Goal: Check status: Check status

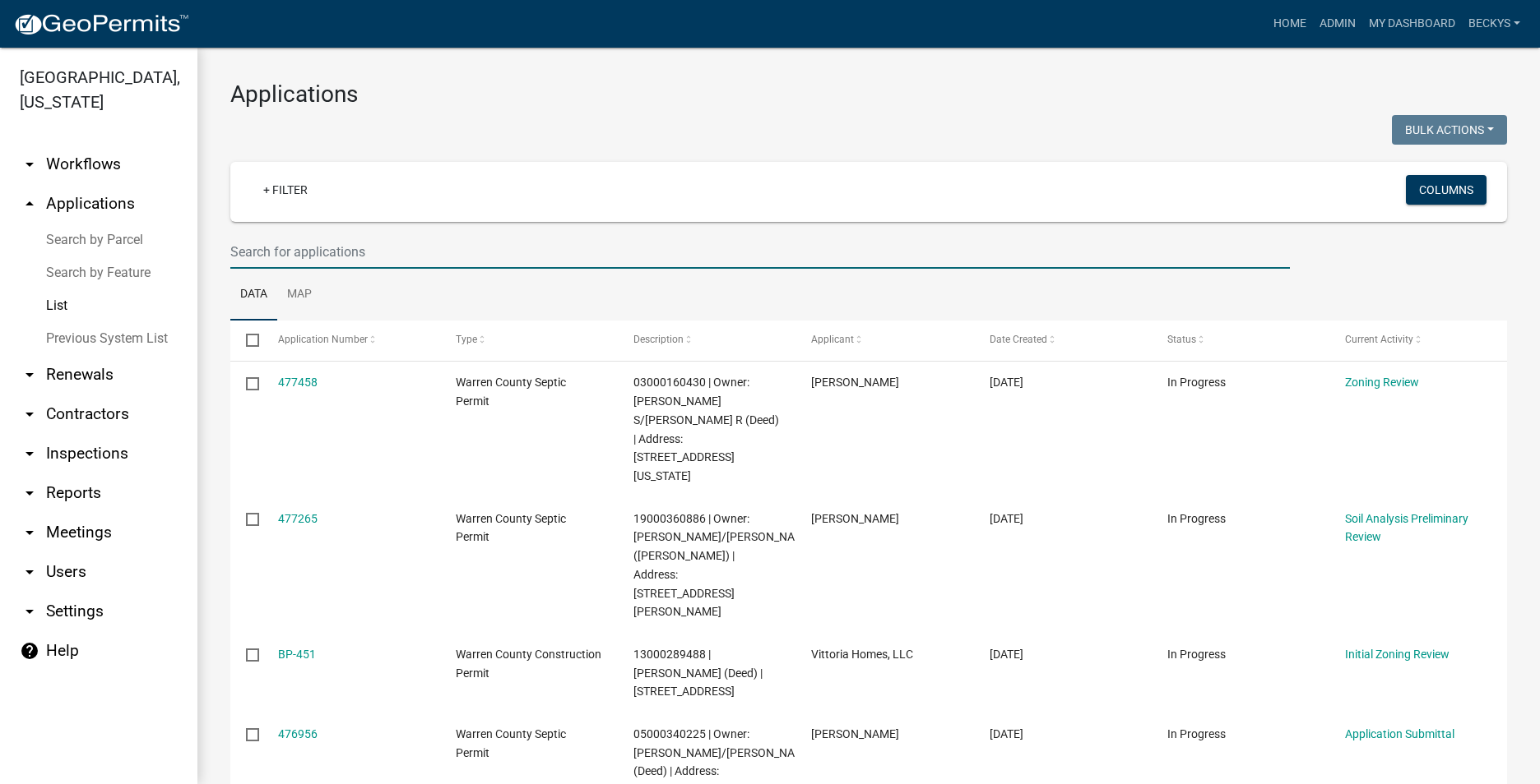
click at [252, 256] on input "text" at bounding box center [759, 252] width 1059 height 34
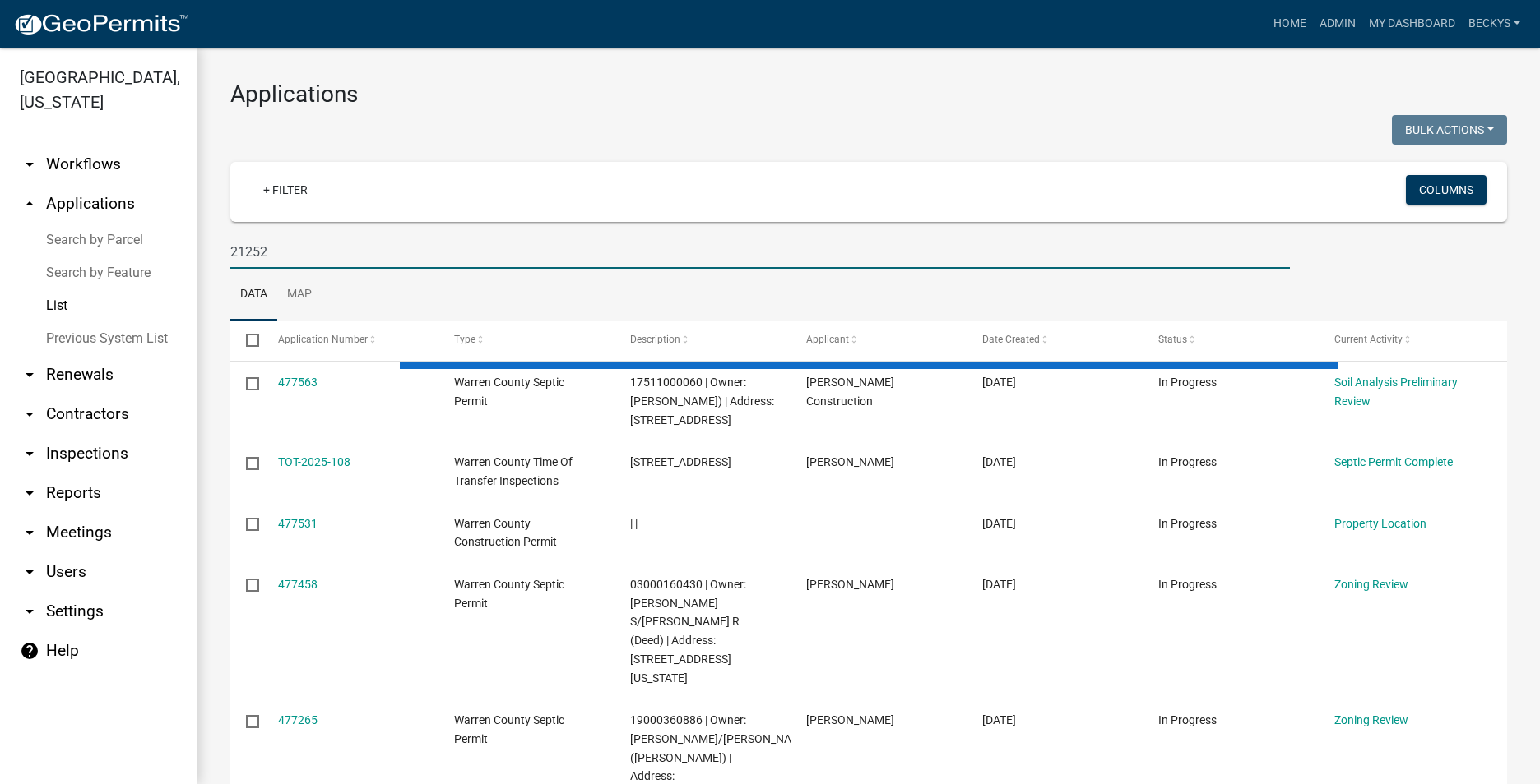
drag, startPoint x: 272, startPoint y: 250, endPoint x: 210, endPoint y: 247, distance: 62.1
click at [210, 247] on div "Applications Bulk Actions Void Expire Lock Withdraw + Filter Columns 21252 Data…" at bounding box center [868, 697] width 1343 height 1299
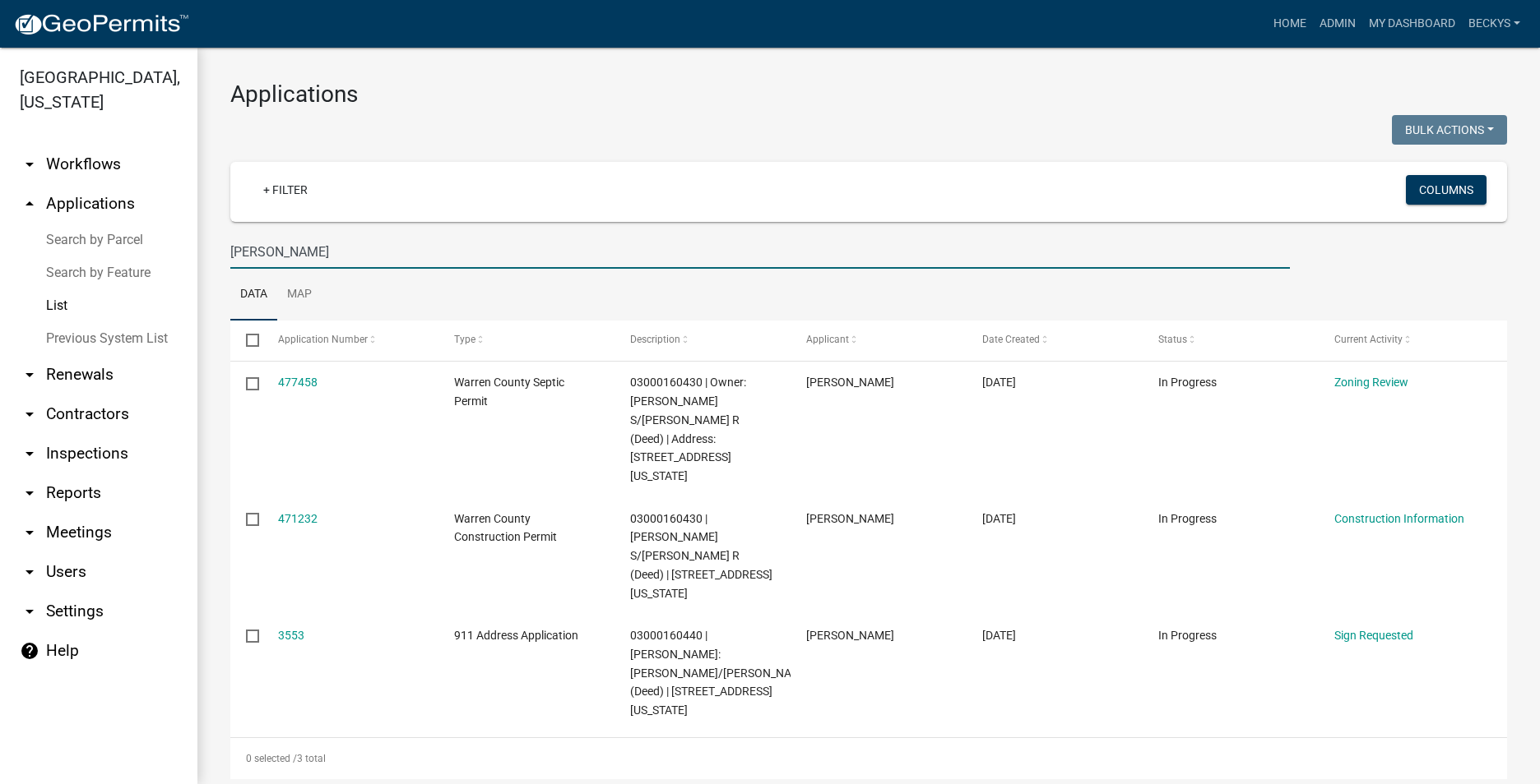
type input "Byers"
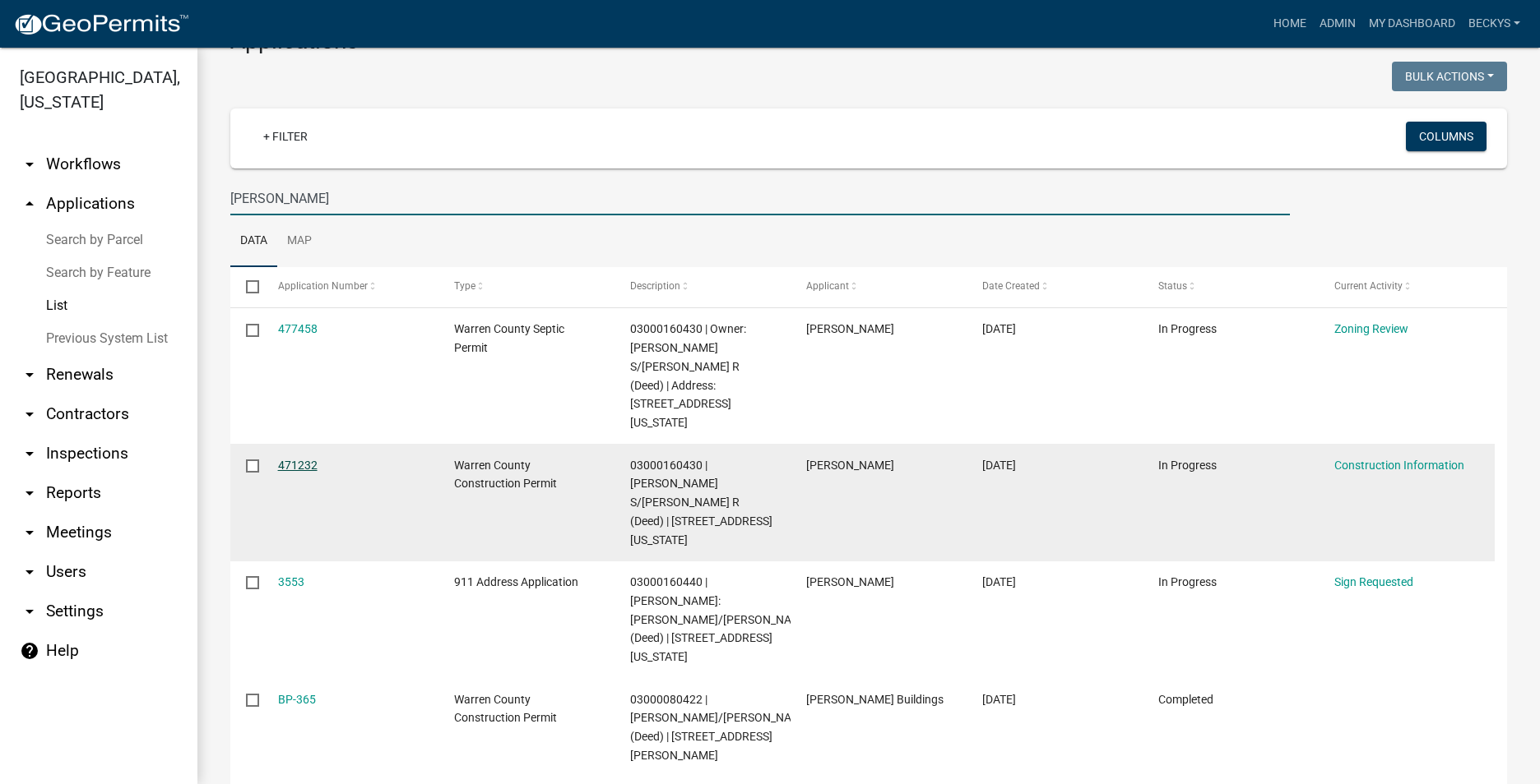
scroll to position [82, 0]
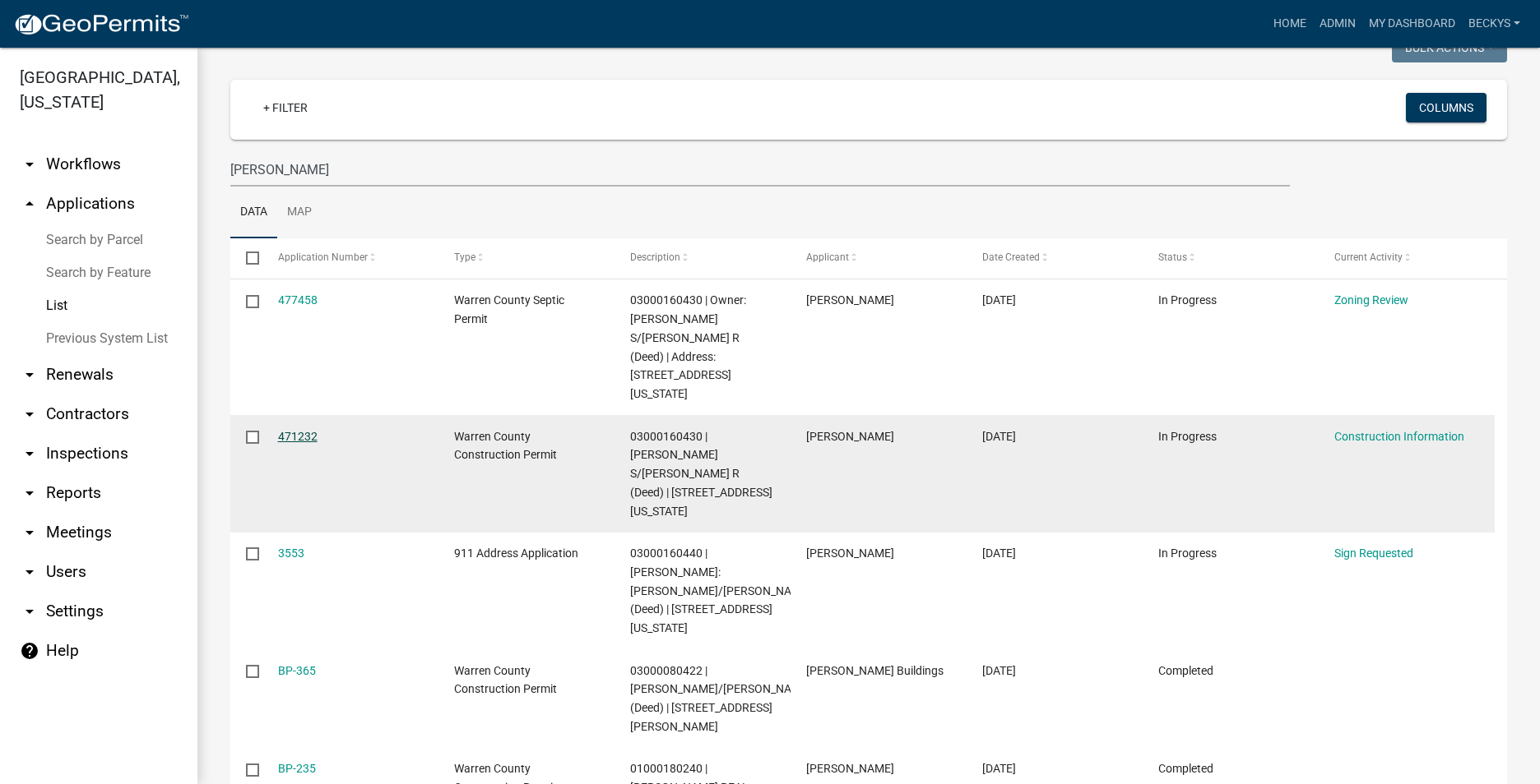
click at [288, 430] on link "471232" at bounding box center [297, 436] width 40 height 13
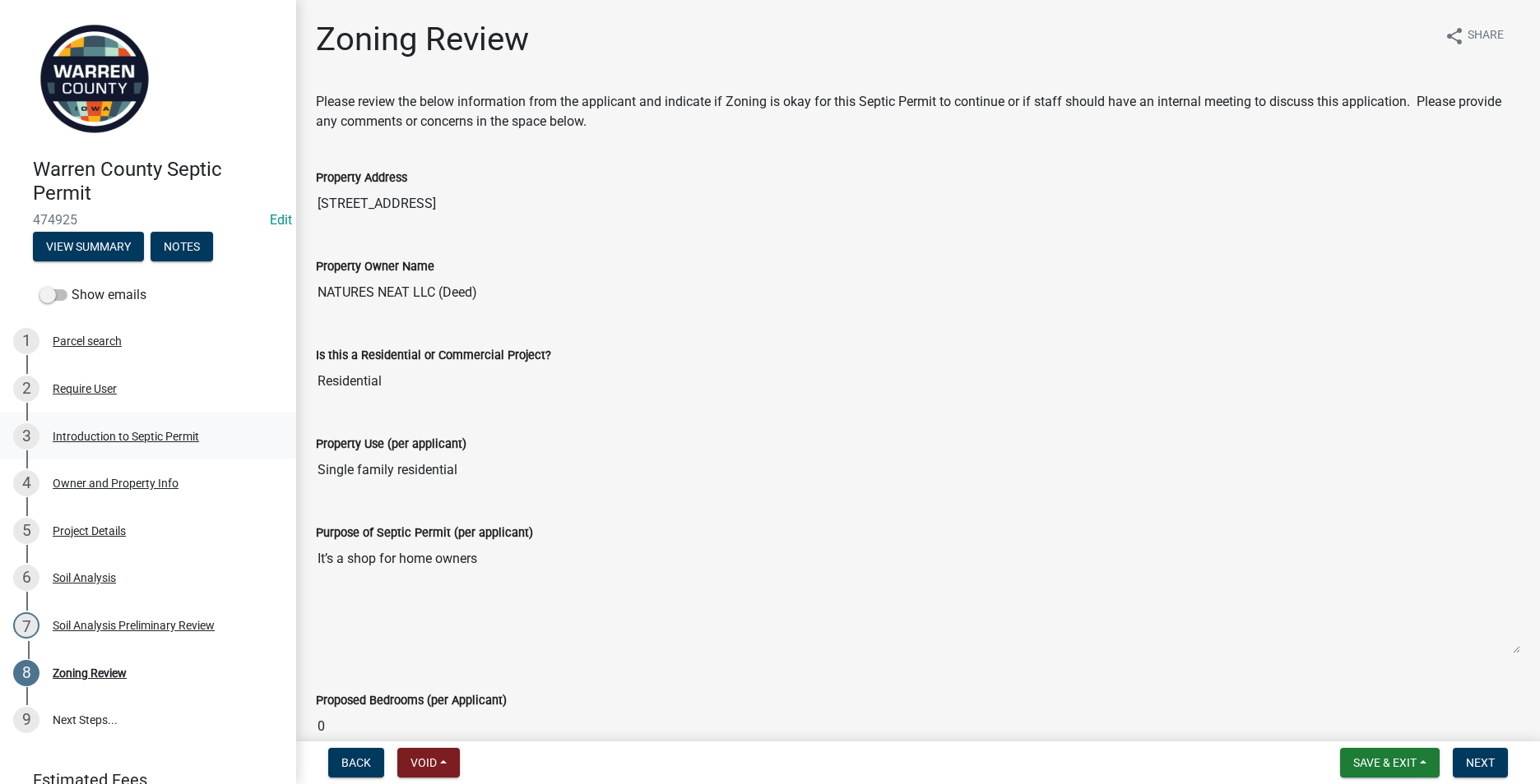
click at [96, 431] on div "Introduction to Septic Permit" at bounding box center [125, 436] width 146 height 12
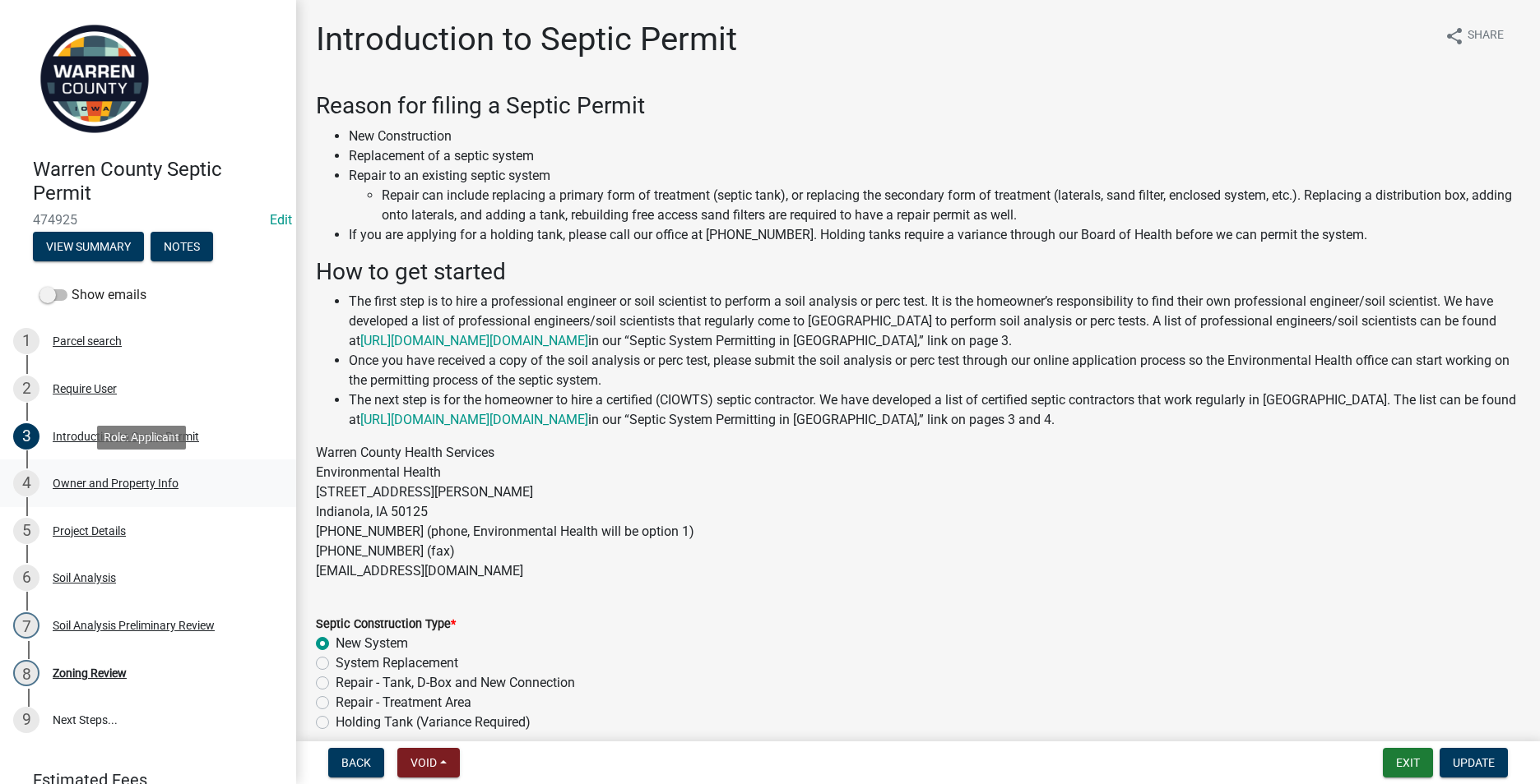
click at [158, 478] on div "Owner and Property Info" at bounding box center [115, 483] width 126 height 12
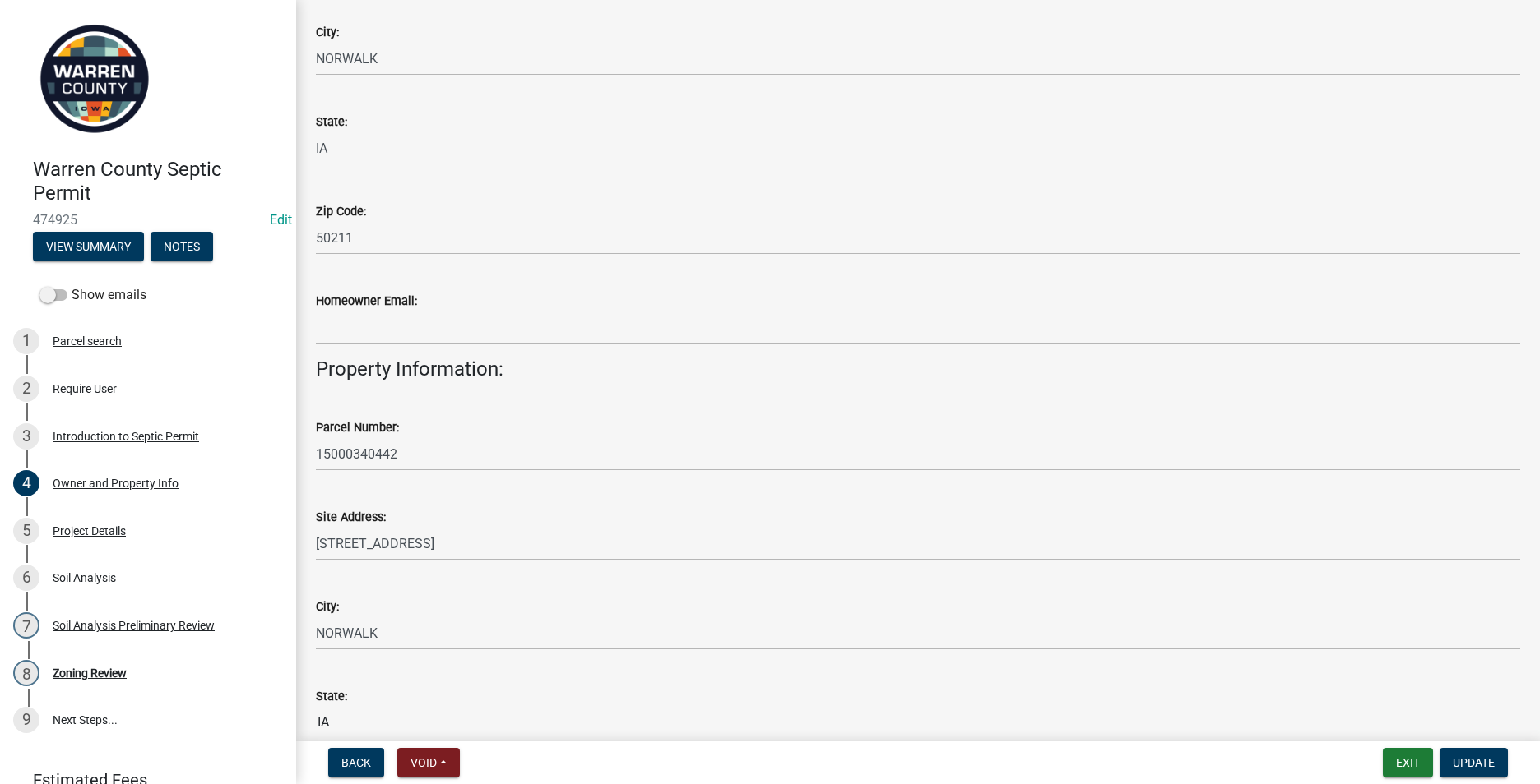
scroll to position [494, 0]
click at [99, 520] on div "5 Project Details" at bounding box center [142, 531] width 257 height 27
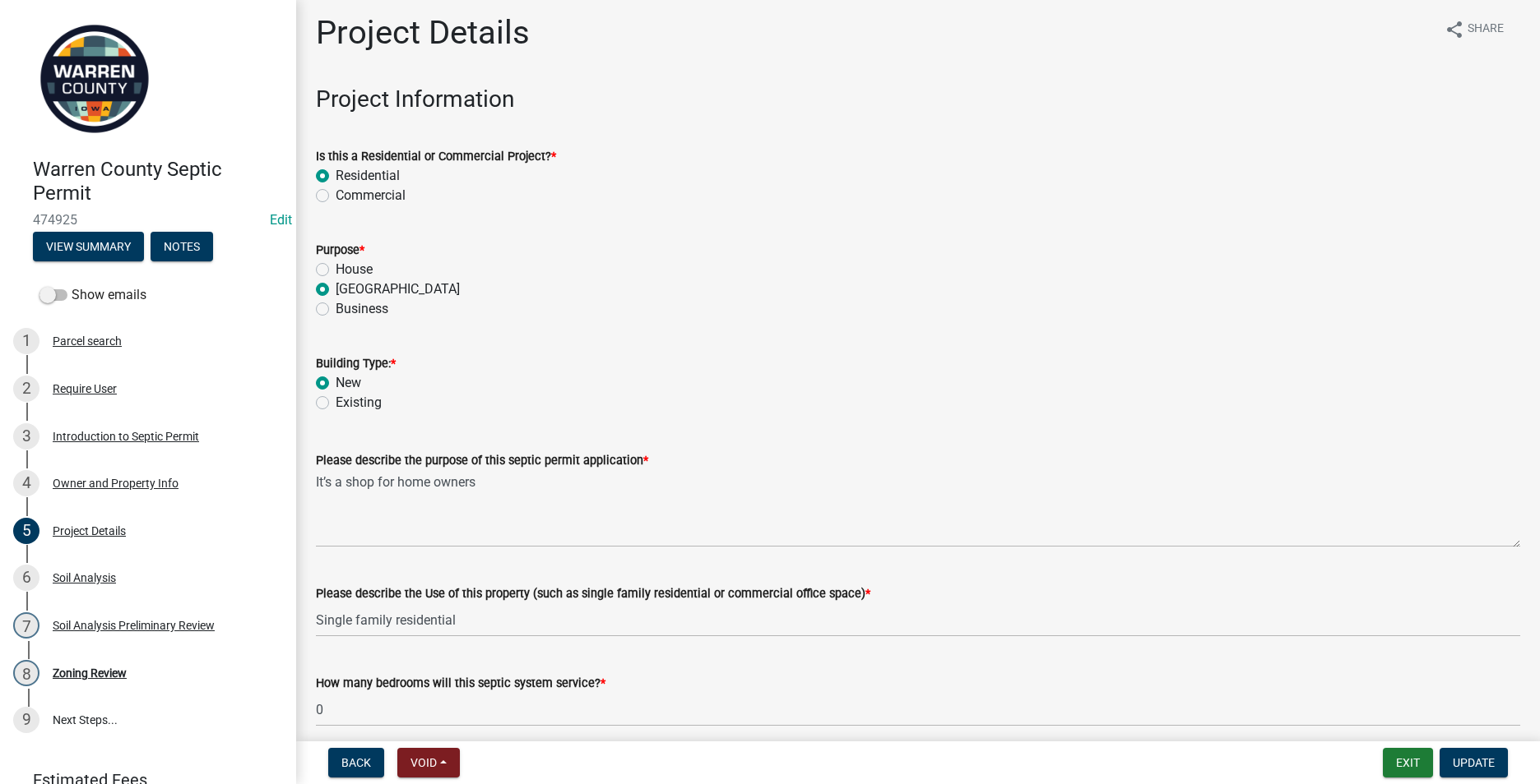
scroll to position [0, 0]
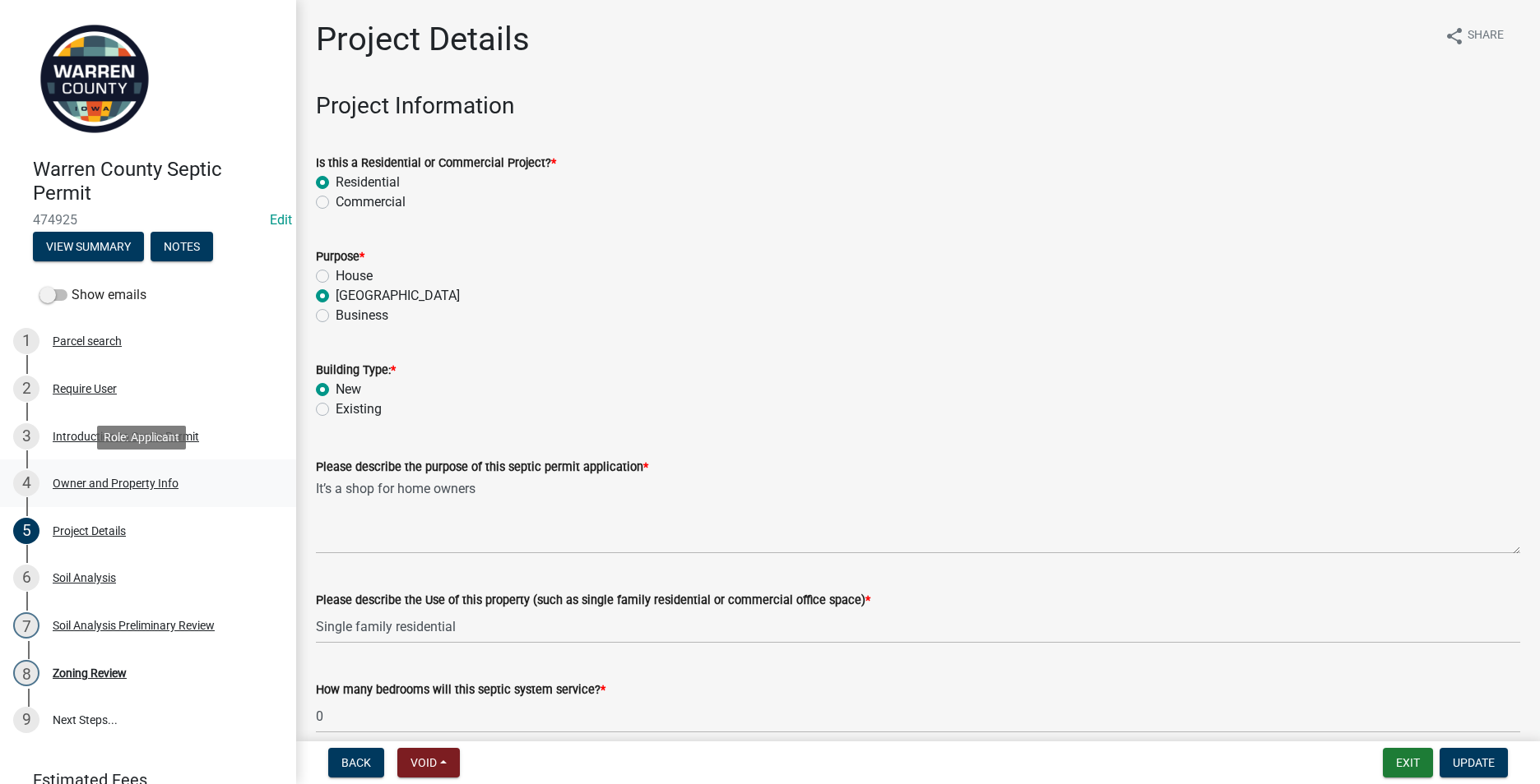
click at [111, 484] on div "Owner and Property Info" at bounding box center [115, 483] width 126 height 12
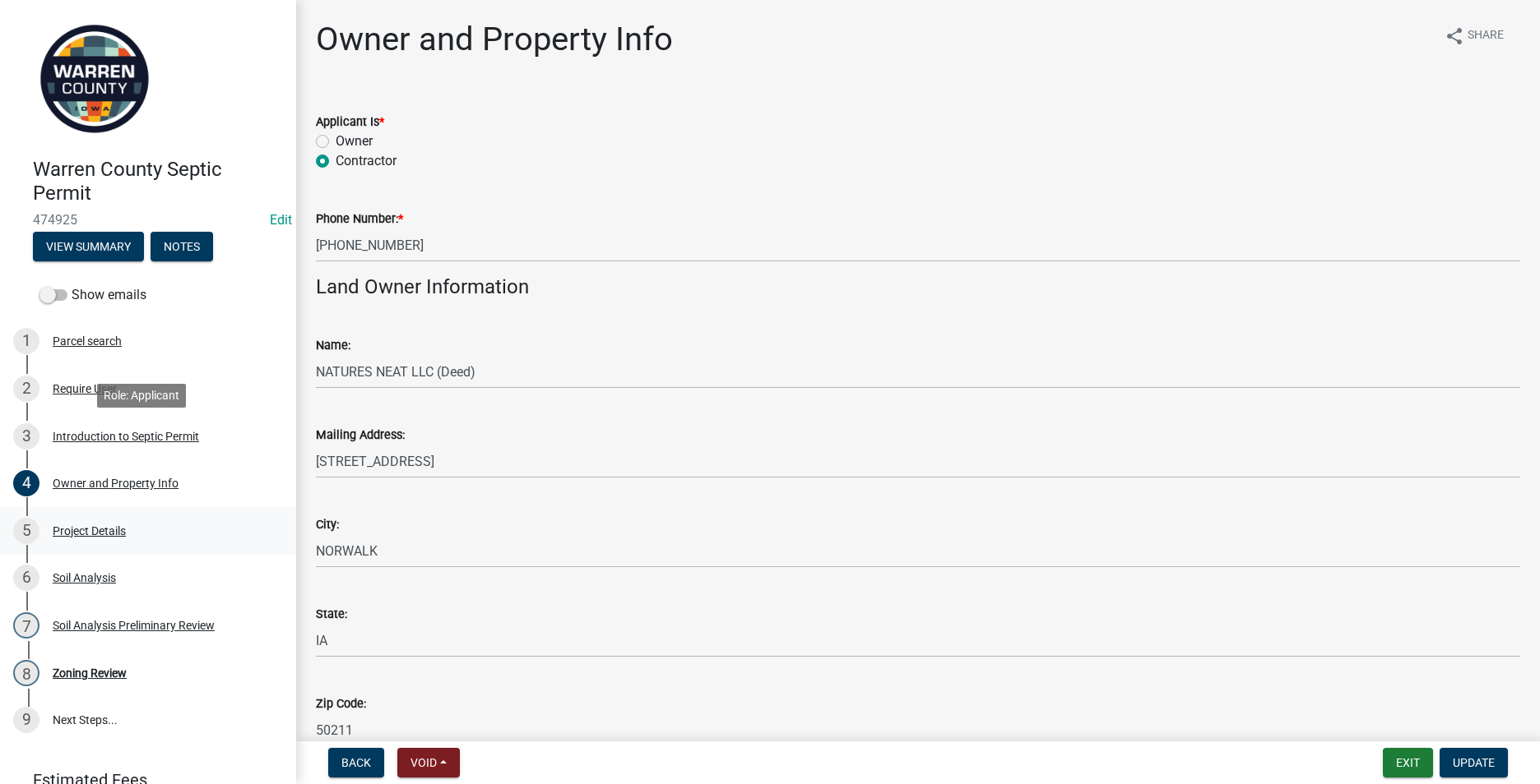
scroll to position [75, 0]
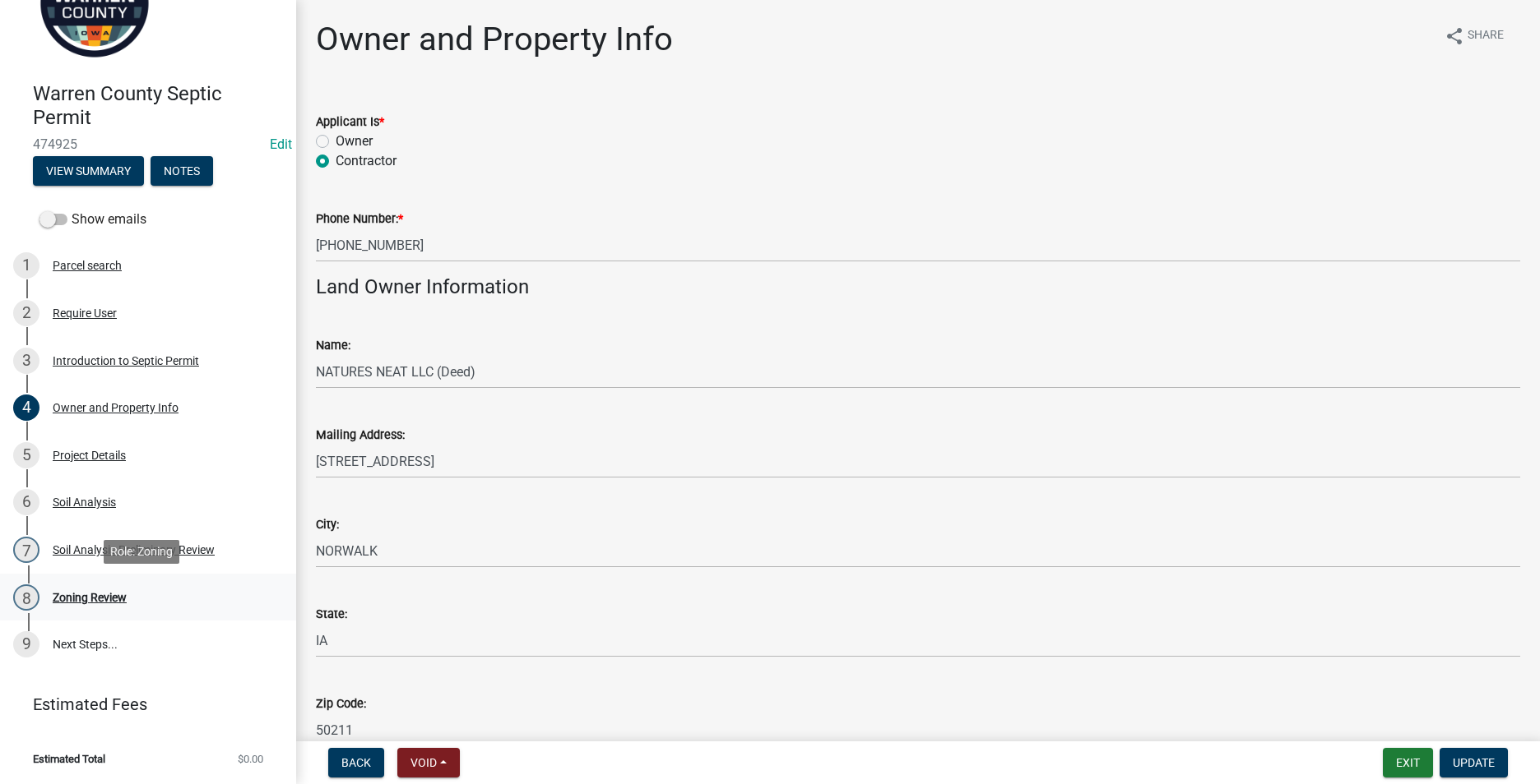
click at [90, 597] on div "Zoning Review" at bounding box center [89, 597] width 74 height 12
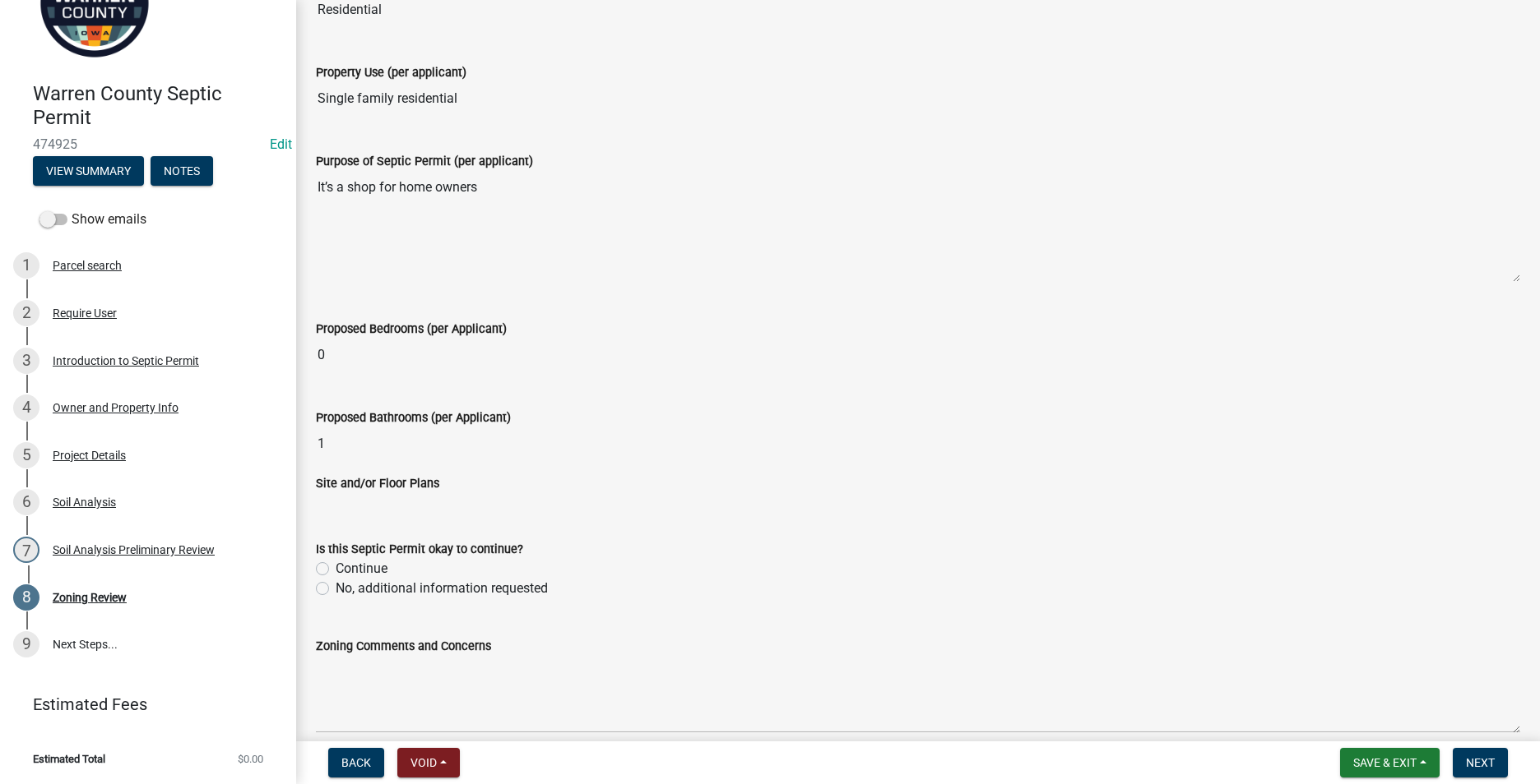
scroll to position [411, 0]
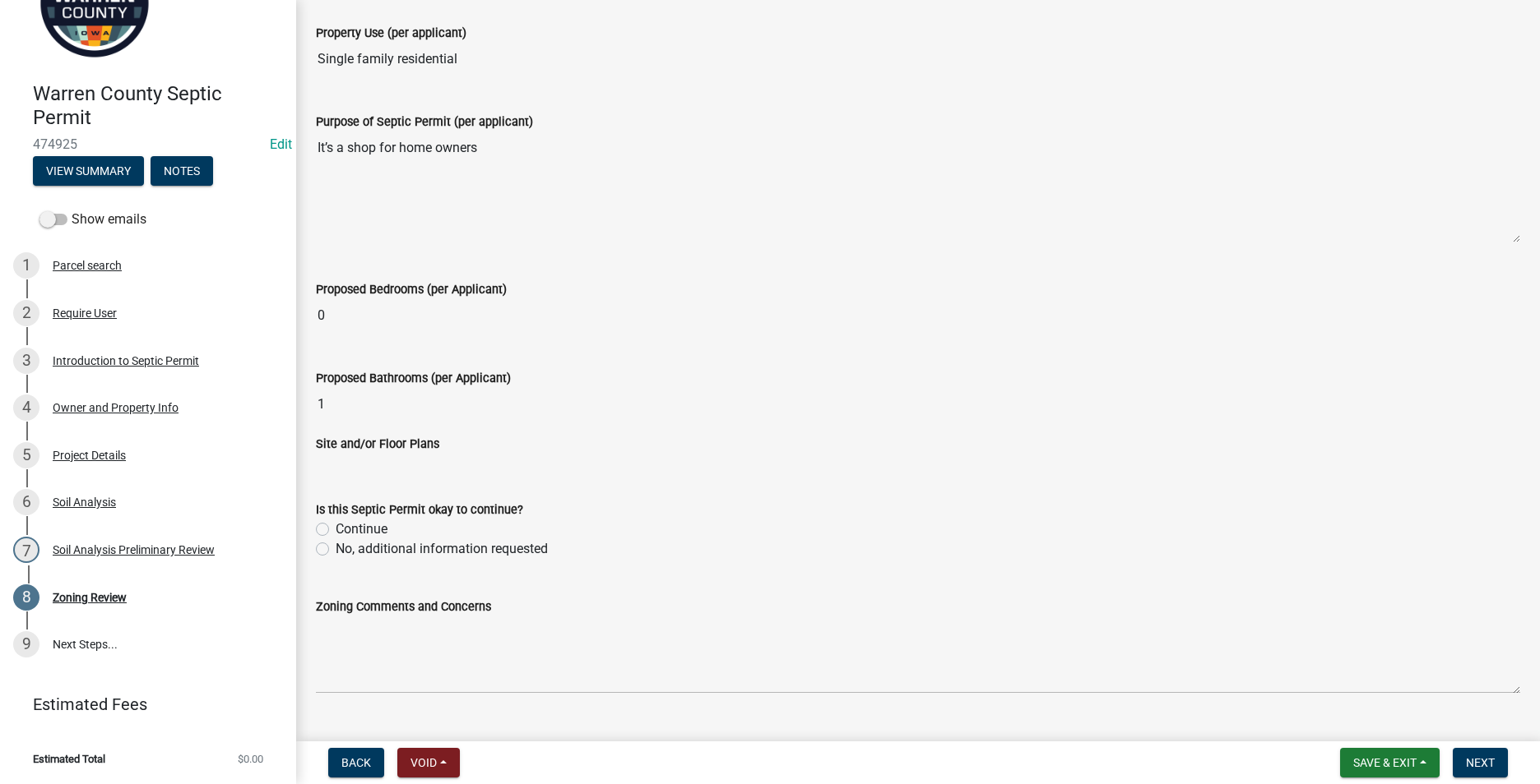
click at [335, 531] on label "Continue" at bounding box center [361, 529] width 52 height 19
click at [335, 530] on input "Continue" at bounding box center [341, 525] width 11 height 11
radio input "true"
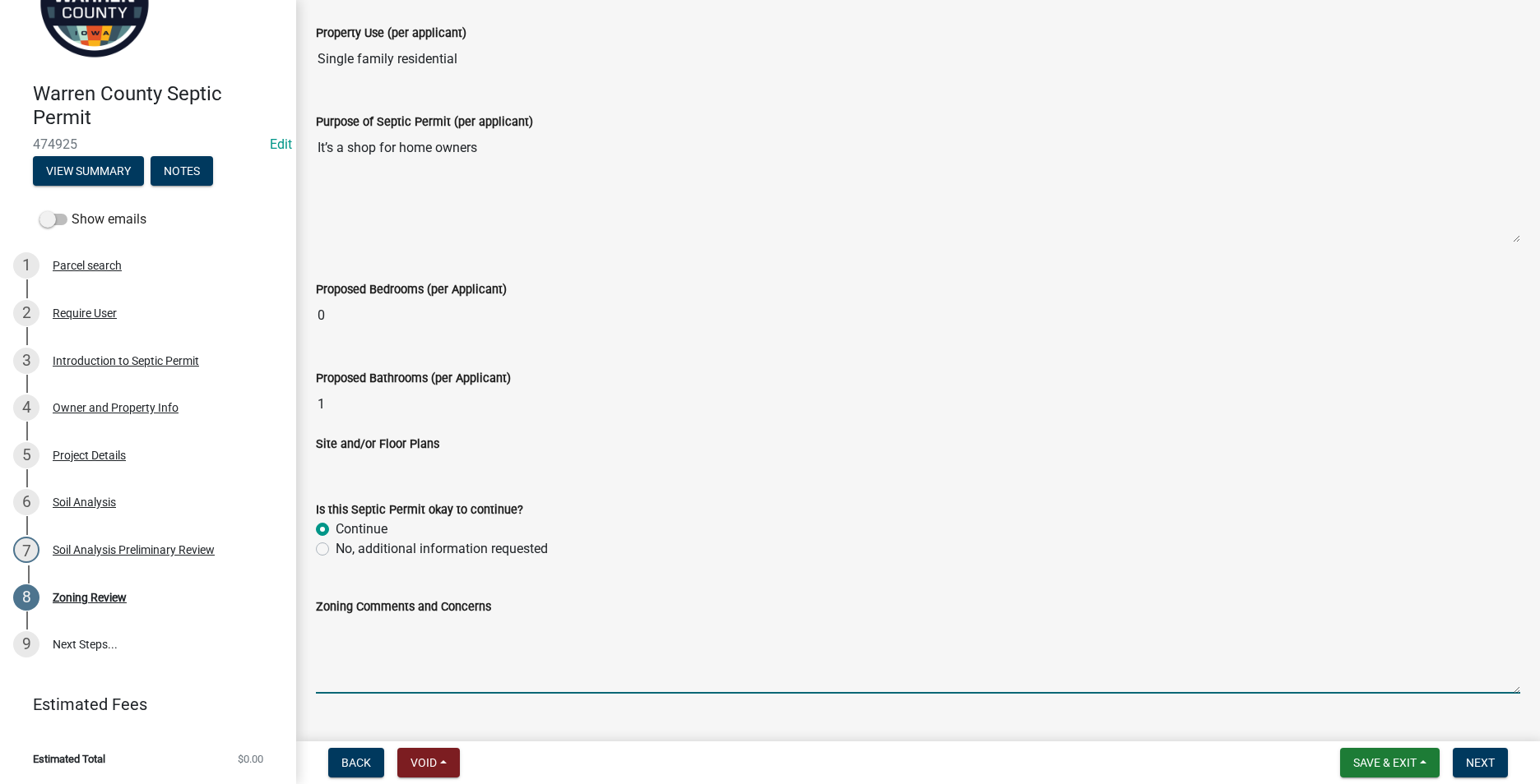
click at [332, 641] on textarea "Zoning Comments and Concerns" at bounding box center [918, 655] width 1204 height 77
drag, startPoint x: 559, startPoint y: 627, endPoint x: 572, endPoint y: 611, distance: 20.6
click at [559, 627] on textarea "A building permit was issued August 2025" at bounding box center [918, 655] width 1204 height 77
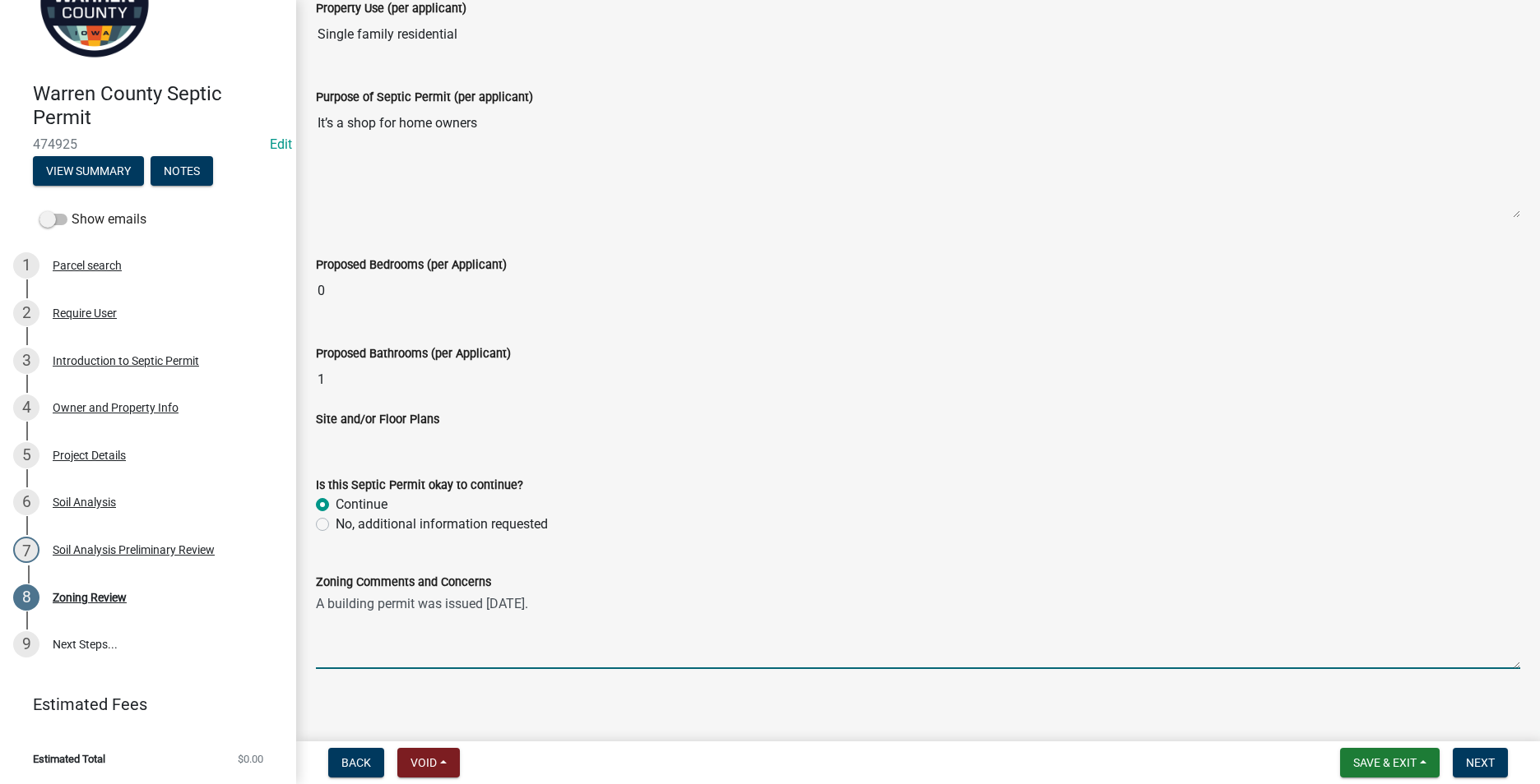
scroll to position [448, 0]
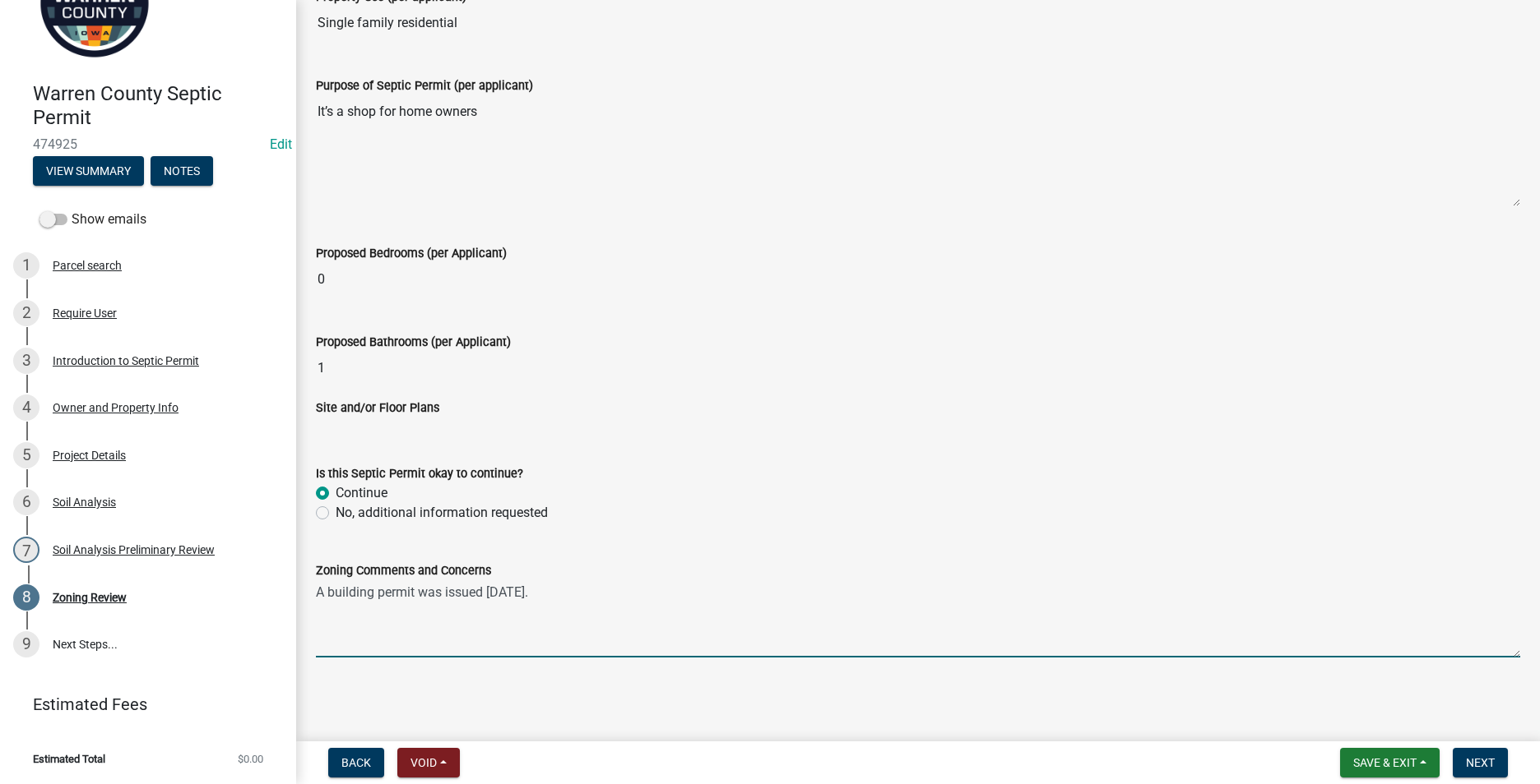
click at [489, 593] on textarea "A building permit was issued August 2025." at bounding box center [918, 619] width 1204 height 77
type textarea "A building permit was issued in August 2025."
click at [1484, 758] on span "Next" at bounding box center [1480, 763] width 29 height 13
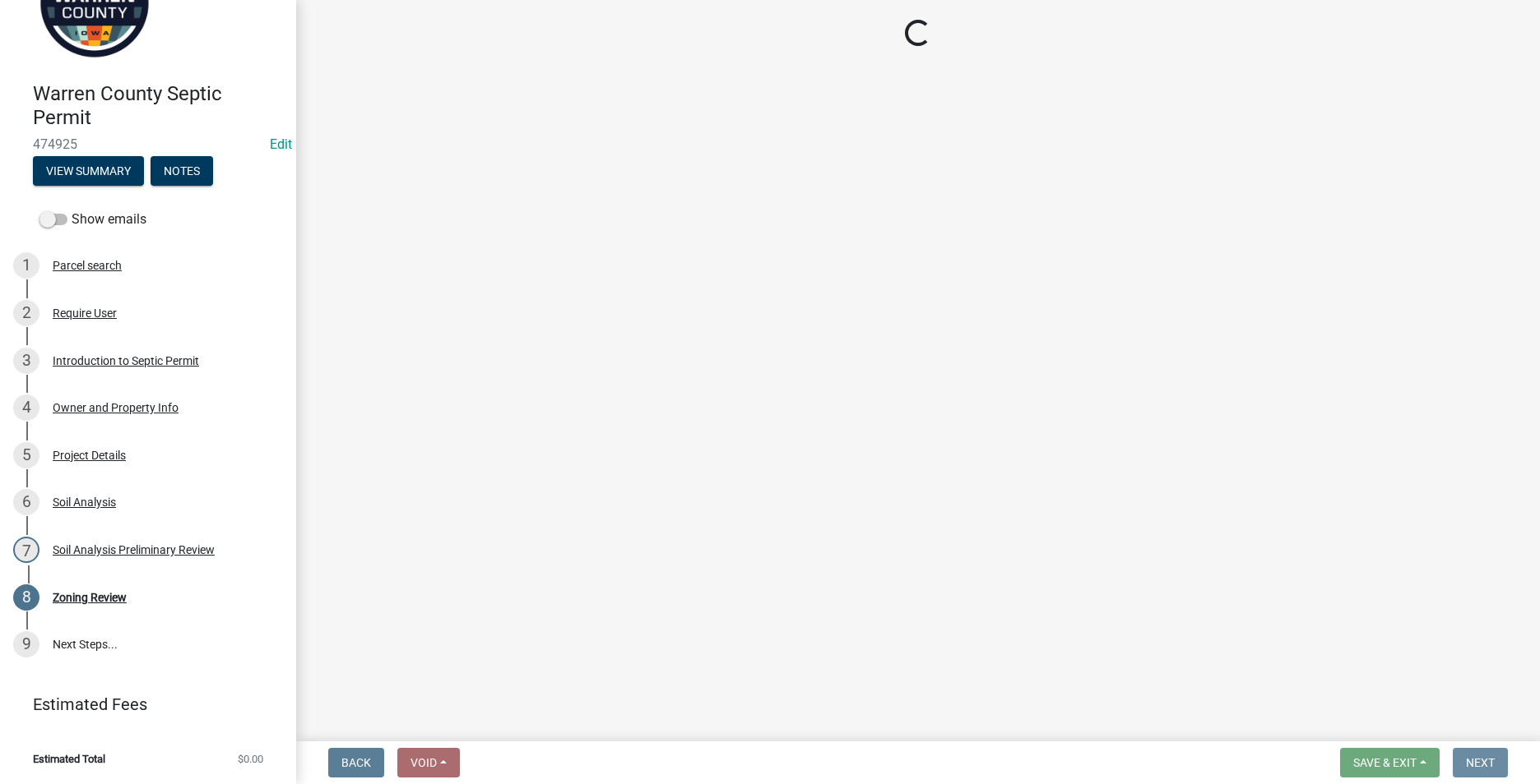
scroll to position [0, 0]
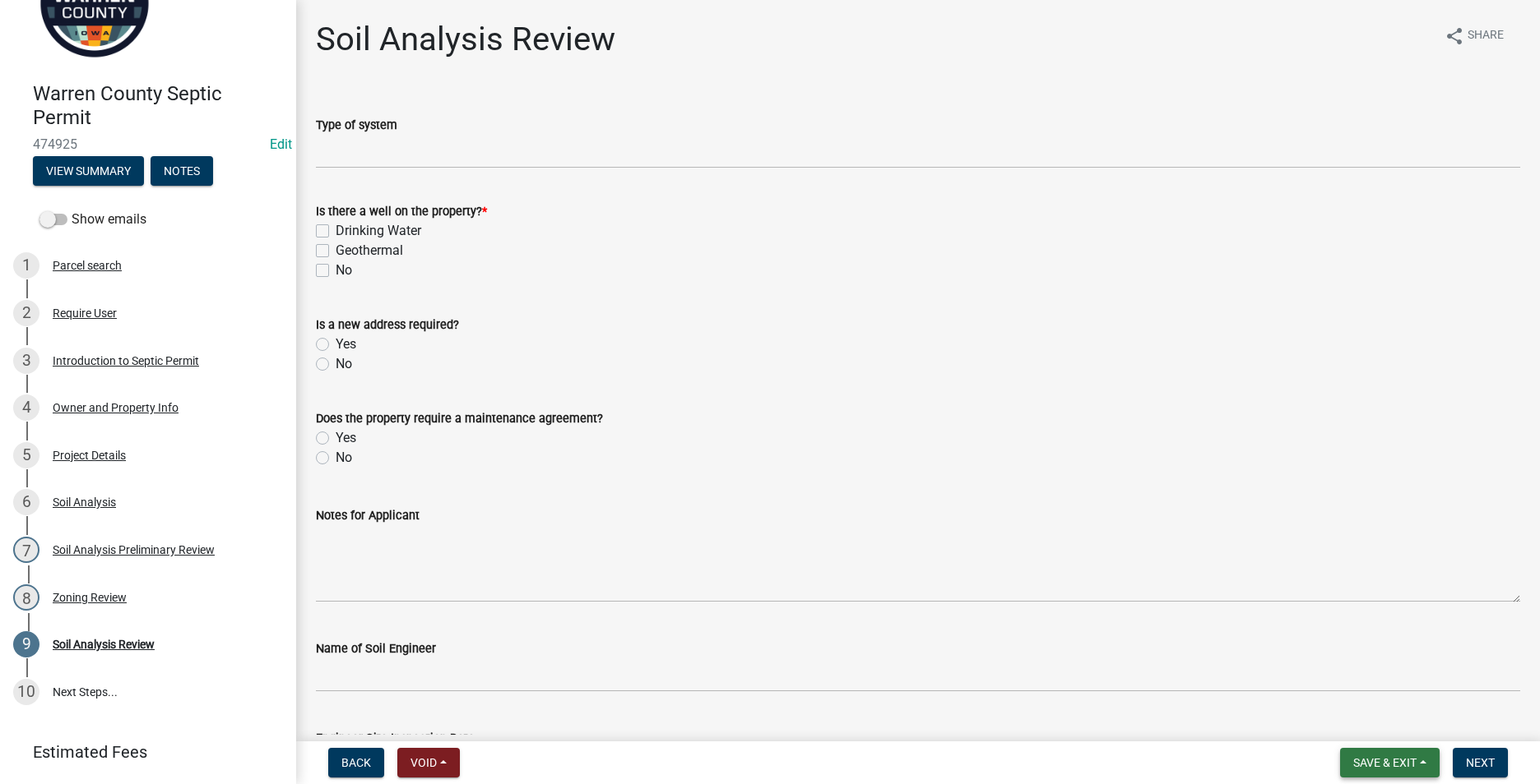
drag, startPoint x: 1385, startPoint y: 754, endPoint x: 1372, endPoint y: 745, distance: 15.8
click at [1385, 753] on button "Save & Exit" at bounding box center [1390, 763] width 99 height 29
click at [1358, 725] on button "Save & Exit" at bounding box center [1373, 720] width 132 height 40
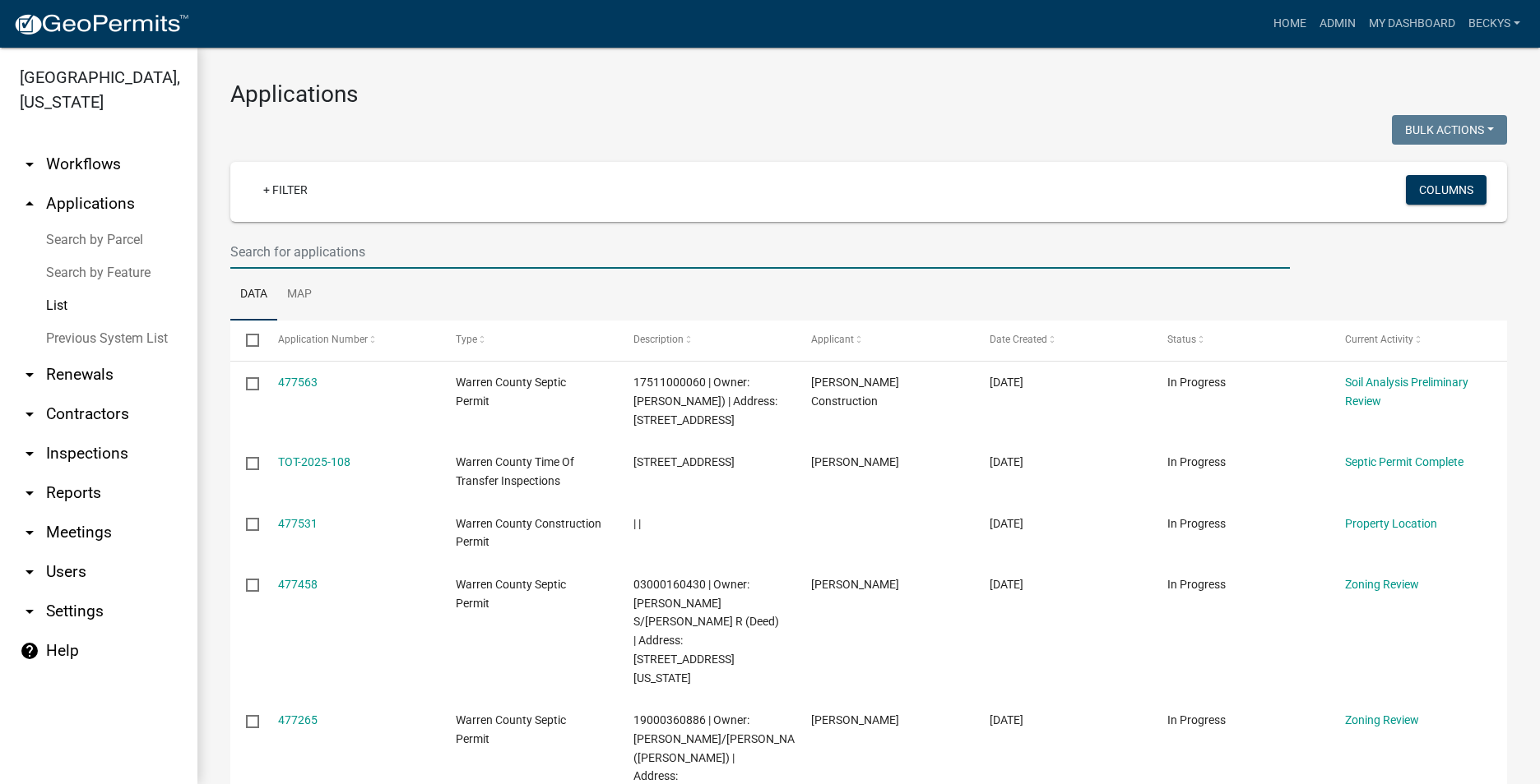
click at [235, 257] on input "text" at bounding box center [759, 252] width 1059 height 34
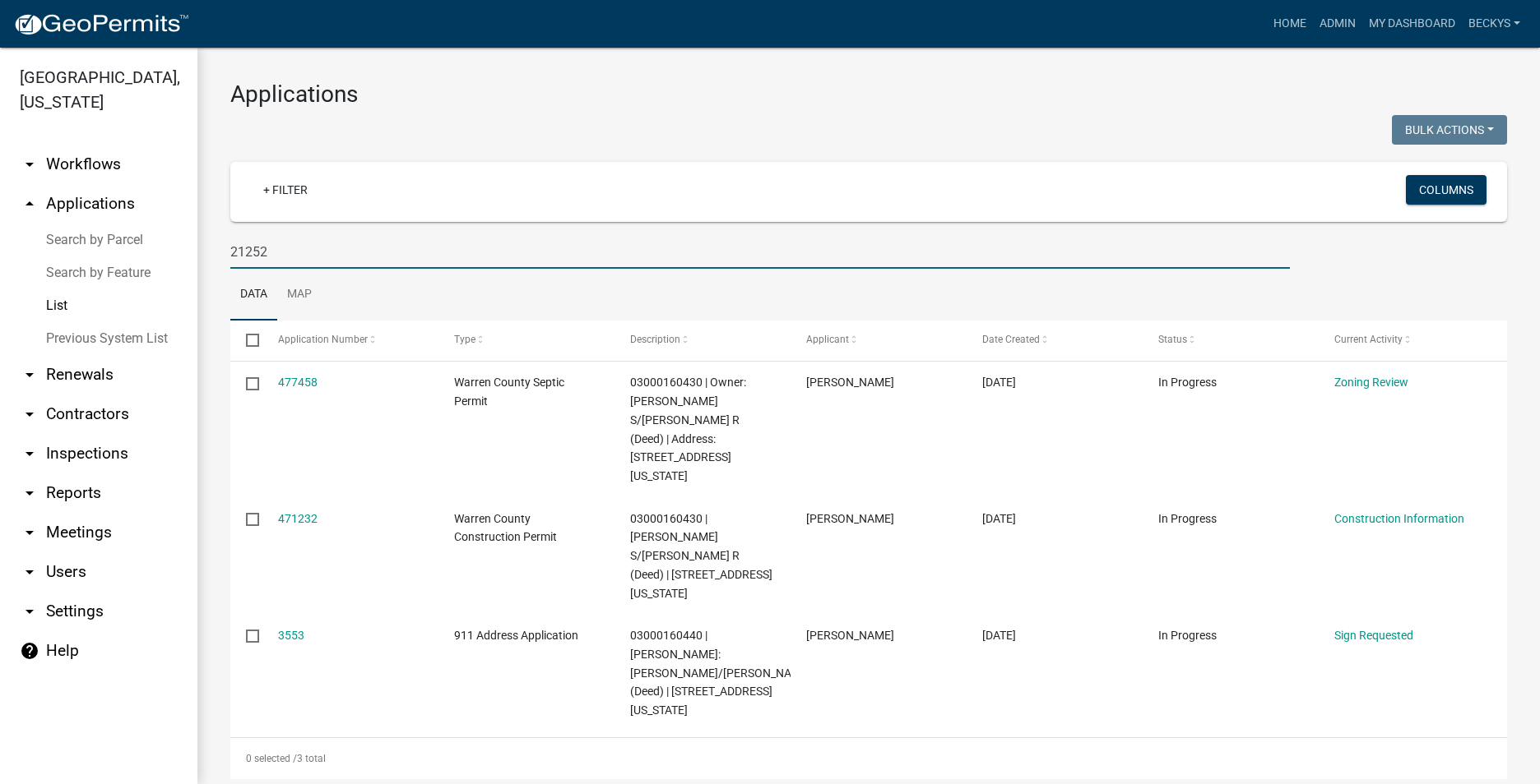
type input "21252"
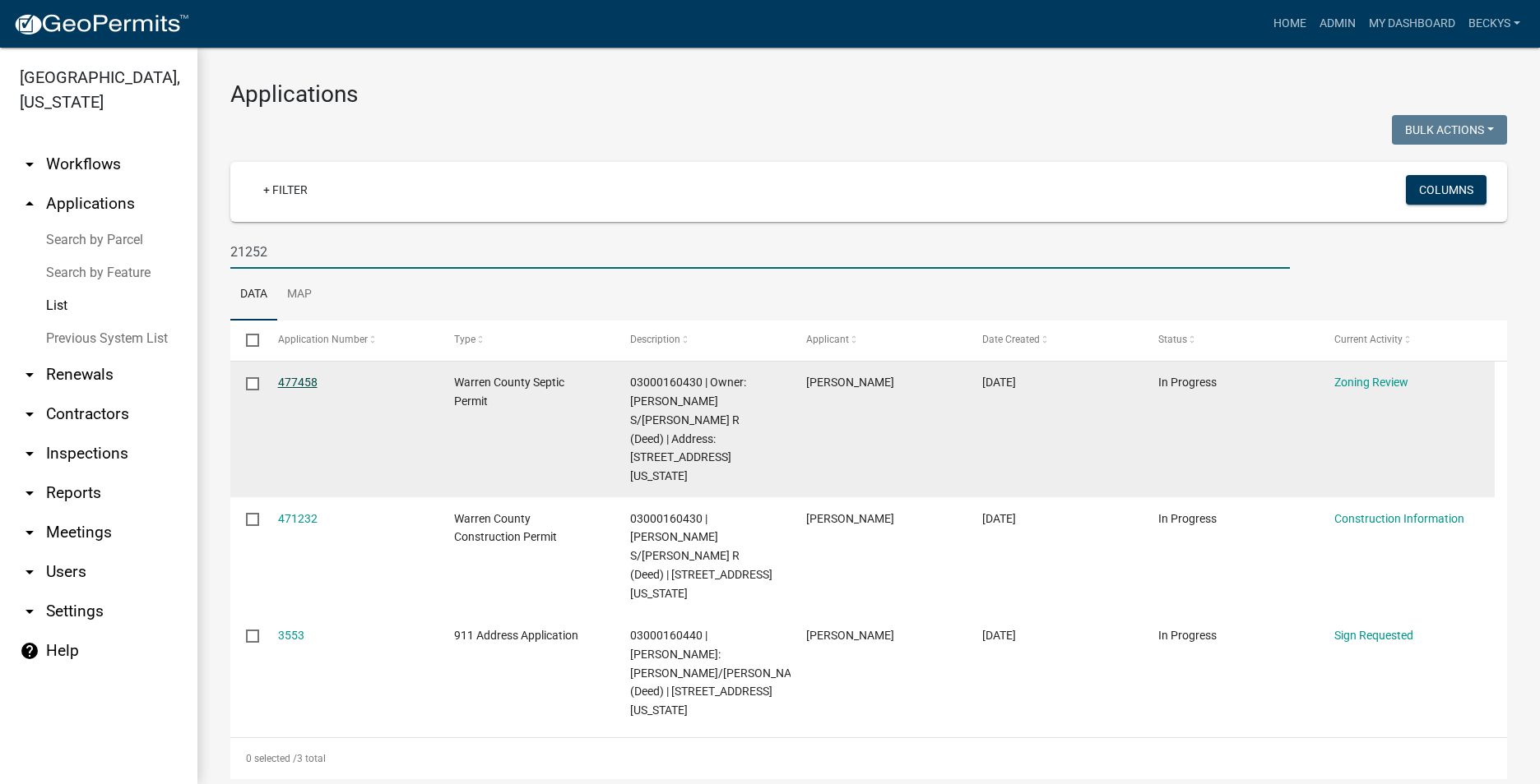
click at [289, 378] on link "477458" at bounding box center [297, 382] width 40 height 13
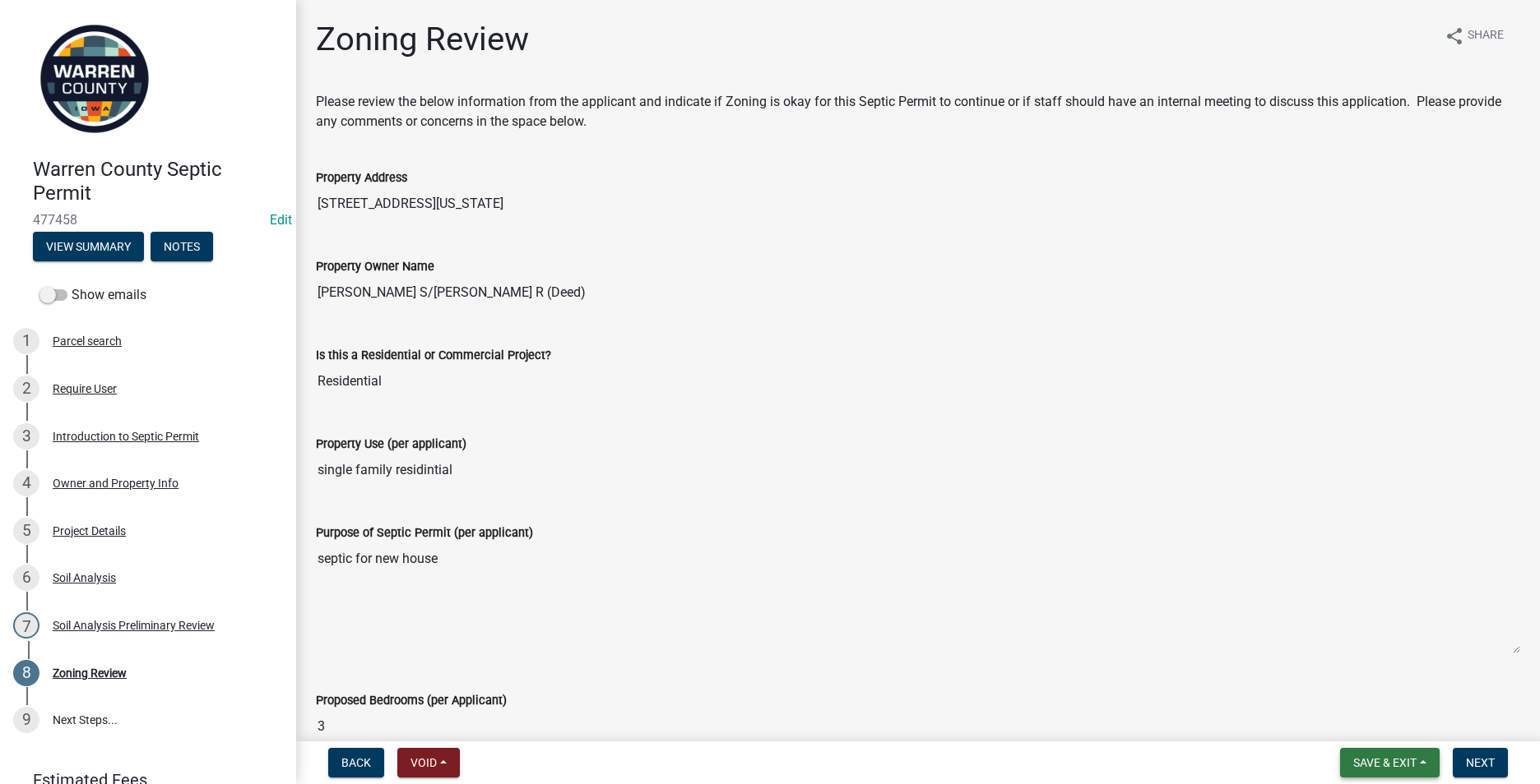
click at [1356, 766] on span "Save & Exit" at bounding box center [1385, 763] width 64 height 13
click at [1344, 713] on button "Save & Exit" at bounding box center [1373, 720] width 132 height 40
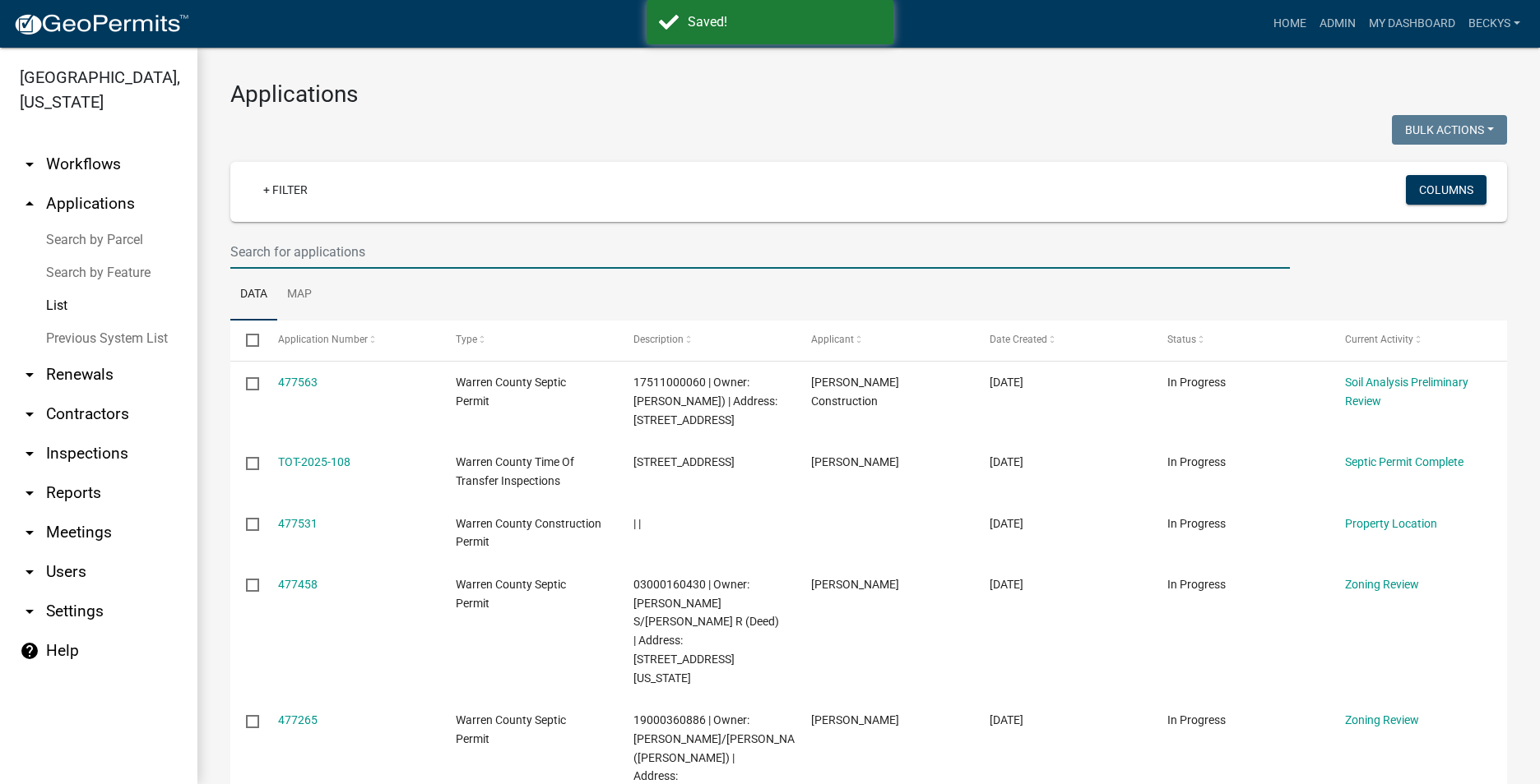
click at [251, 252] on input "text" at bounding box center [759, 252] width 1059 height 34
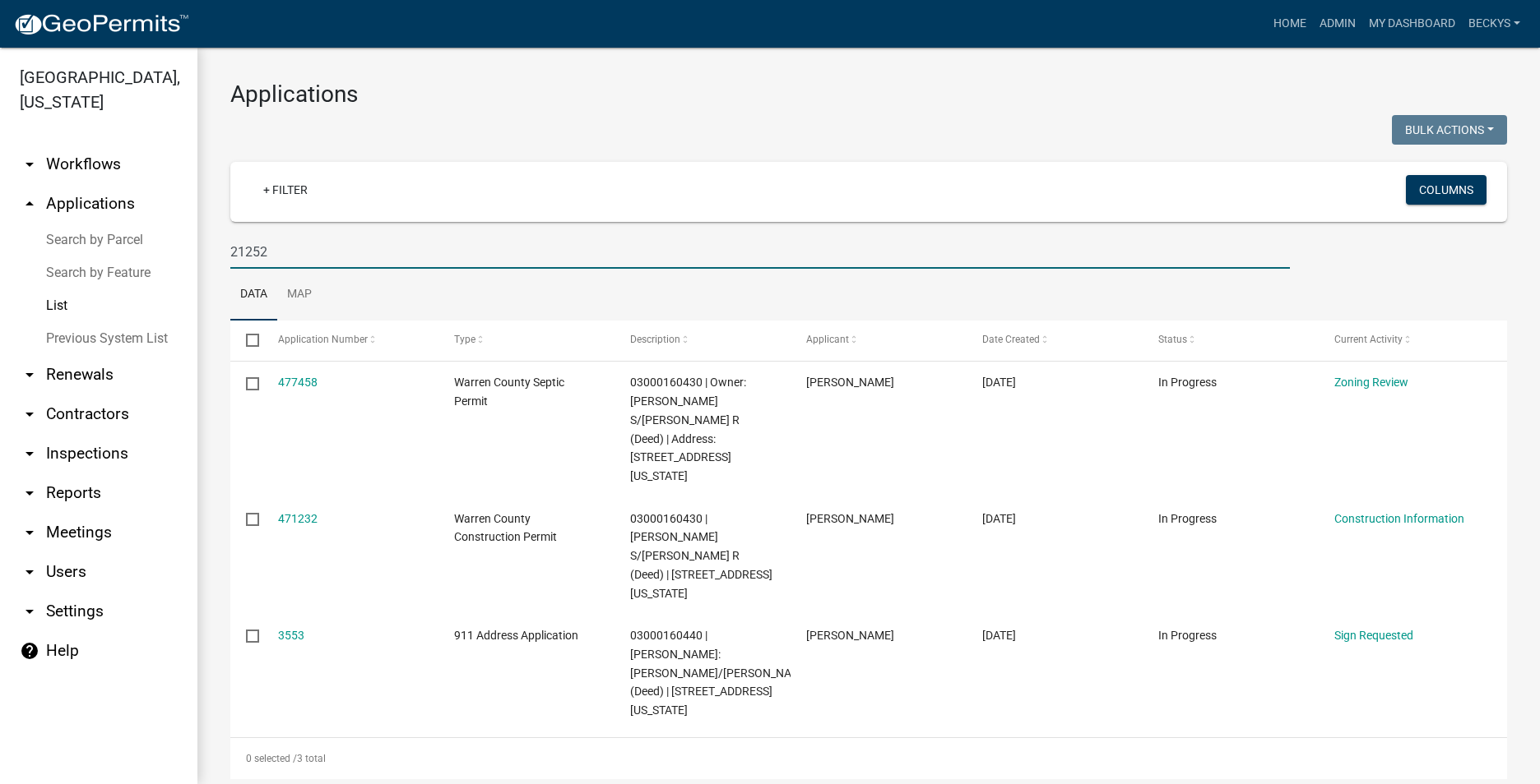
type input "21252"
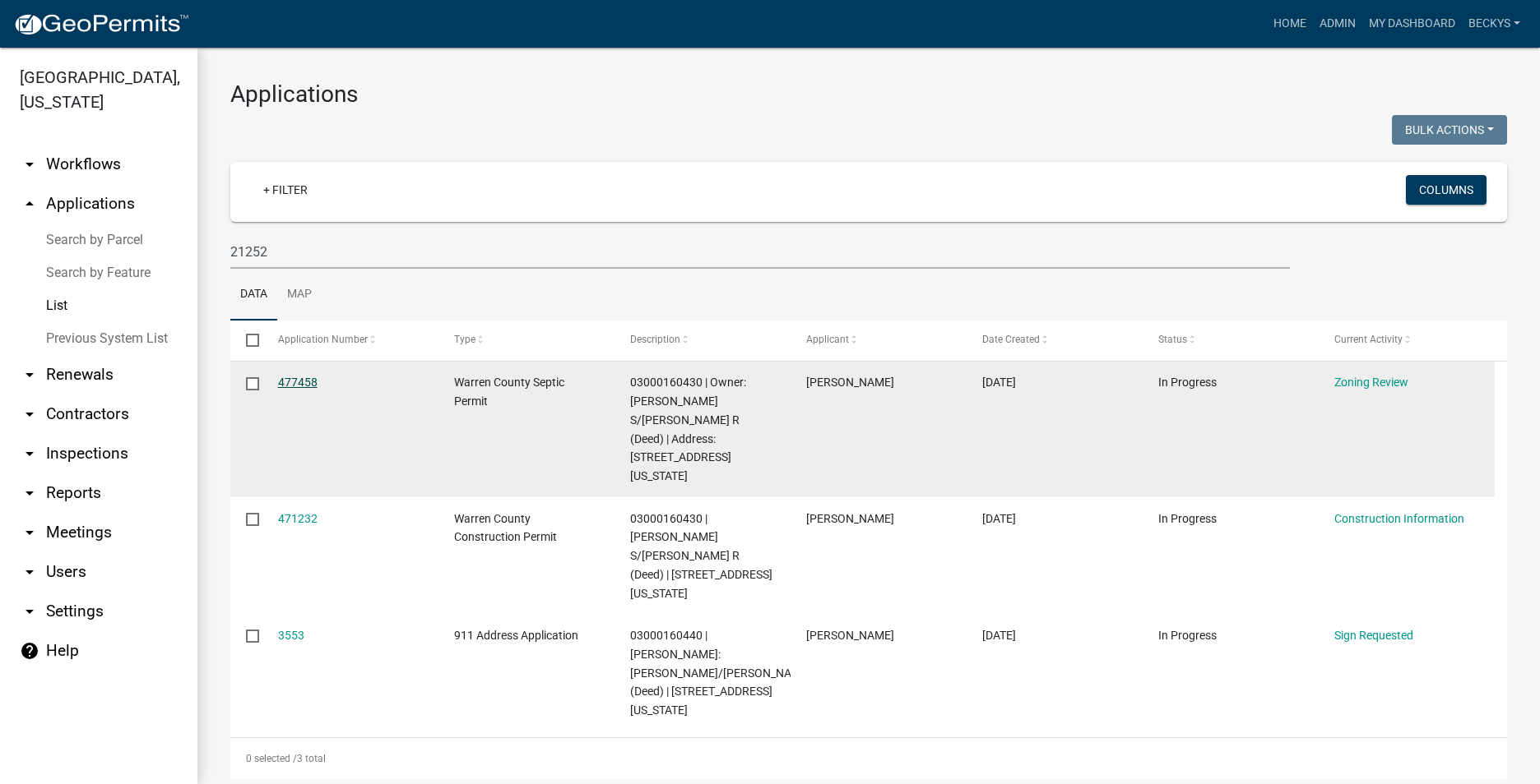
click at [291, 378] on link "477458" at bounding box center [297, 382] width 40 height 13
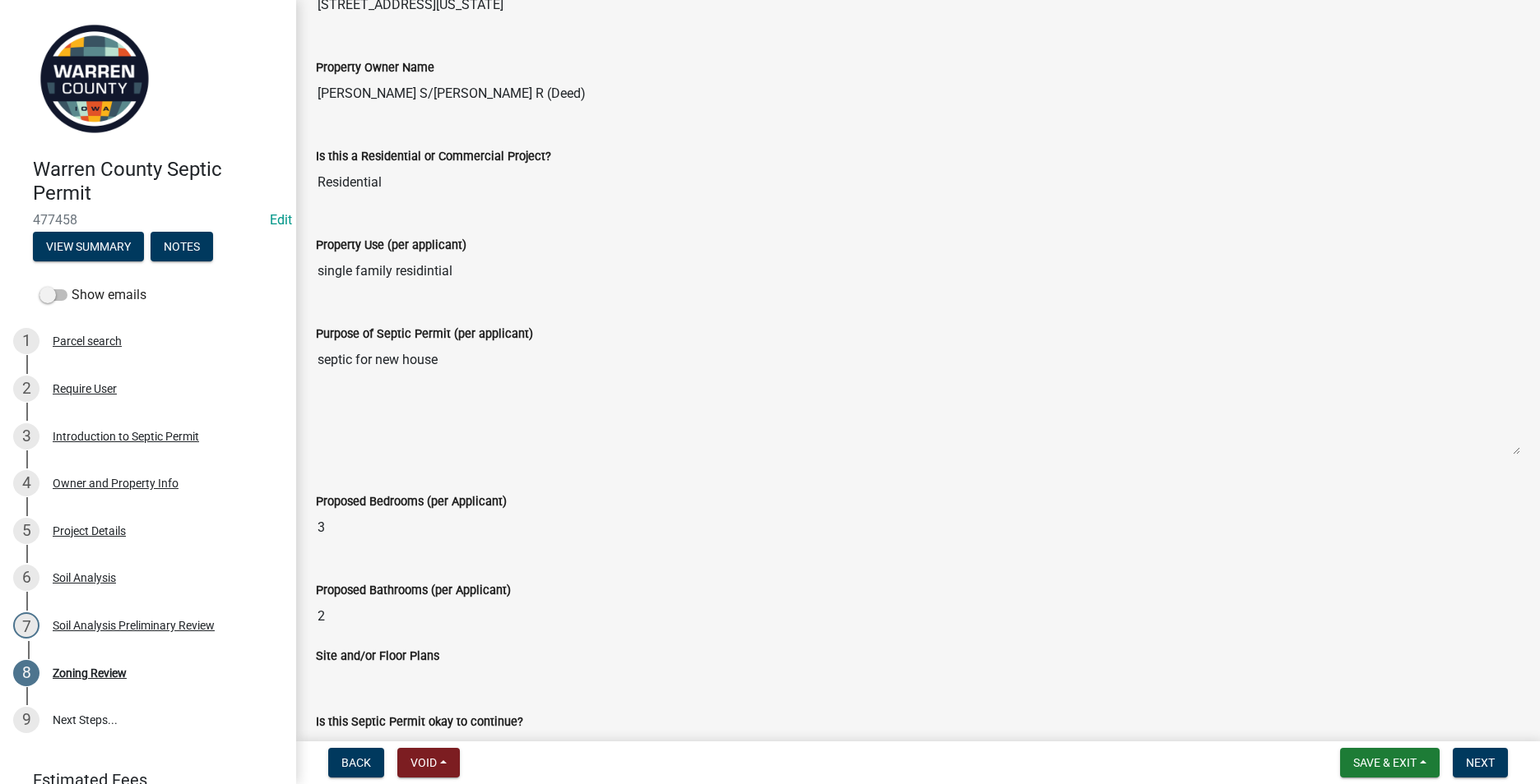
scroll to position [411, 0]
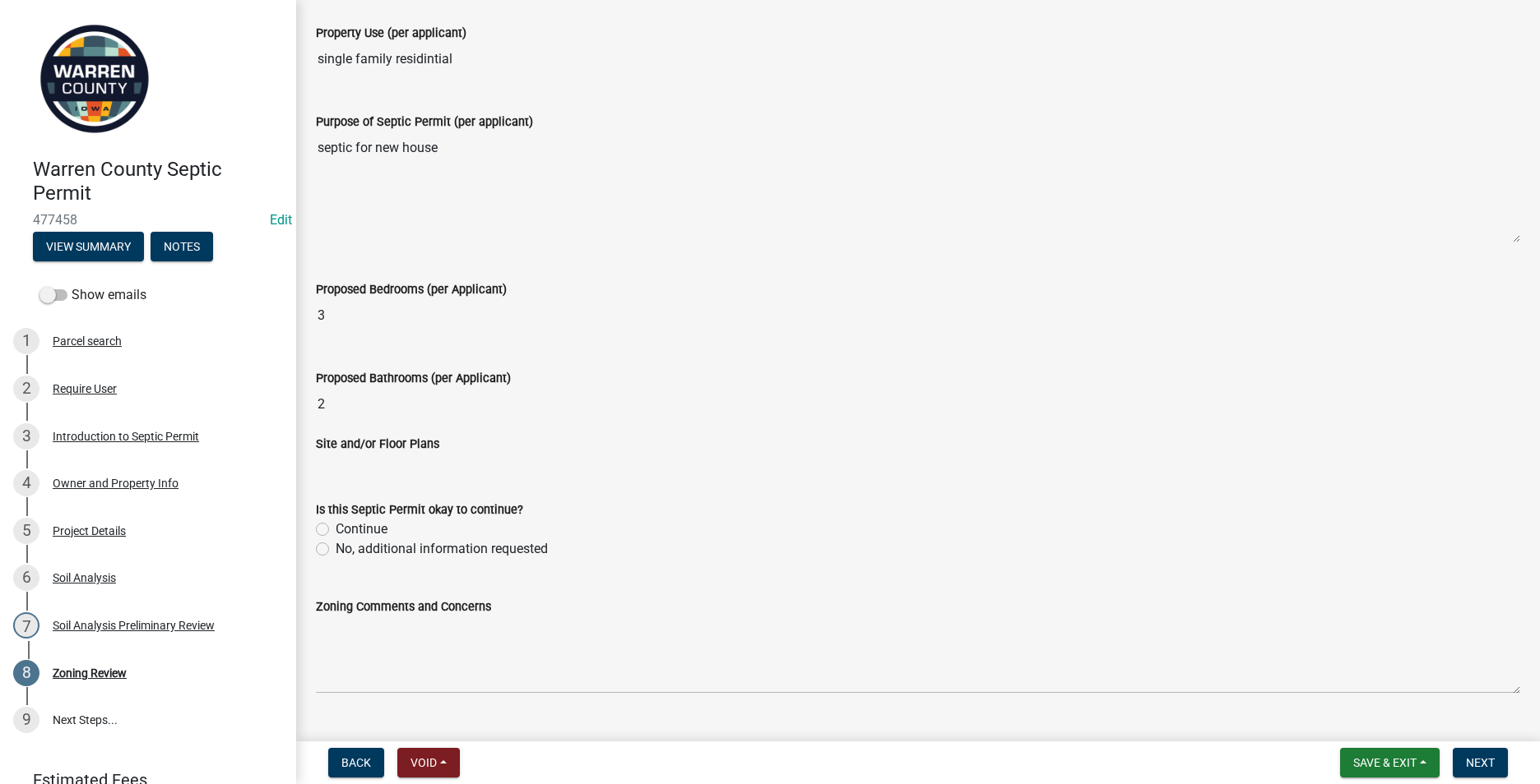
click at [335, 548] on label "No, additional information requested" at bounding box center [442, 550] width 212 height 19
click at [335, 548] on input "No, additional information requested" at bounding box center [341, 545] width 11 height 11
radio input "true"
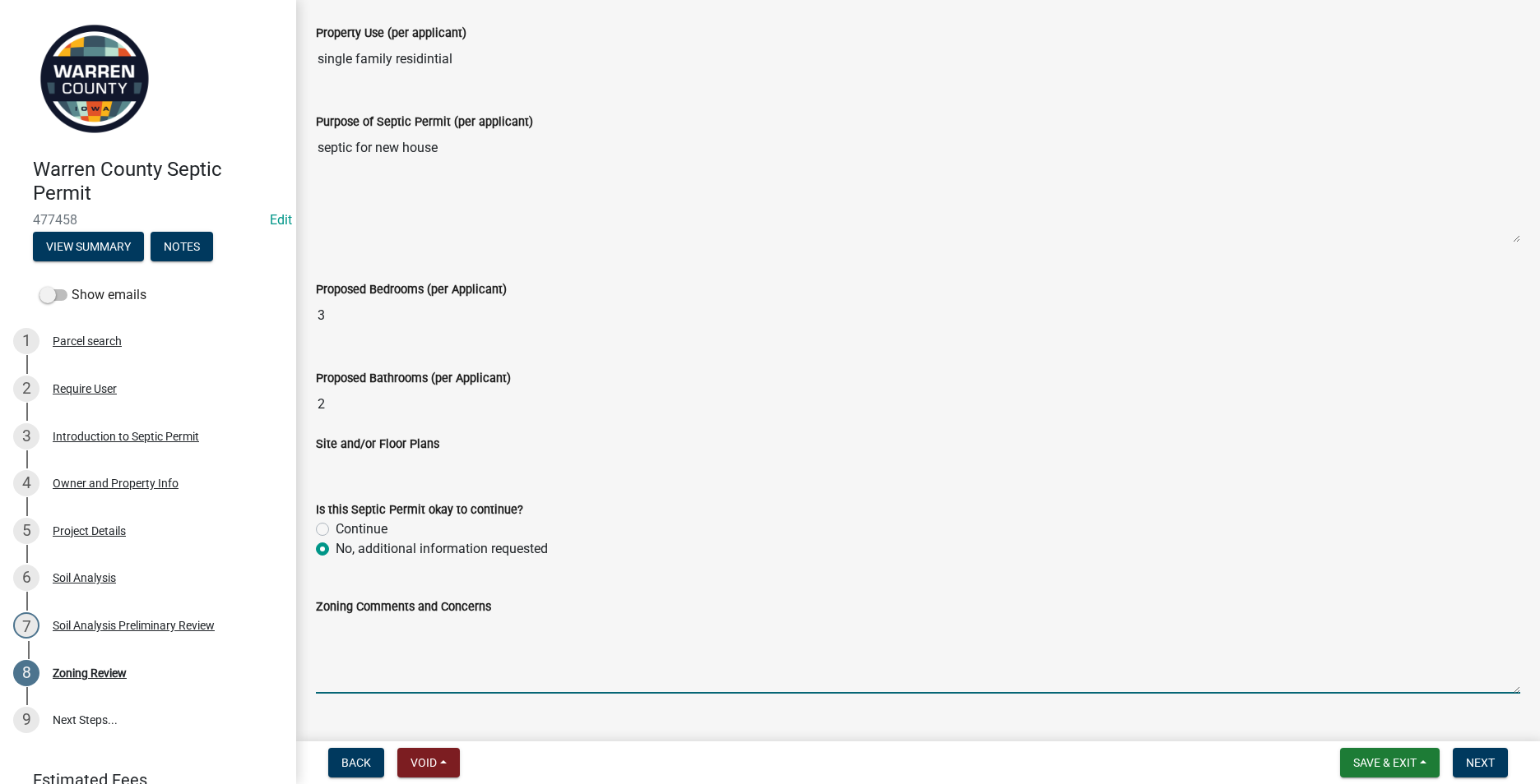
click at [327, 637] on textarea "Zoning Comments and Concerns" at bounding box center [918, 655] width 1204 height 77
type textarea "A building permit application has not yet been submitted to the Zoning office."
click at [1477, 761] on span "Next" at bounding box center [1480, 763] width 29 height 13
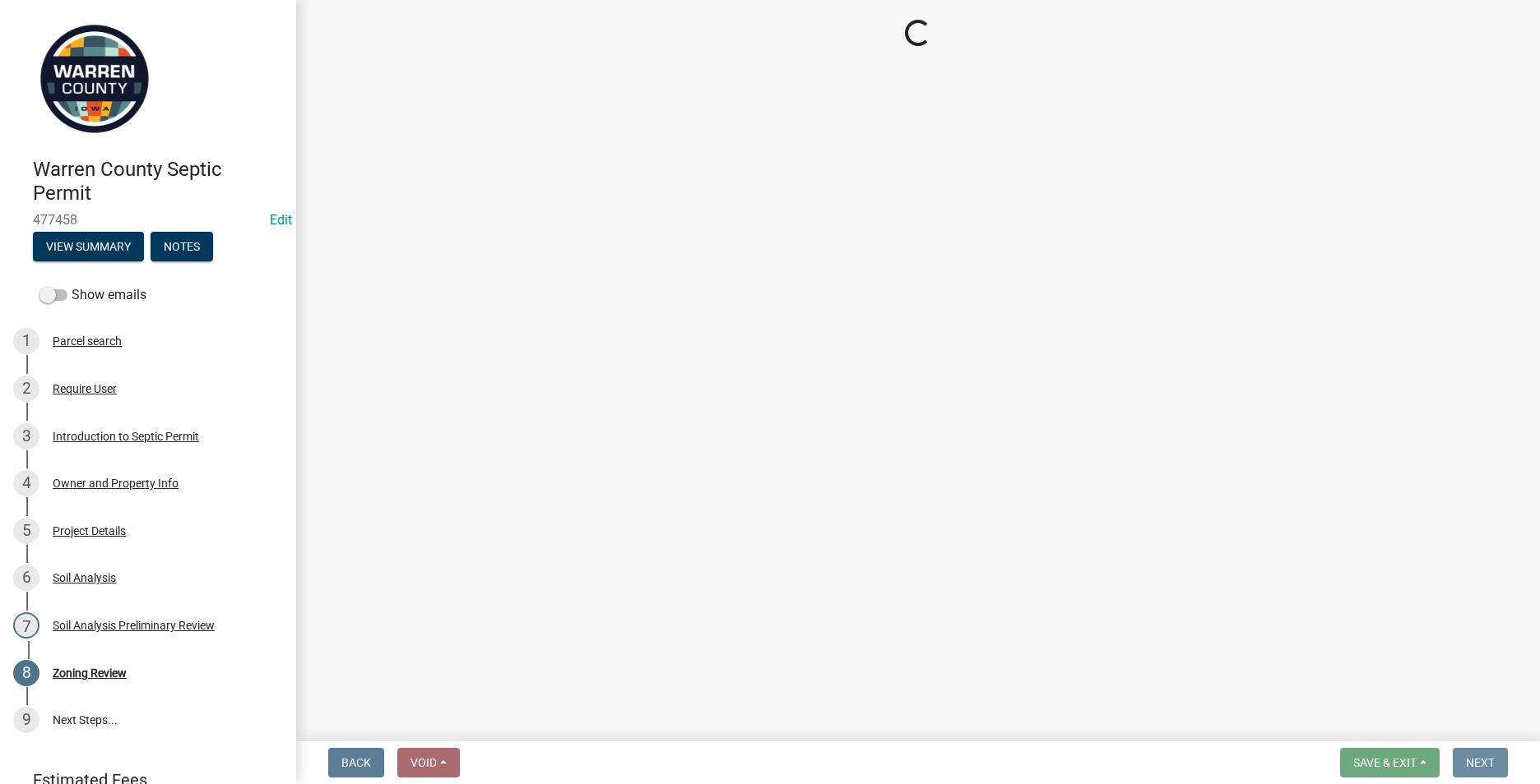
scroll to position [0, 0]
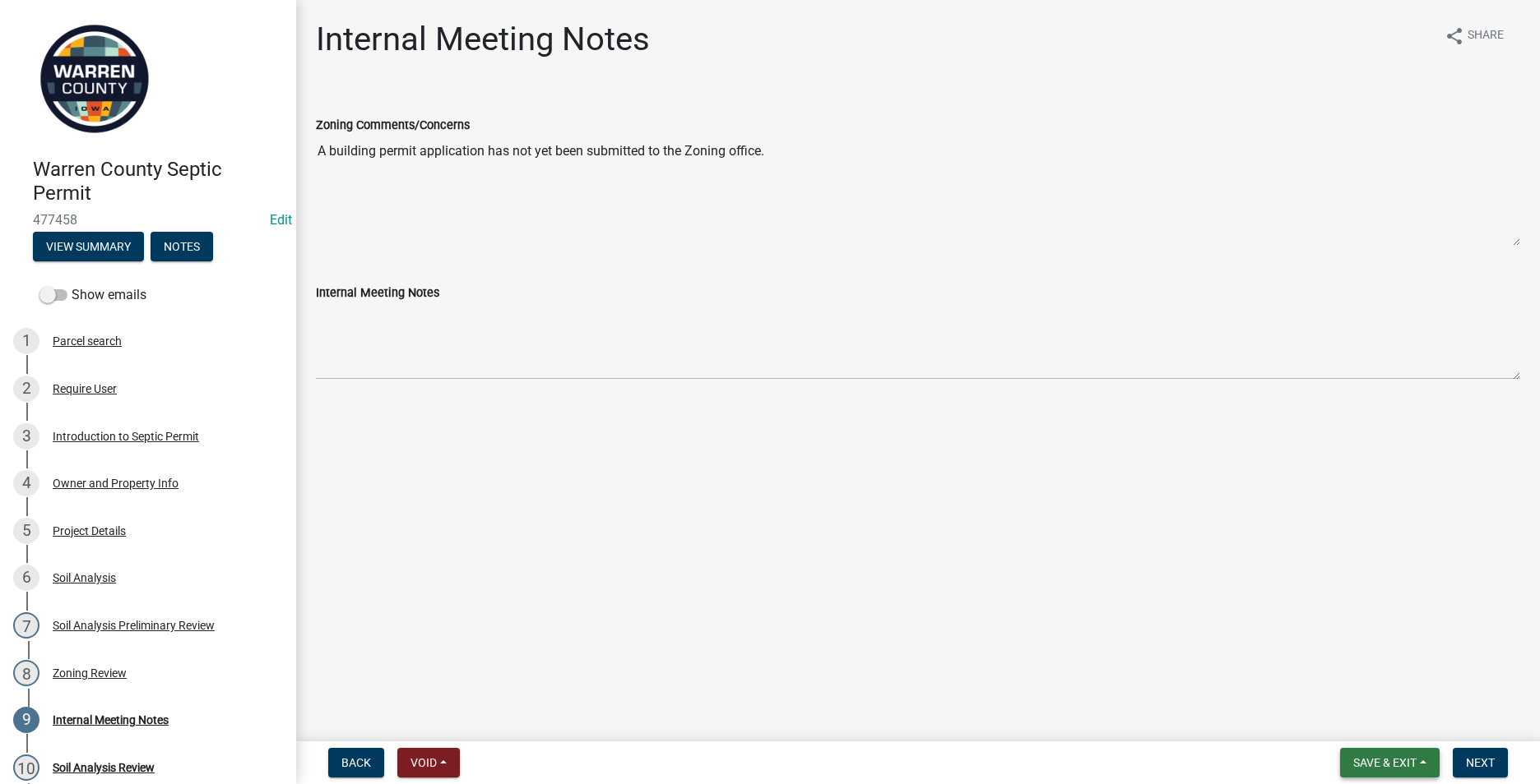
click at [1387, 761] on span "Save & Exit" at bounding box center [1385, 763] width 64 height 13
click at [1369, 723] on button "Save & Exit" at bounding box center [1373, 720] width 132 height 40
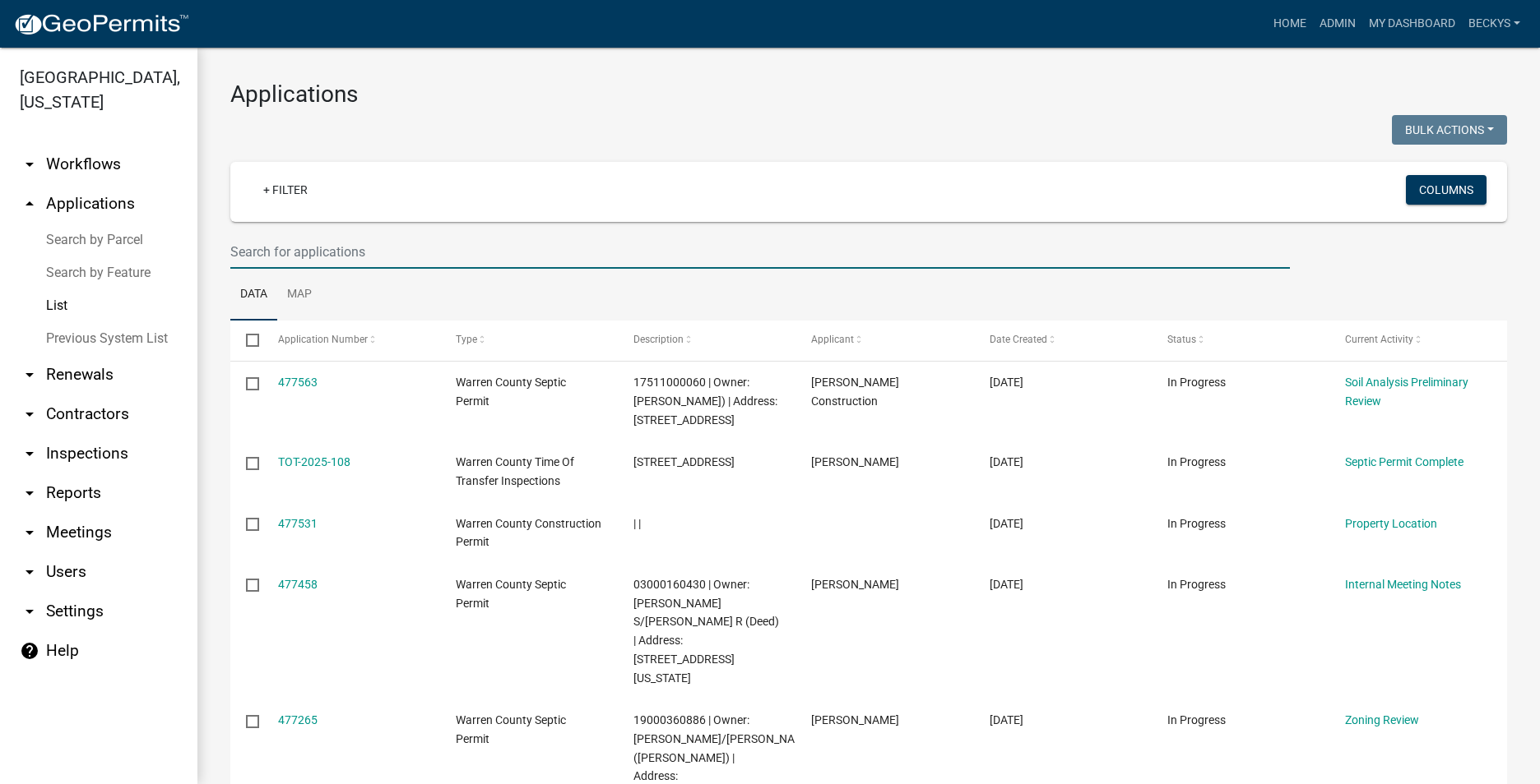
click at [235, 236] on input "text" at bounding box center [759, 252] width 1059 height 34
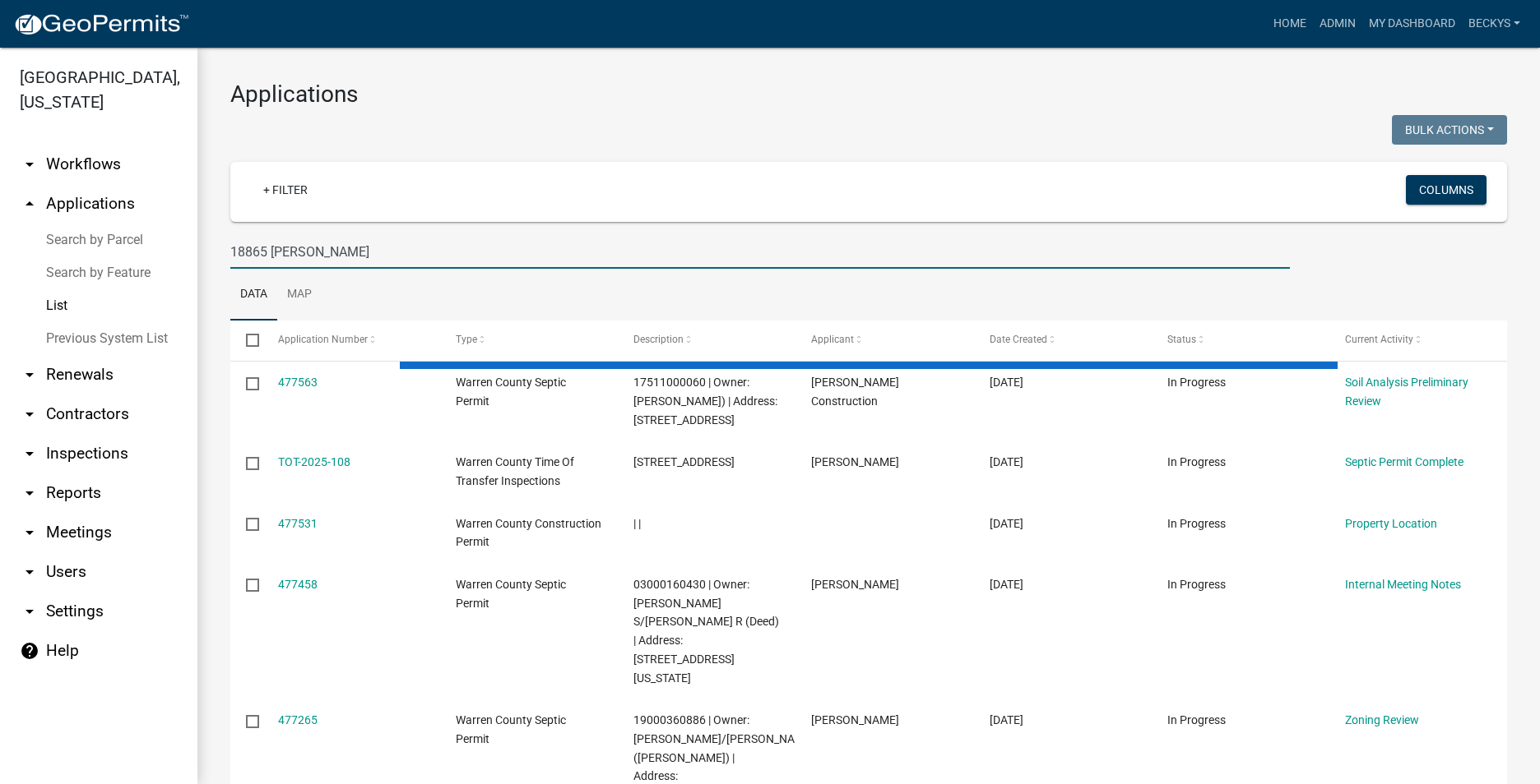
type input "18865 fulton"
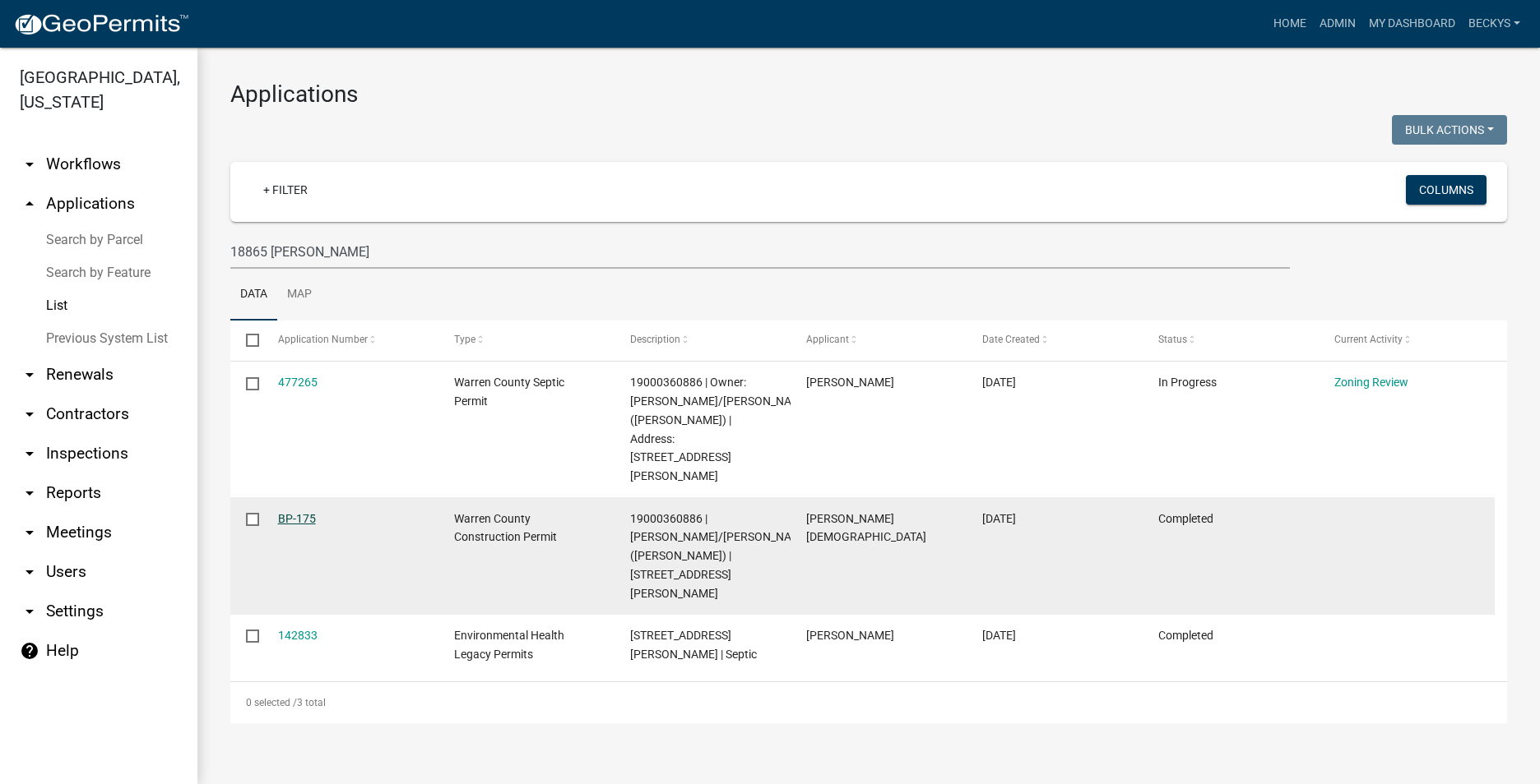
click at [299, 512] on link "BP-175" at bounding box center [296, 519] width 38 height 13
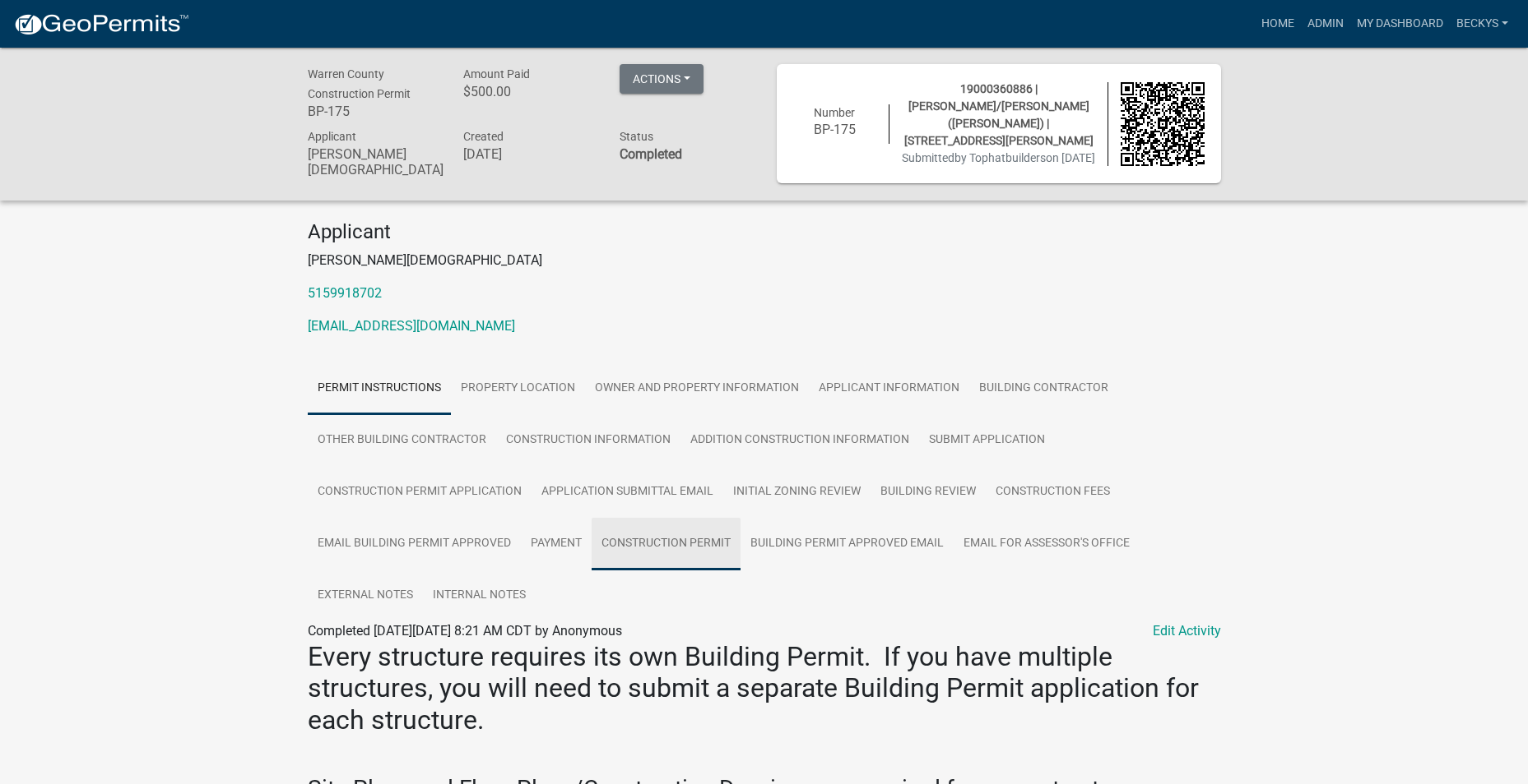
click at [651, 535] on link "Construction Permit" at bounding box center [666, 543] width 149 height 52
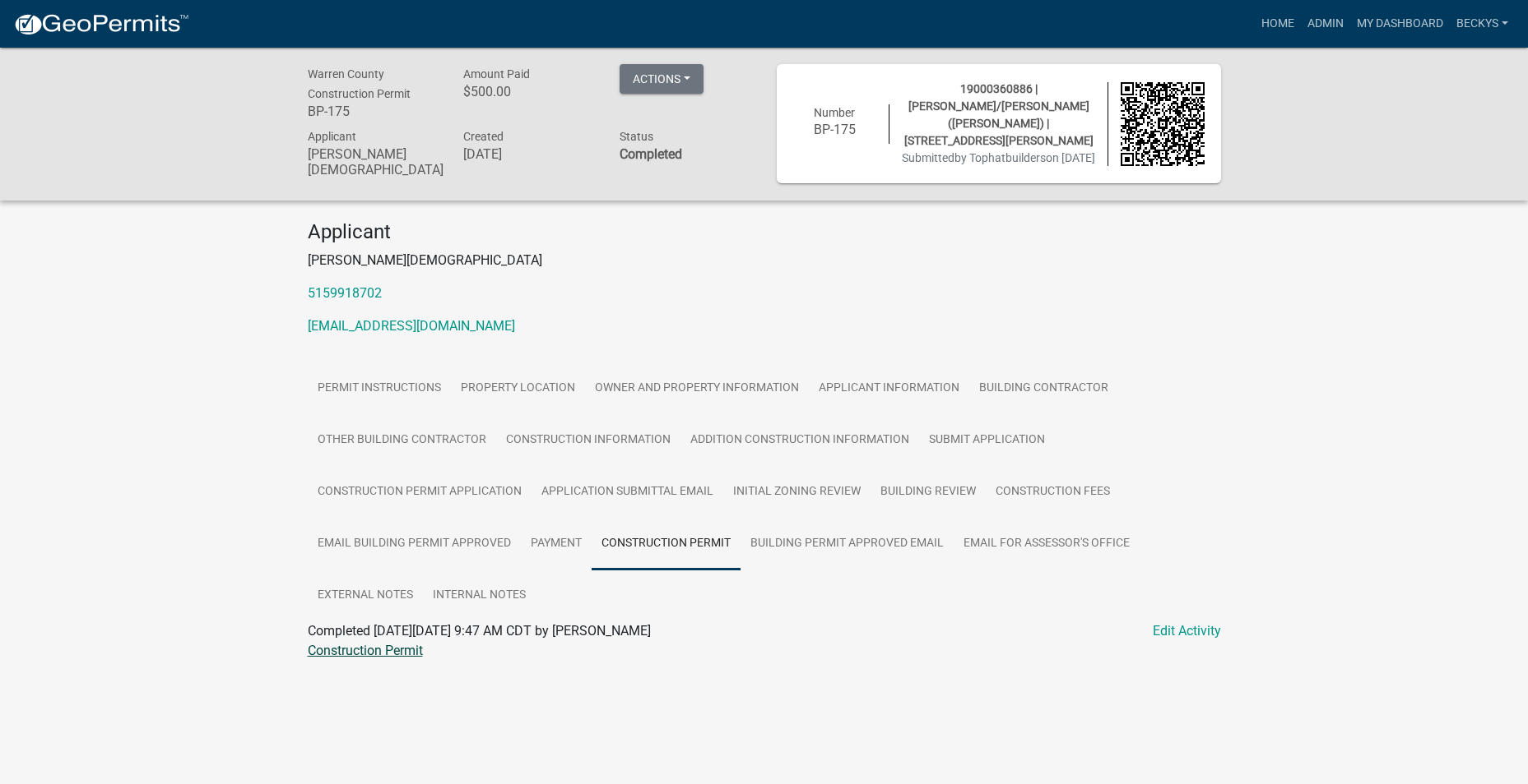
click at [397, 649] on link "Construction Permit" at bounding box center [366, 651] width 115 height 16
click at [1321, 25] on link "Admin" at bounding box center [1325, 23] width 50 height 31
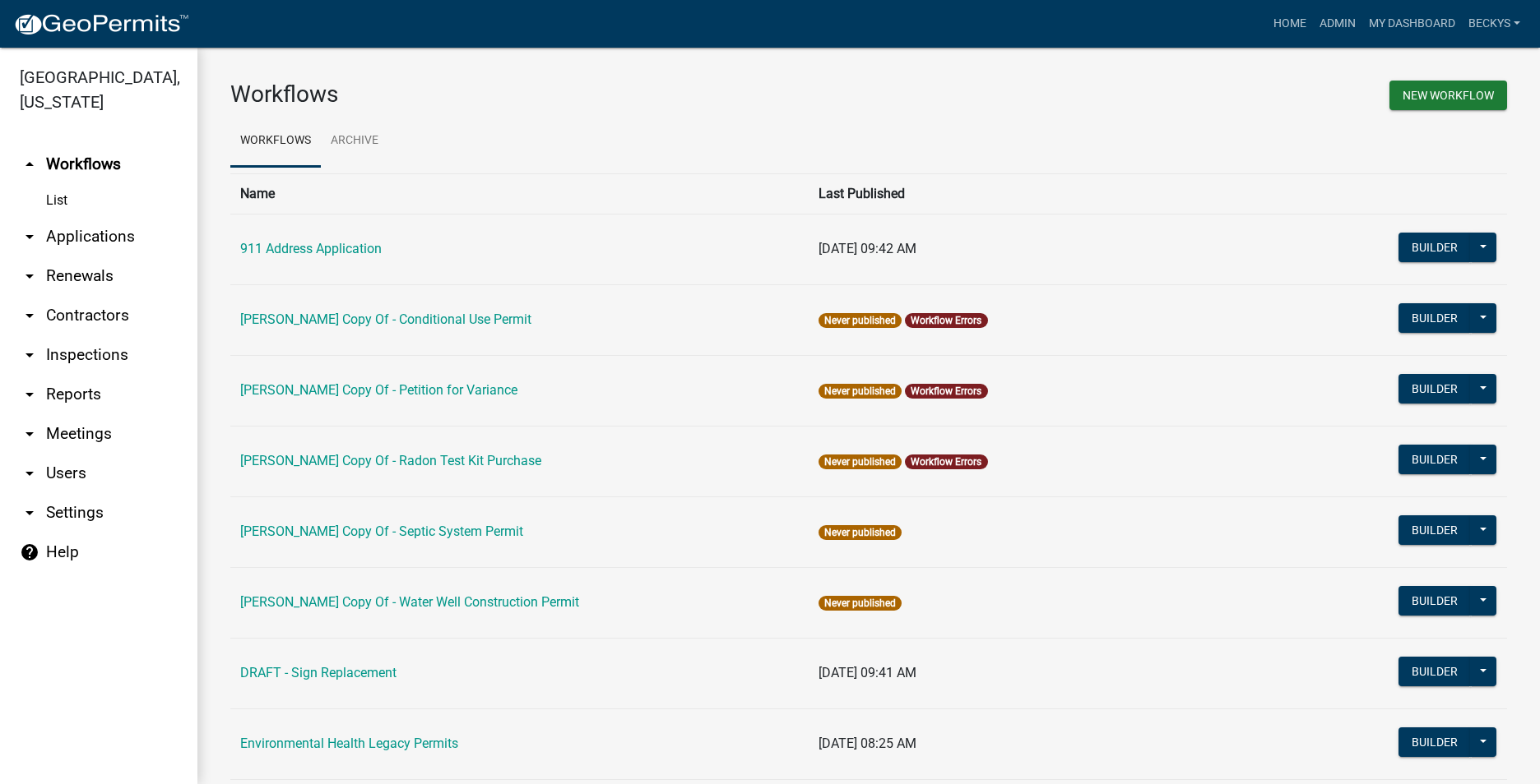
click at [79, 219] on link "arrow_drop_down Applications" at bounding box center [98, 236] width 197 height 40
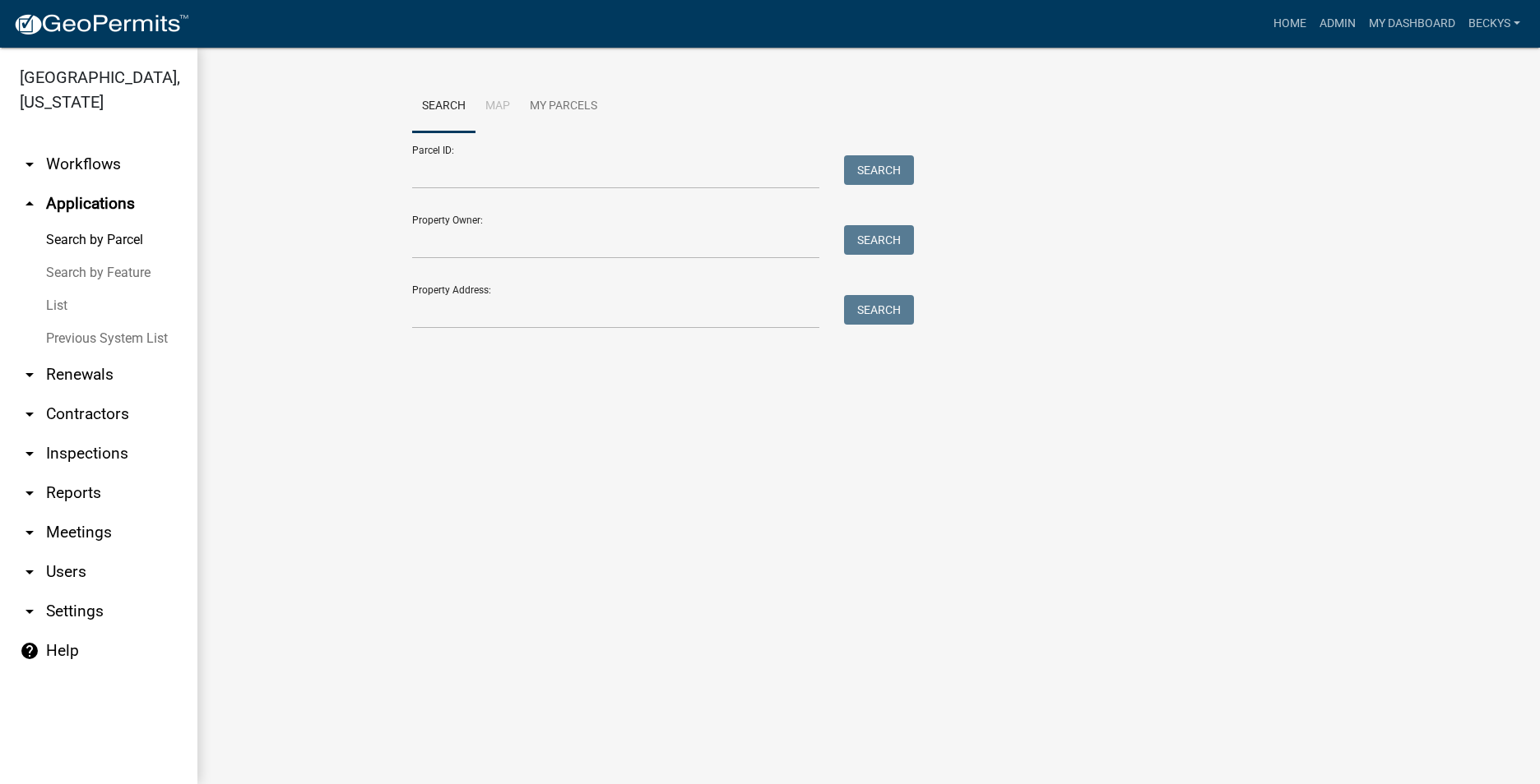
click at [64, 289] on link "List" at bounding box center [98, 305] width 197 height 33
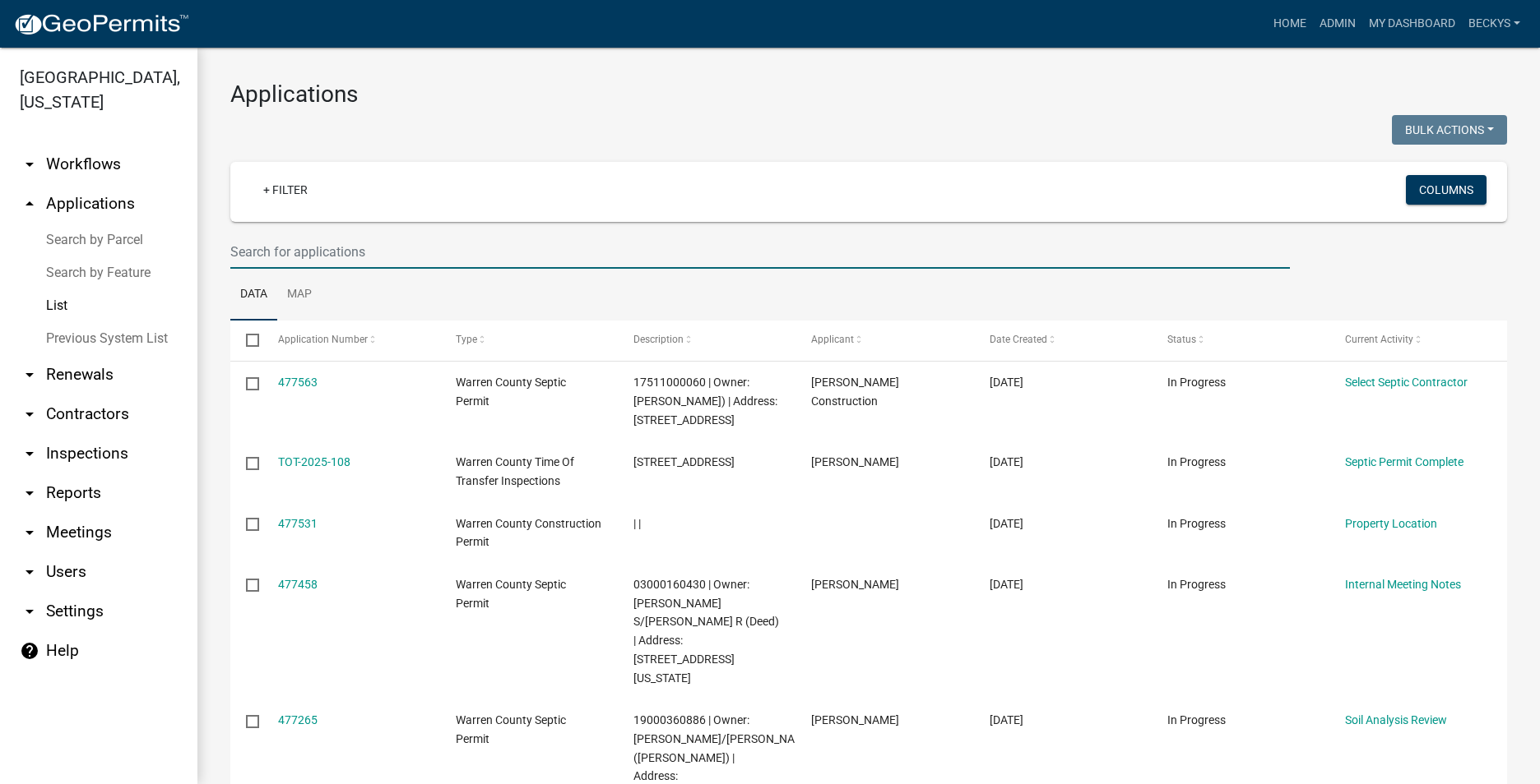
click at [253, 263] on input "text" at bounding box center [759, 252] width 1059 height 34
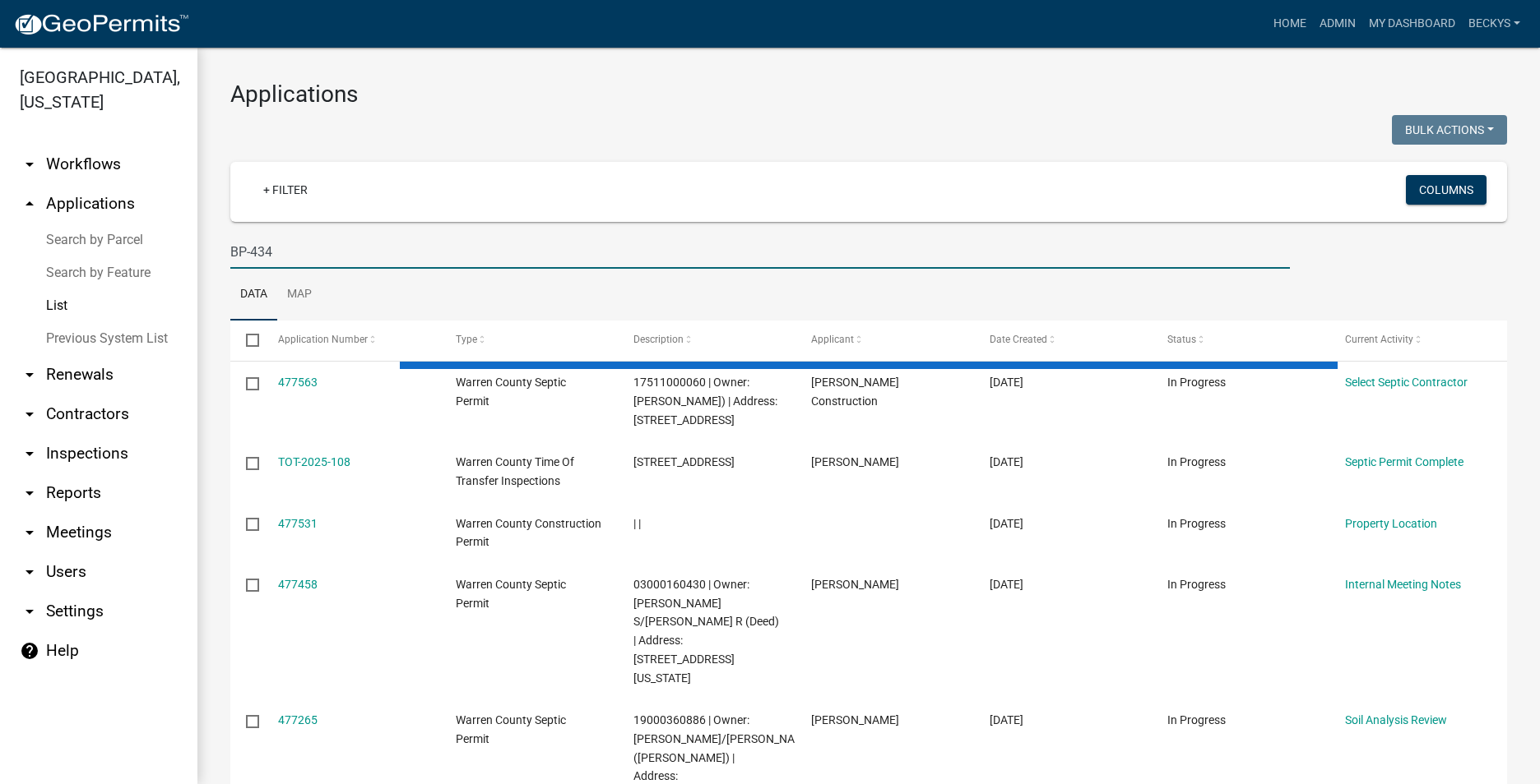
type input "BP-434"
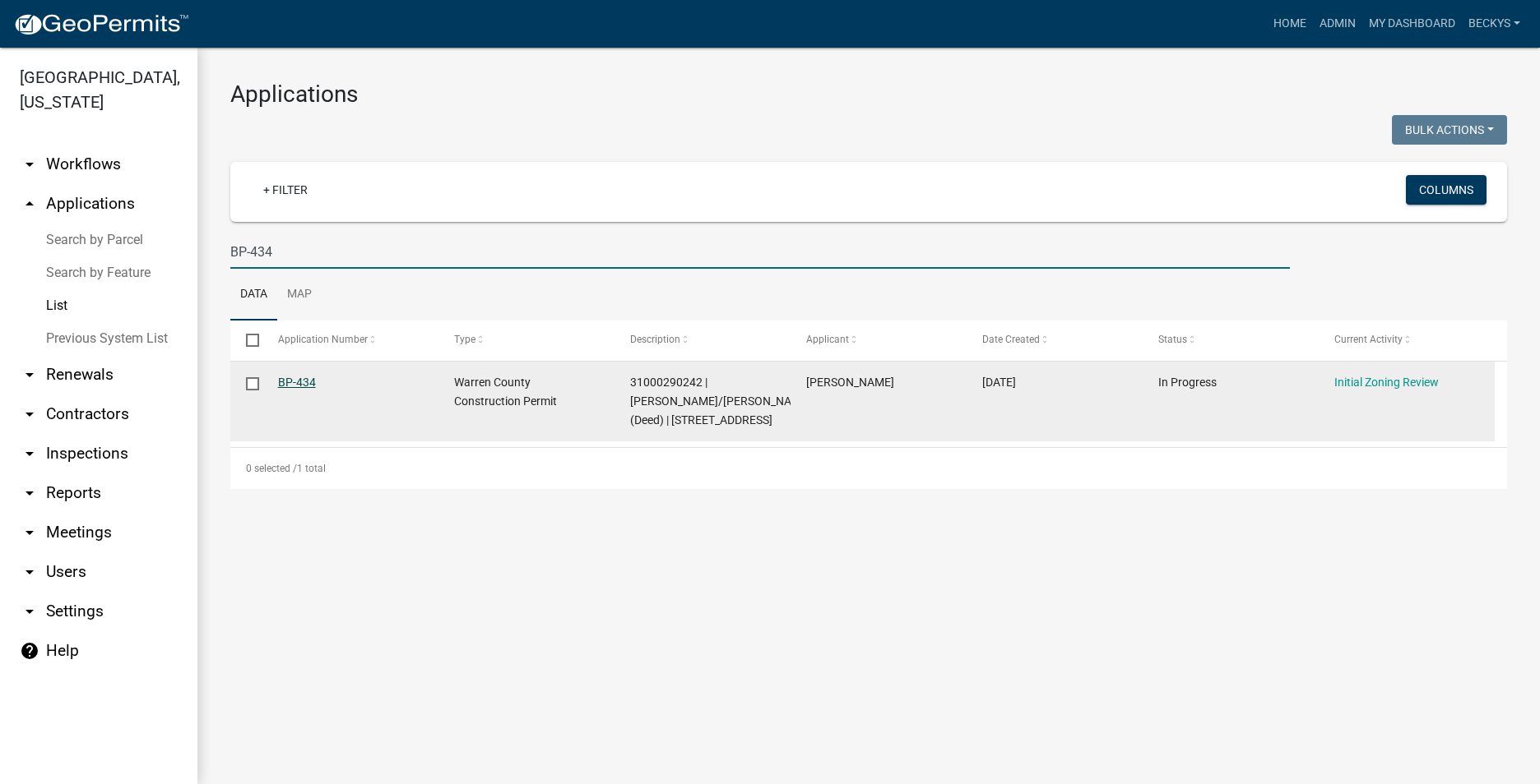
click at [296, 382] on link "BP-434" at bounding box center [296, 382] width 38 height 13
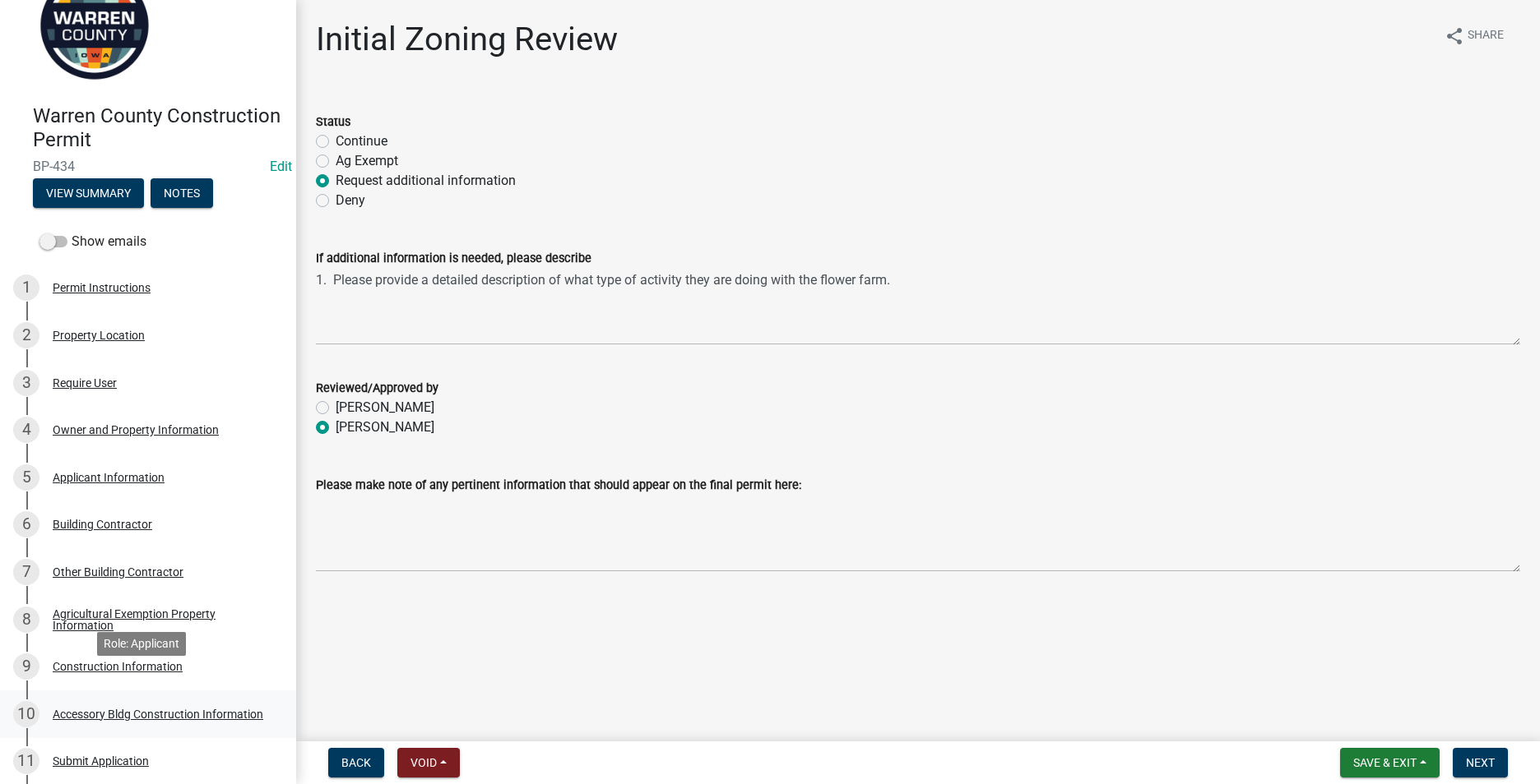
scroll to position [82, 0]
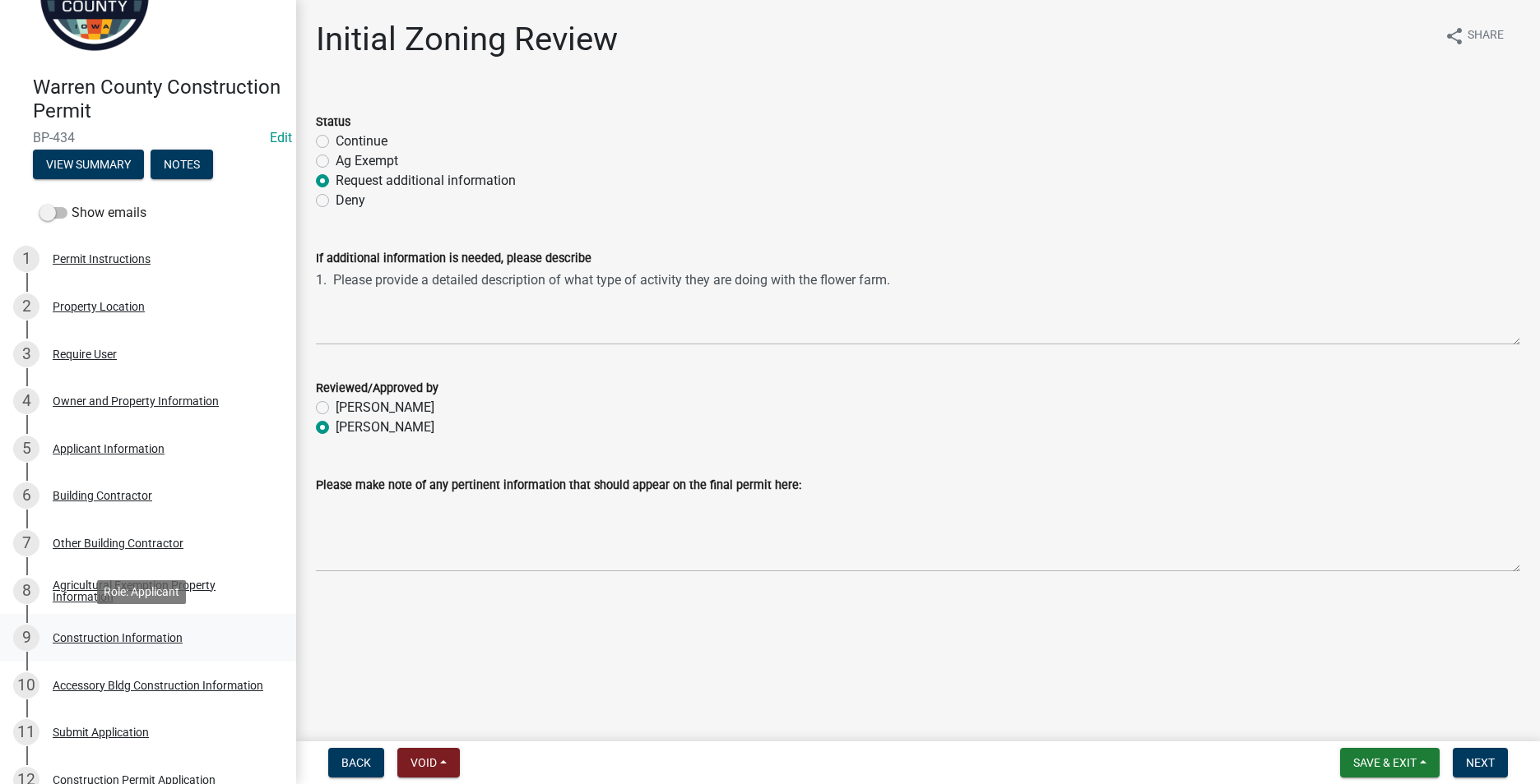
click at [109, 637] on div "Construction Information" at bounding box center [117, 638] width 130 height 12
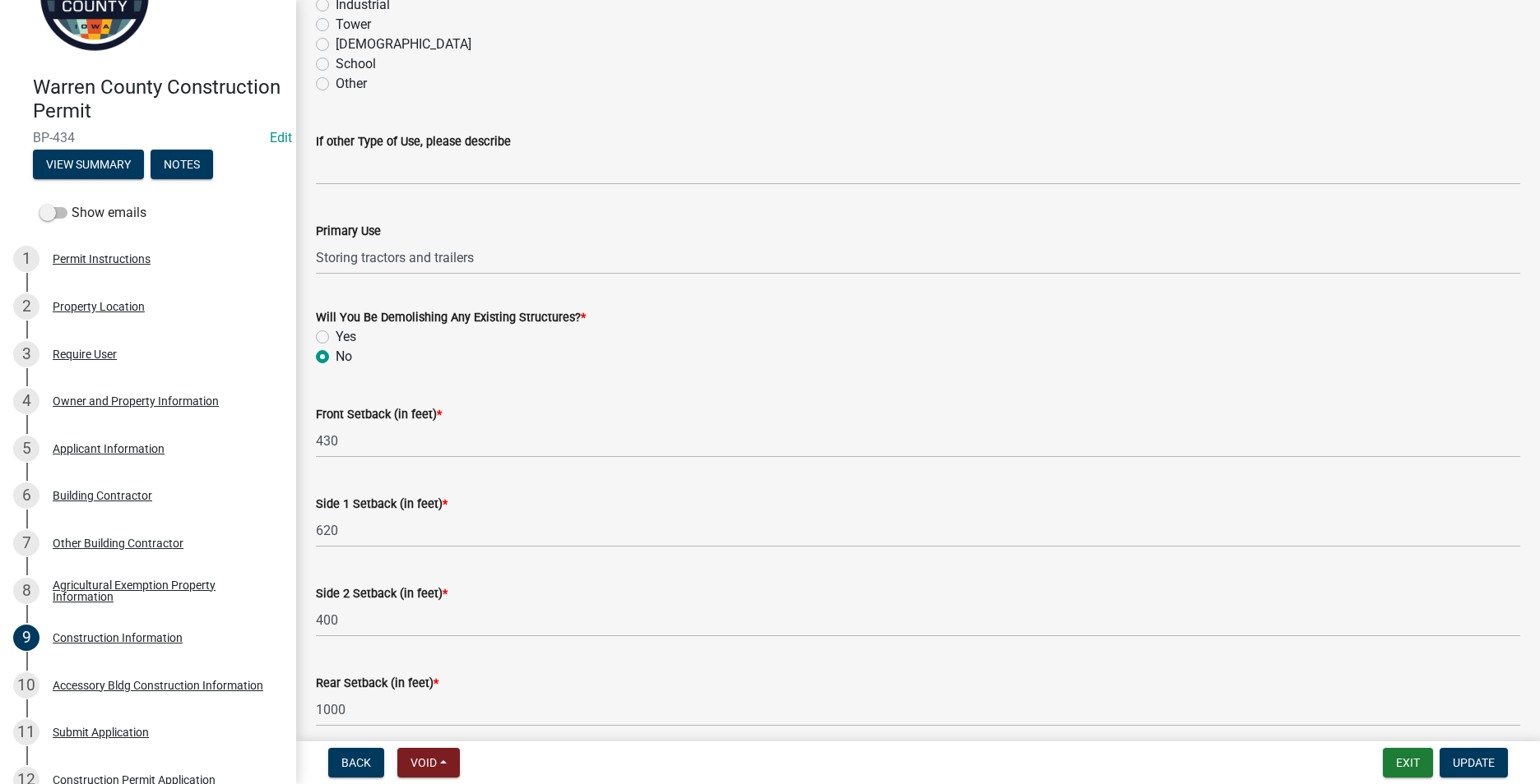
scroll to position [496, 0]
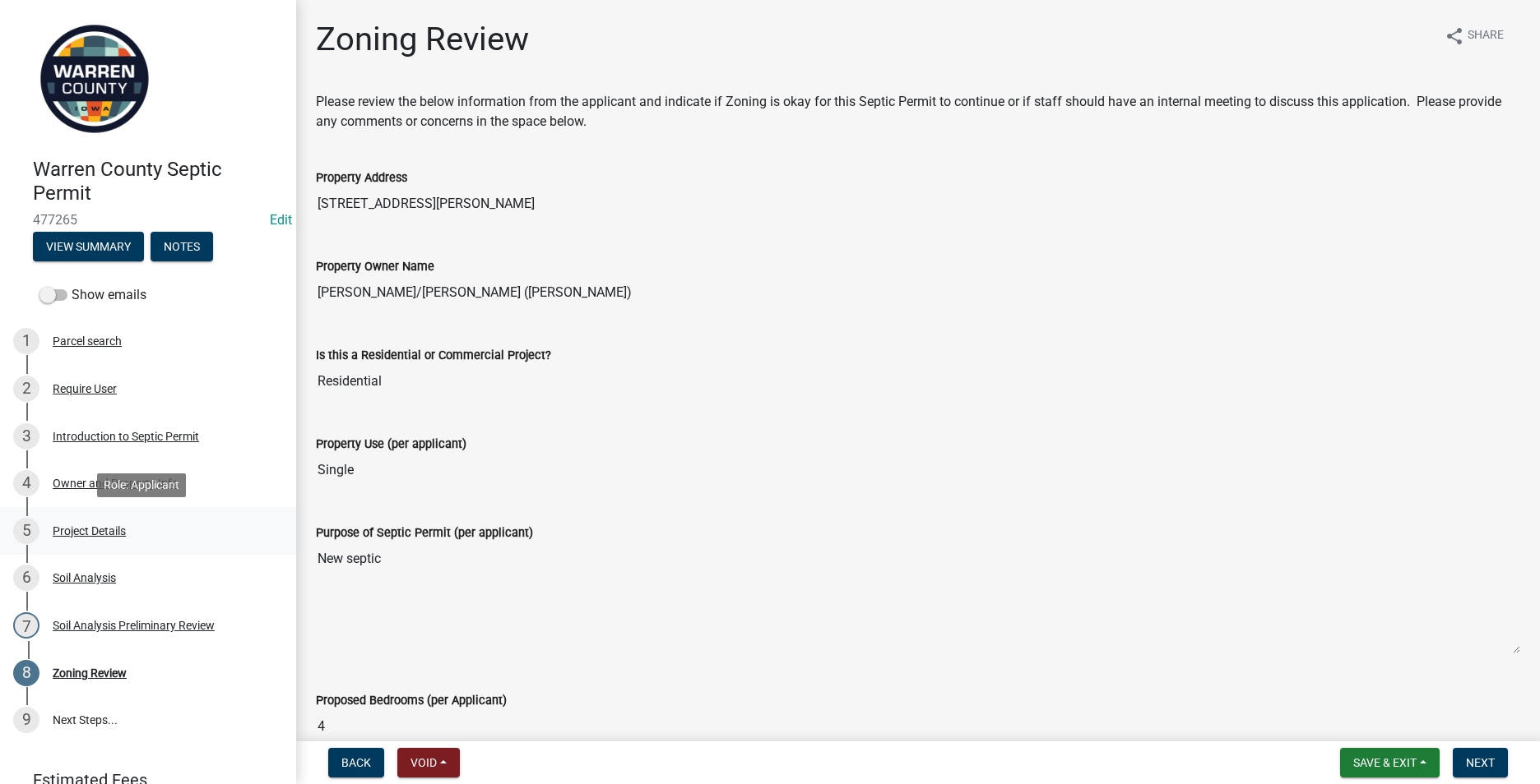
click at [112, 529] on div "Project Details" at bounding box center [89, 531] width 73 height 12
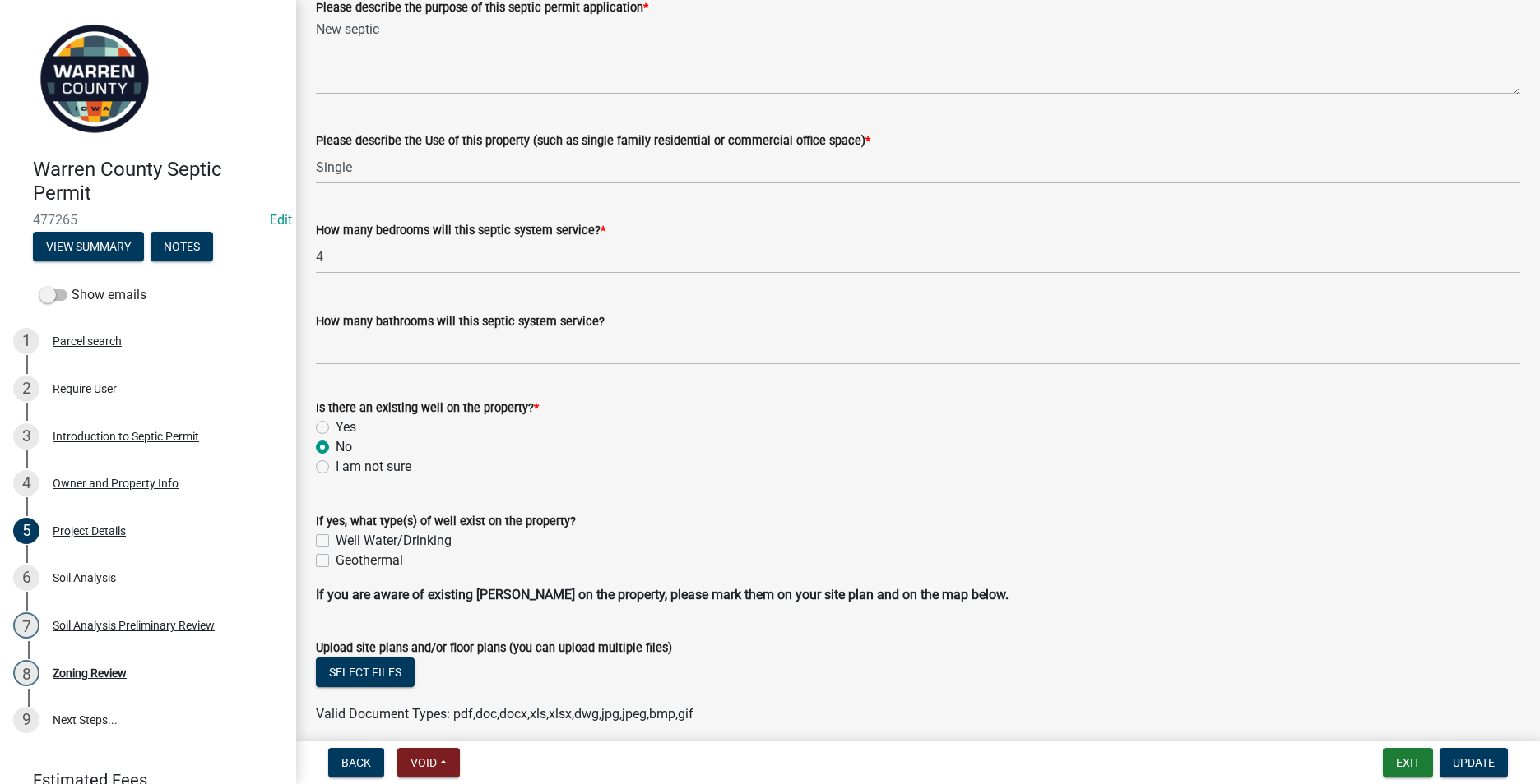
scroll to position [494, 0]
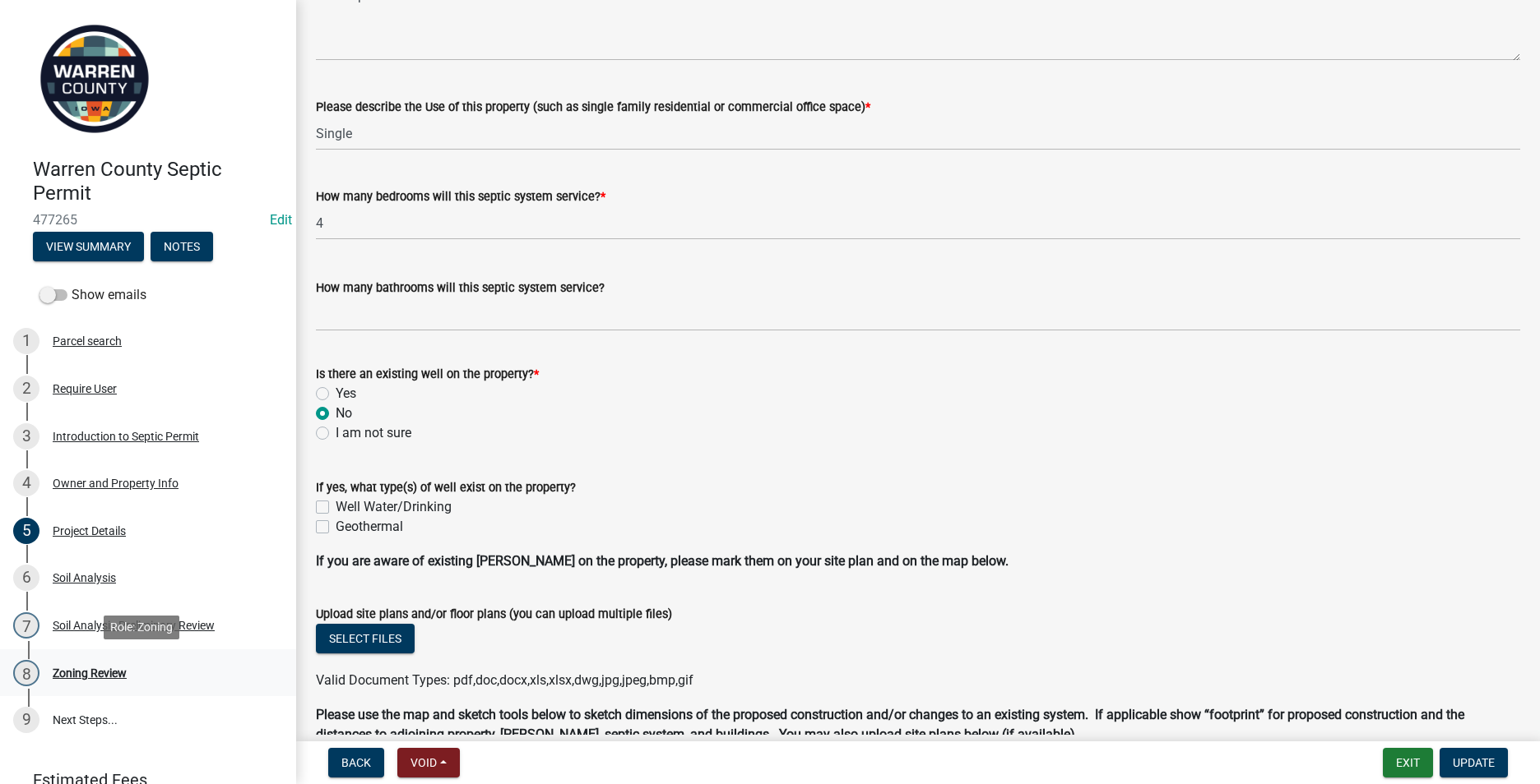
click at [87, 670] on div "Zoning Review" at bounding box center [89, 673] width 74 height 12
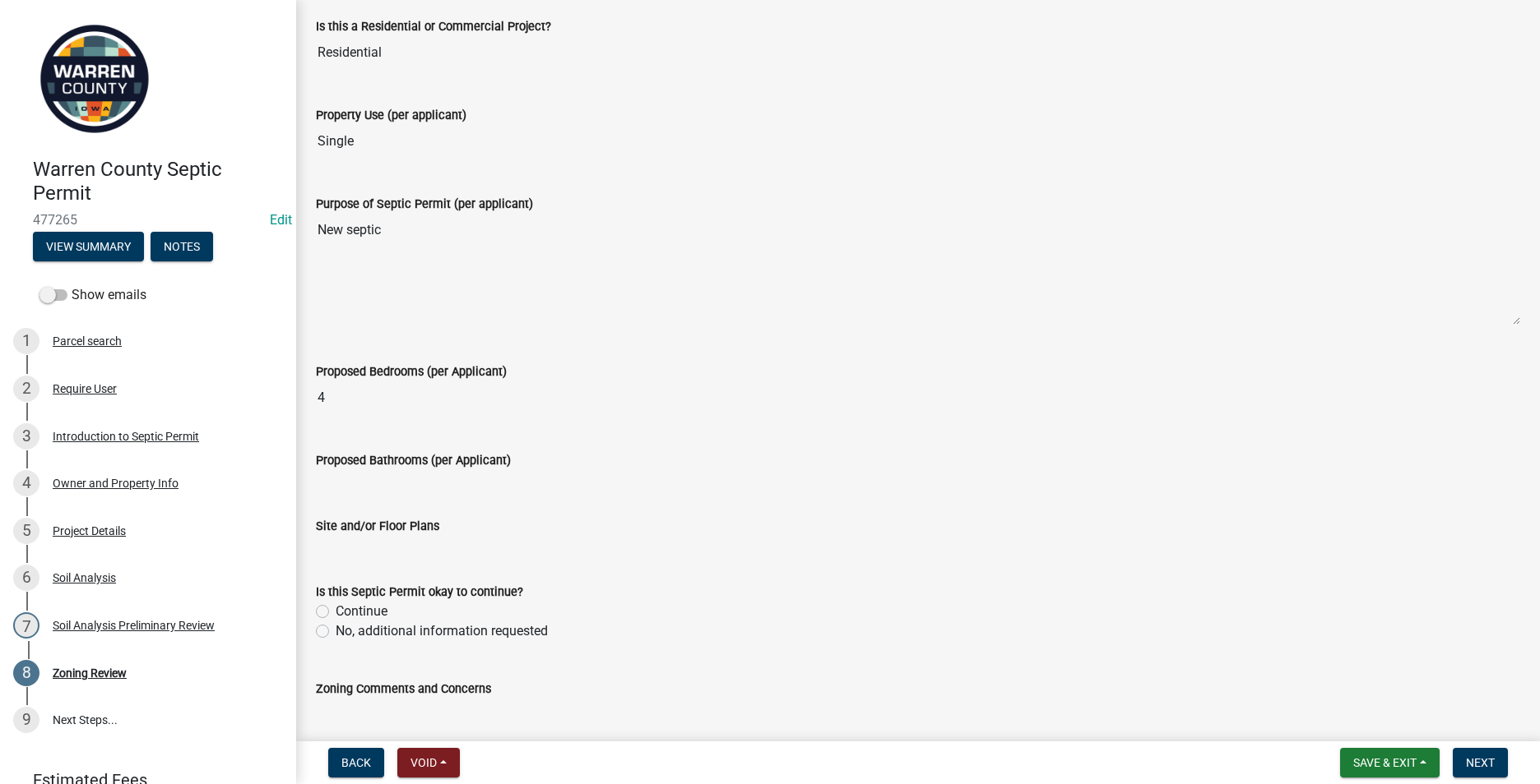
scroll to position [448, 0]
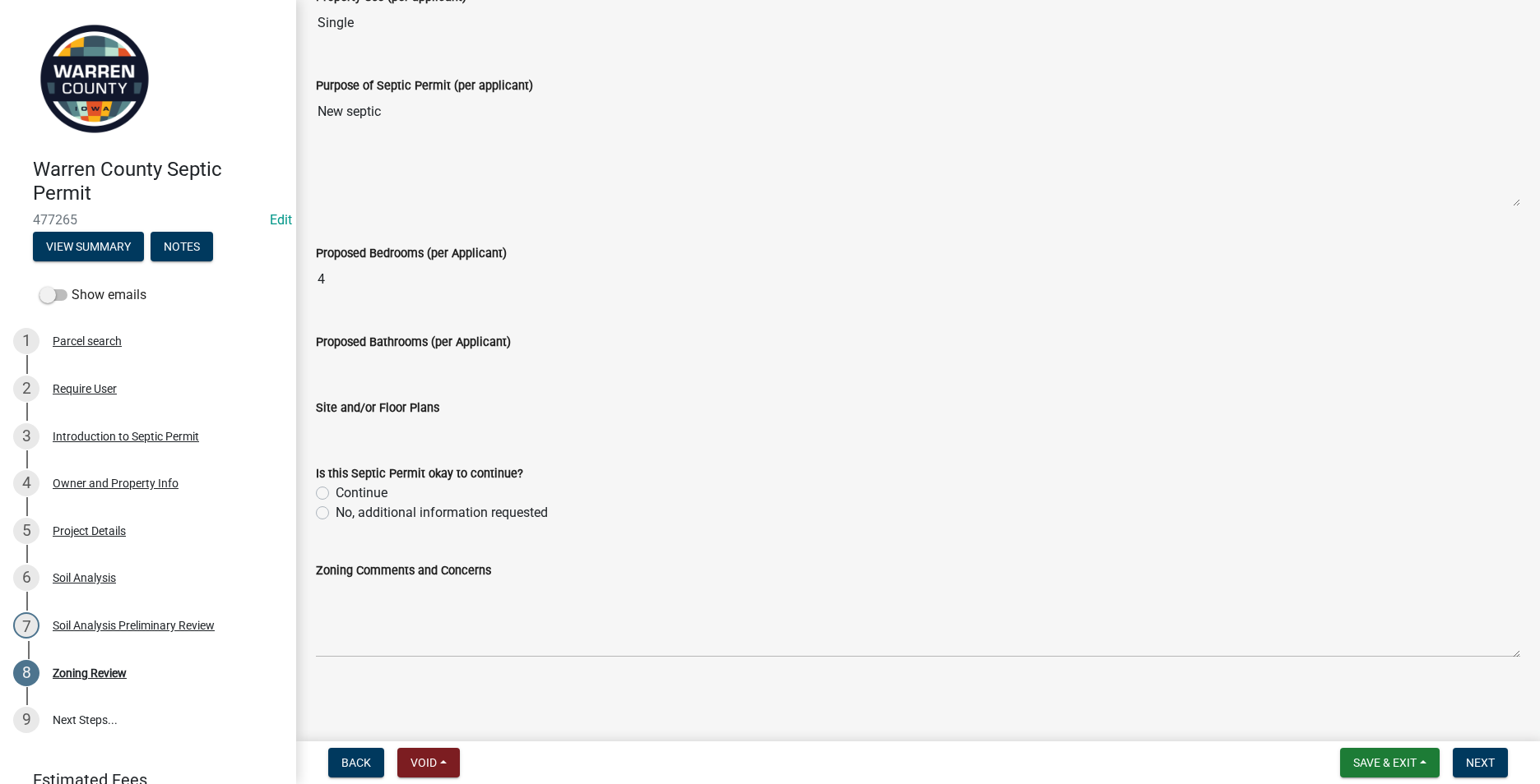
click at [335, 494] on label "Continue" at bounding box center [361, 493] width 52 height 19
click at [335, 494] on input "Continue" at bounding box center [341, 488] width 11 height 11
radio input "true"
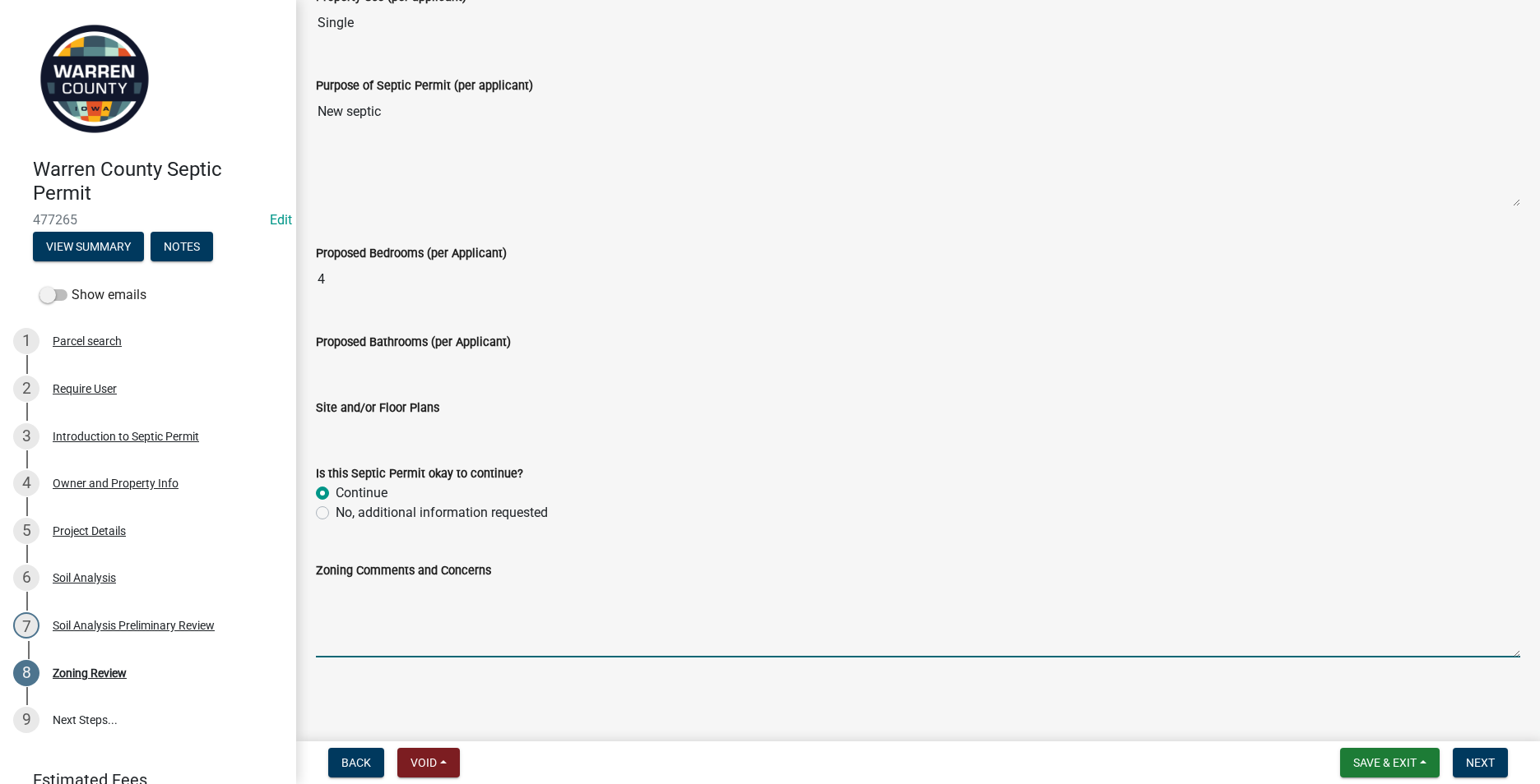
click at [325, 589] on textarea "Zoning Comments and Concerns" at bounding box center [918, 619] width 1204 height 77
type textarea "A building permit was issued for an addition in [DATE]."
click at [1487, 759] on span "Next" at bounding box center [1480, 763] width 29 height 13
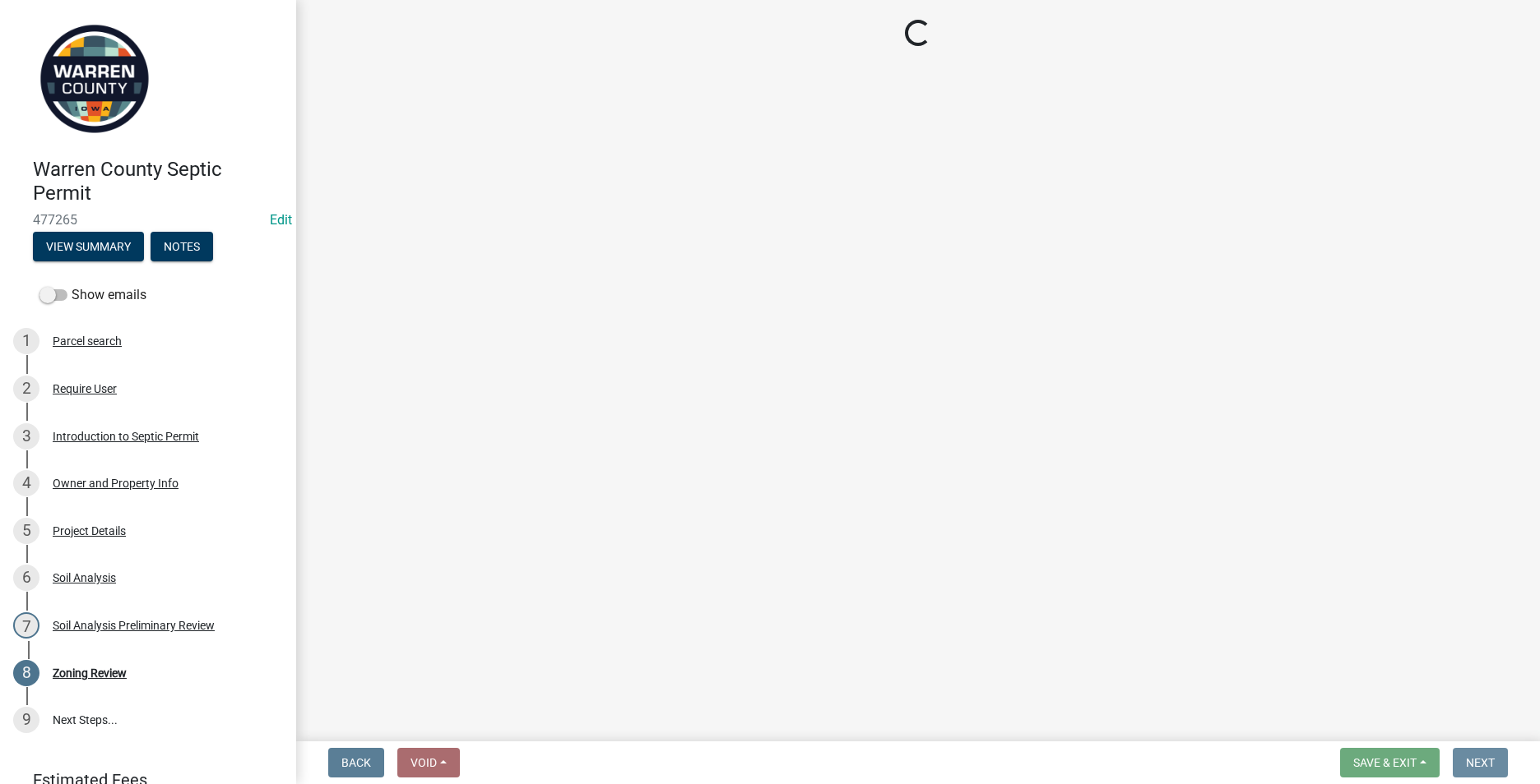
scroll to position [0, 0]
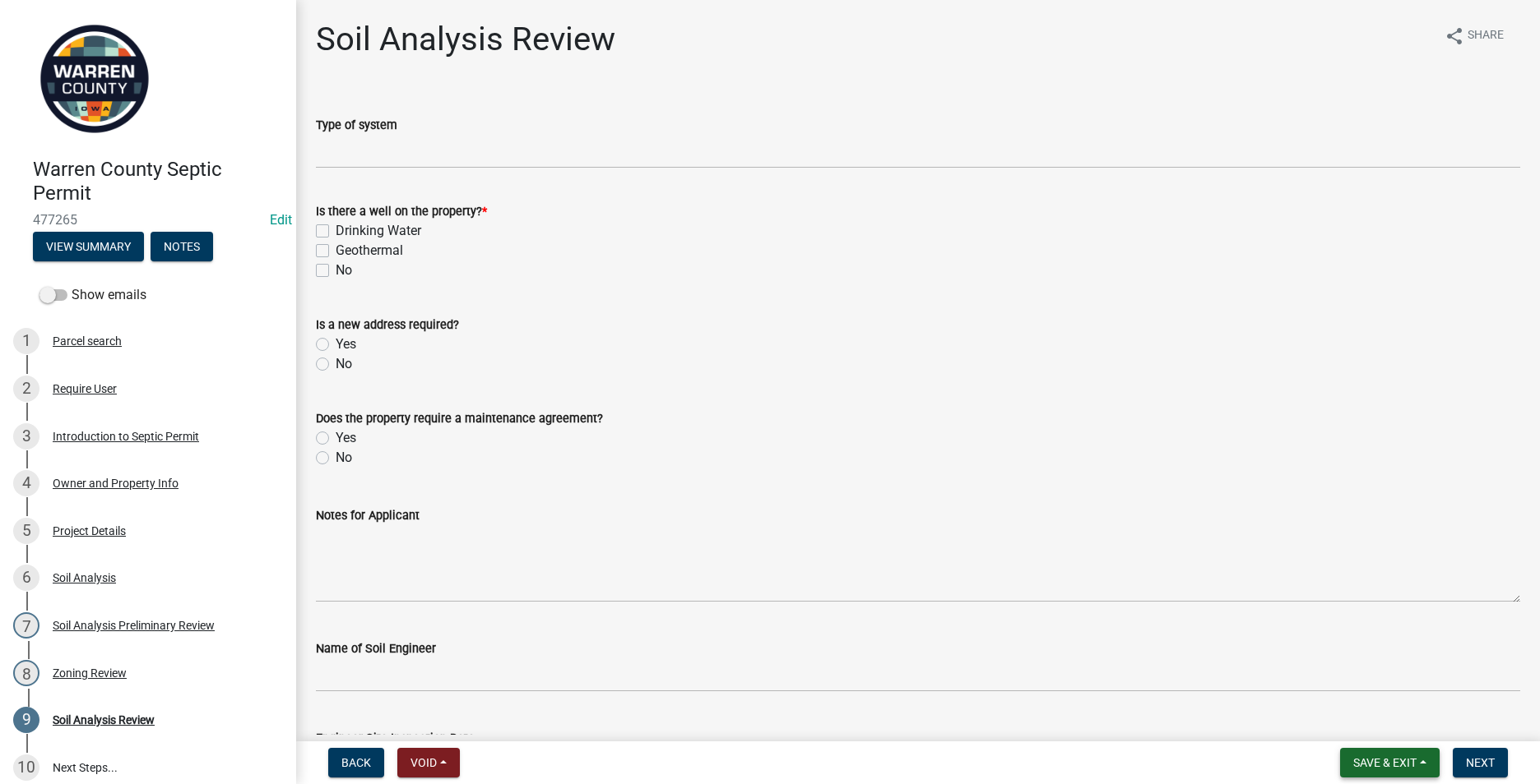
click at [1379, 763] on span "Save & Exit" at bounding box center [1385, 763] width 64 height 13
click at [1359, 718] on button "Save & Exit" at bounding box center [1373, 720] width 132 height 40
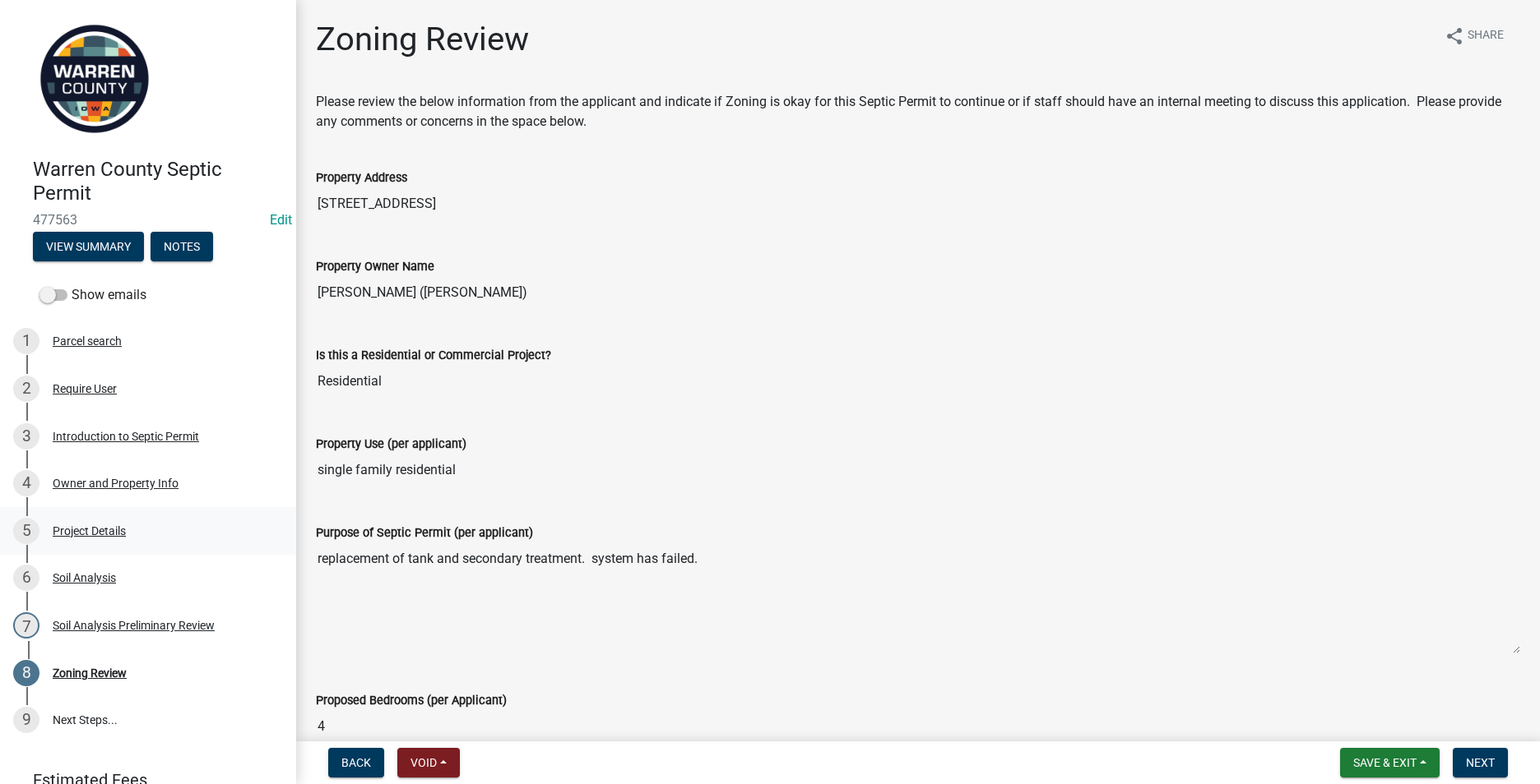
click at [104, 527] on div "Project Details" at bounding box center [89, 531] width 73 height 12
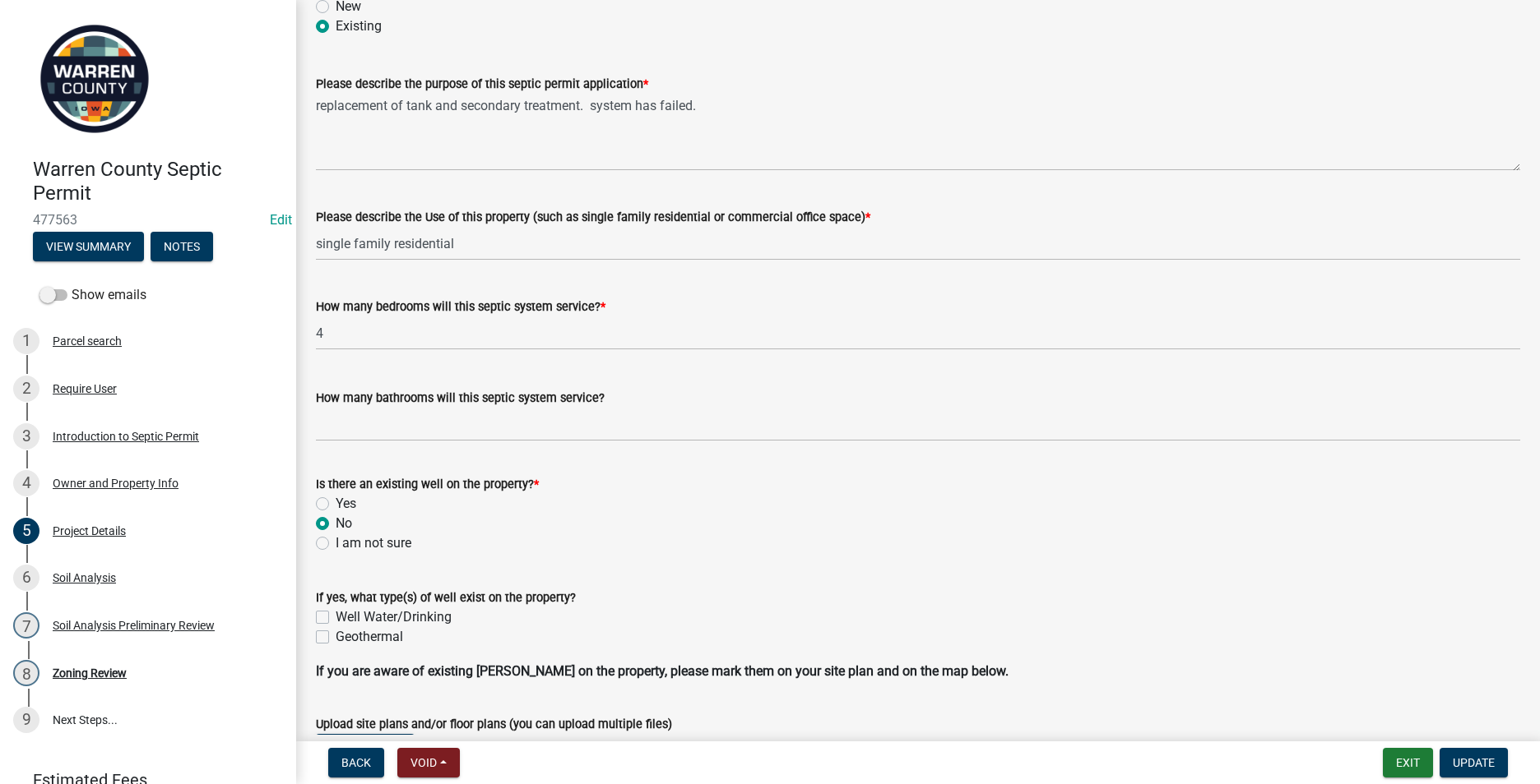
scroll to position [329, 0]
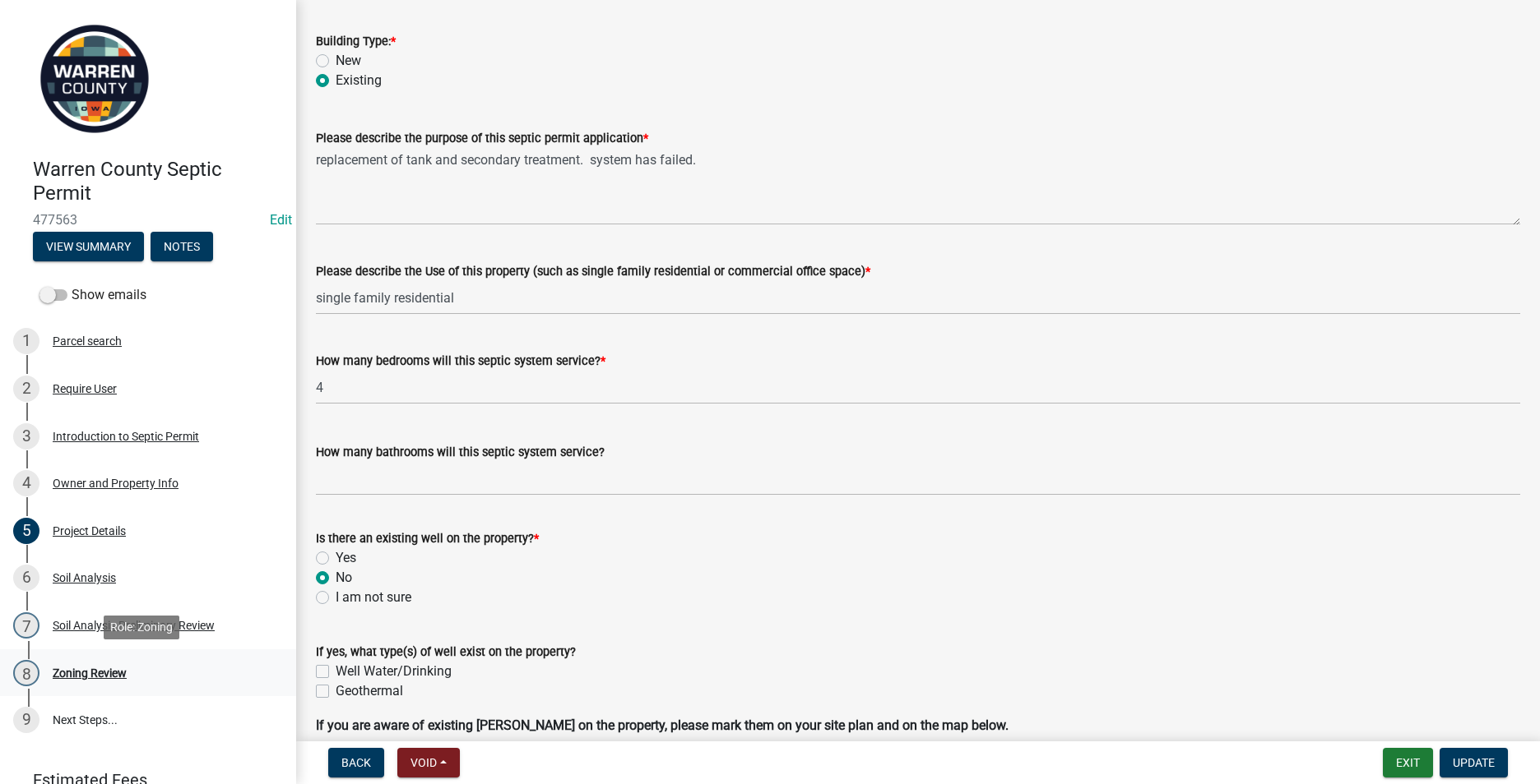
click at [82, 674] on div "Zoning Review" at bounding box center [89, 673] width 74 height 12
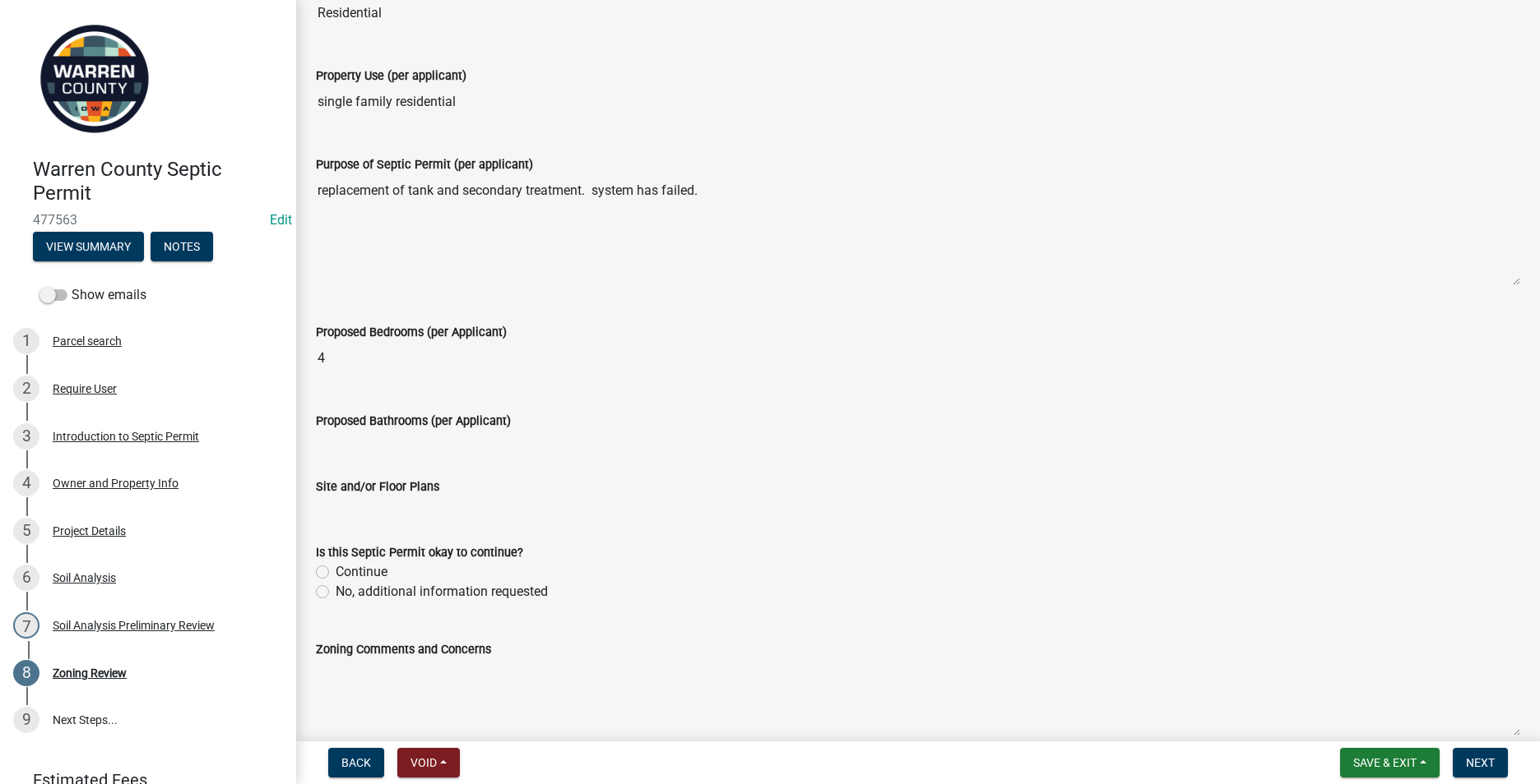
scroll to position [411, 0]
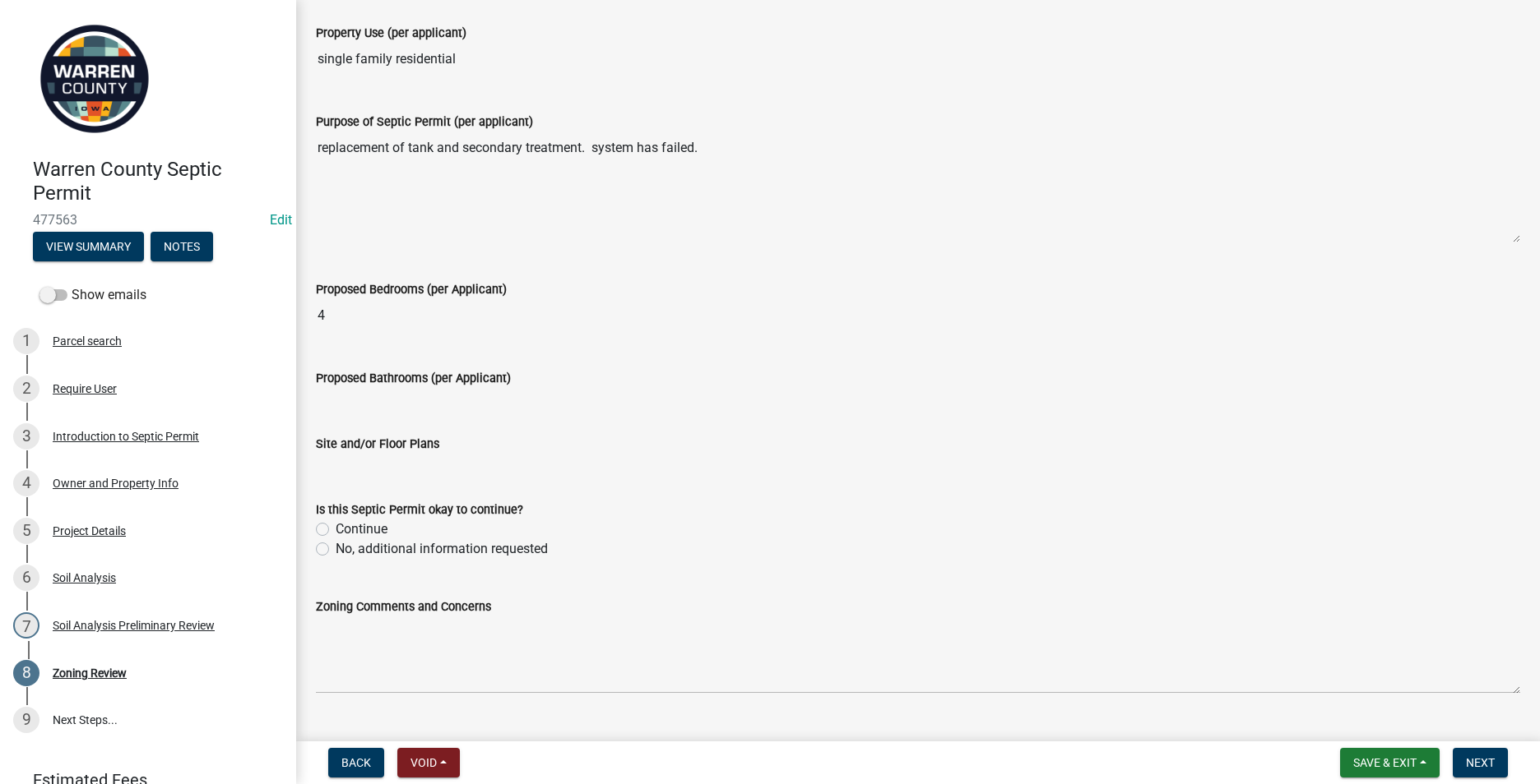
click at [335, 526] on label "Continue" at bounding box center [361, 529] width 52 height 19
click at [335, 526] on input "Continue" at bounding box center [341, 525] width 11 height 11
radio input "true"
click at [1476, 757] on span "Next" at bounding box center [1480, 763] width 29 height 13
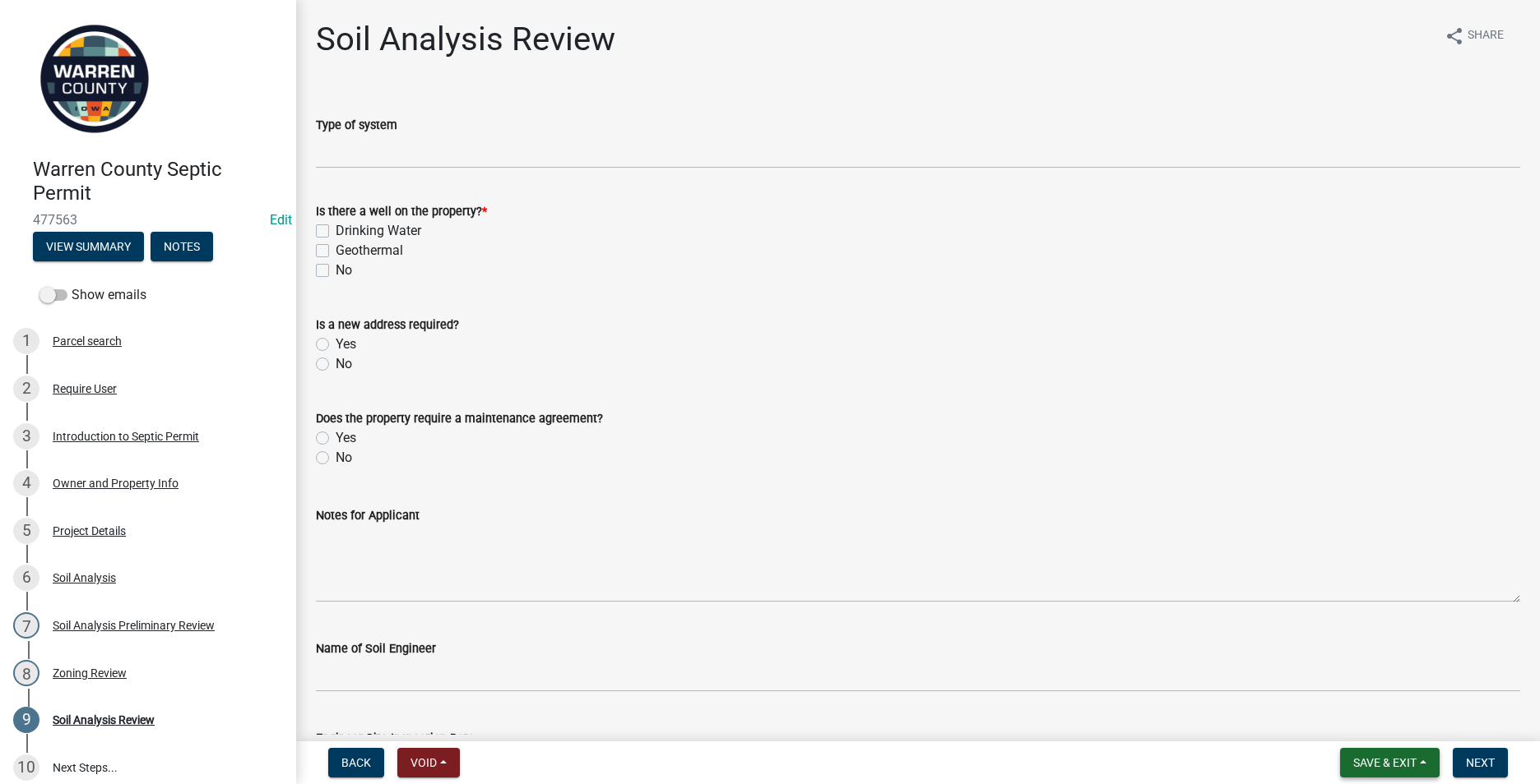
click at [1385, 765] on span "Save & Exit" at bounding box center [1385, 763] width 64 height 13
click at [1358, 722] on button "Save & Exit" at bounding box center [1373, 720] width 132 height 40
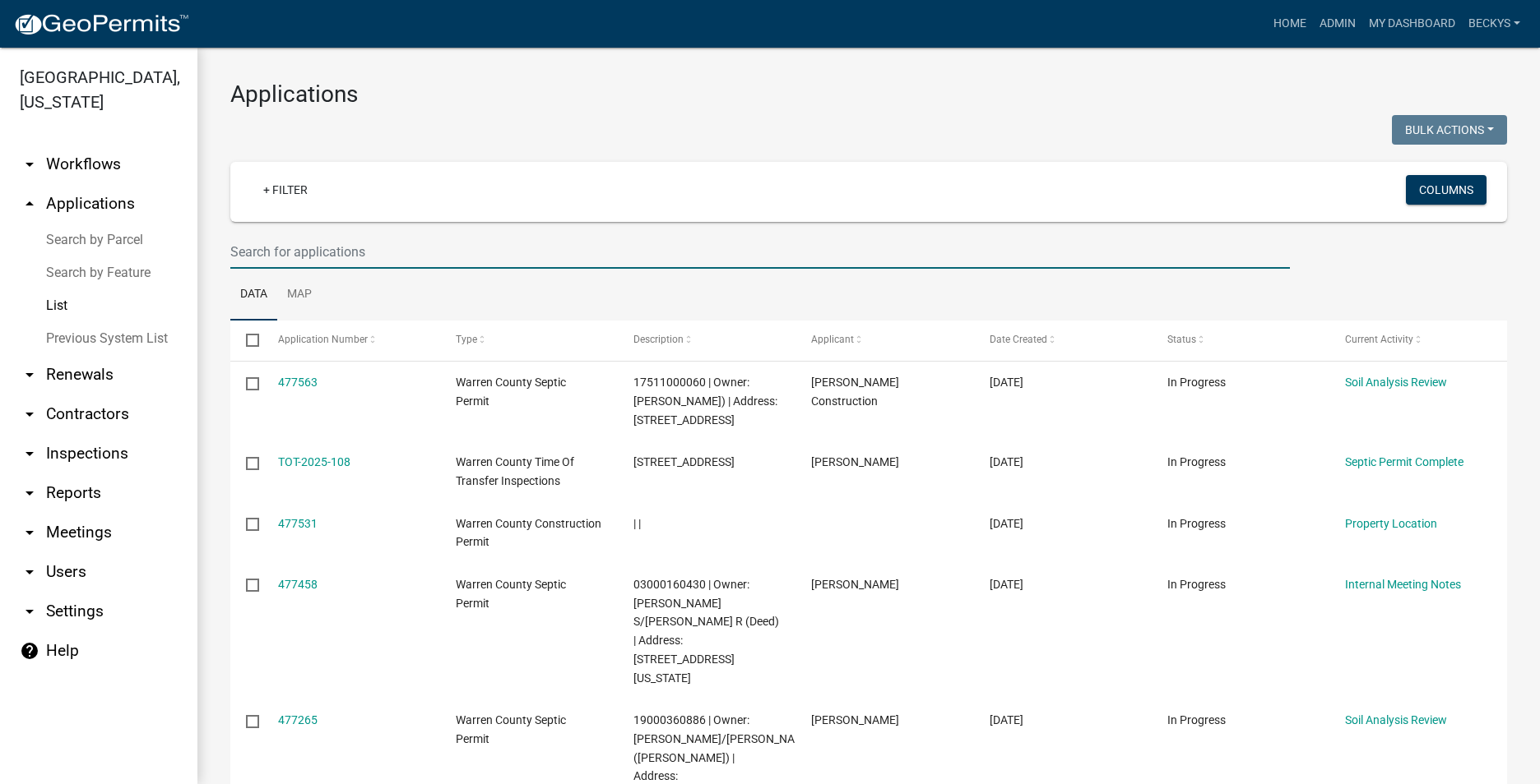
click at [235, 249] on input "text" at bounding box center [759, 252] width 1059 height 34
type input "bochner"
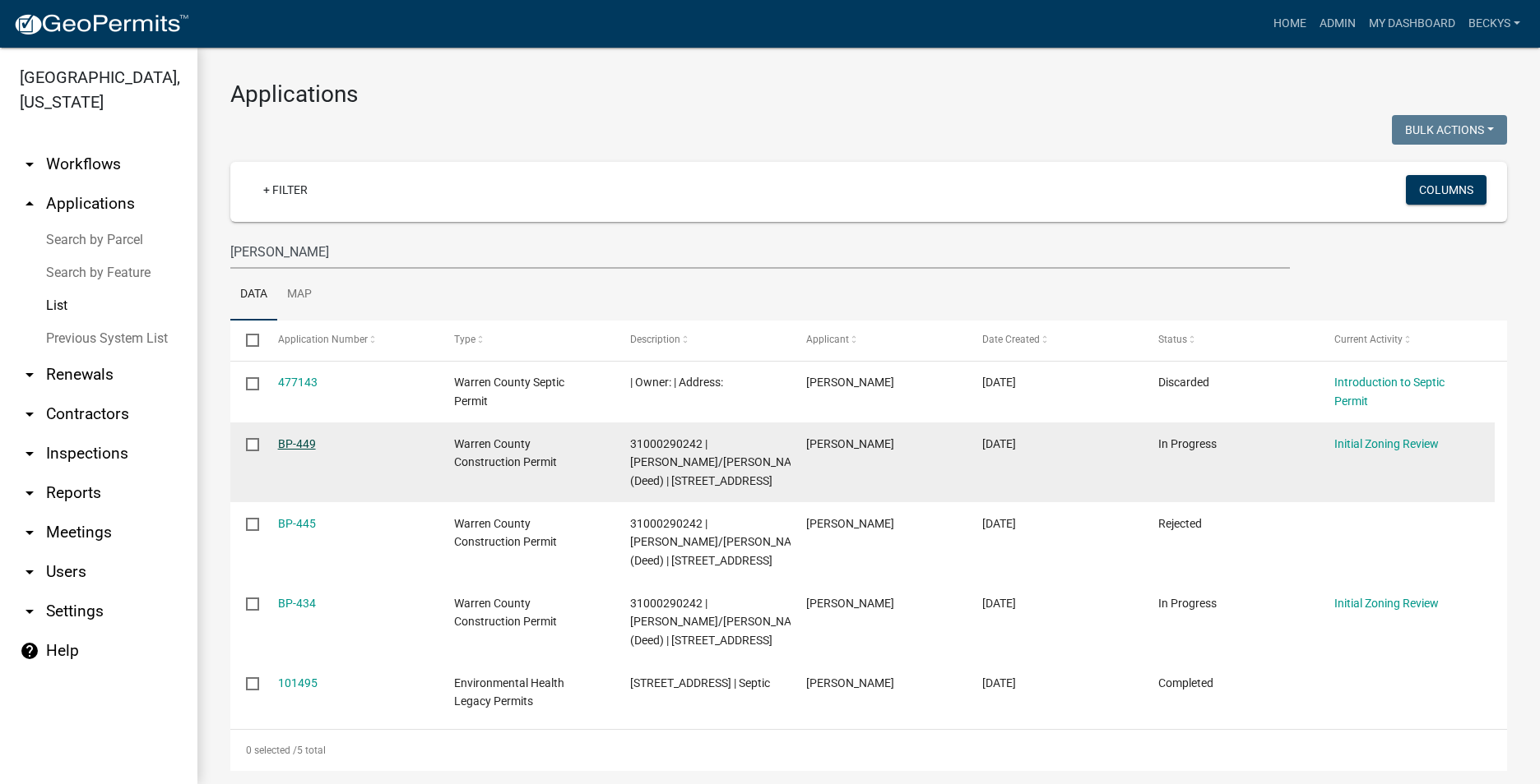
click at [306, 443] on link "BP-449" at bounding box center [296, 443] width 38 height 13
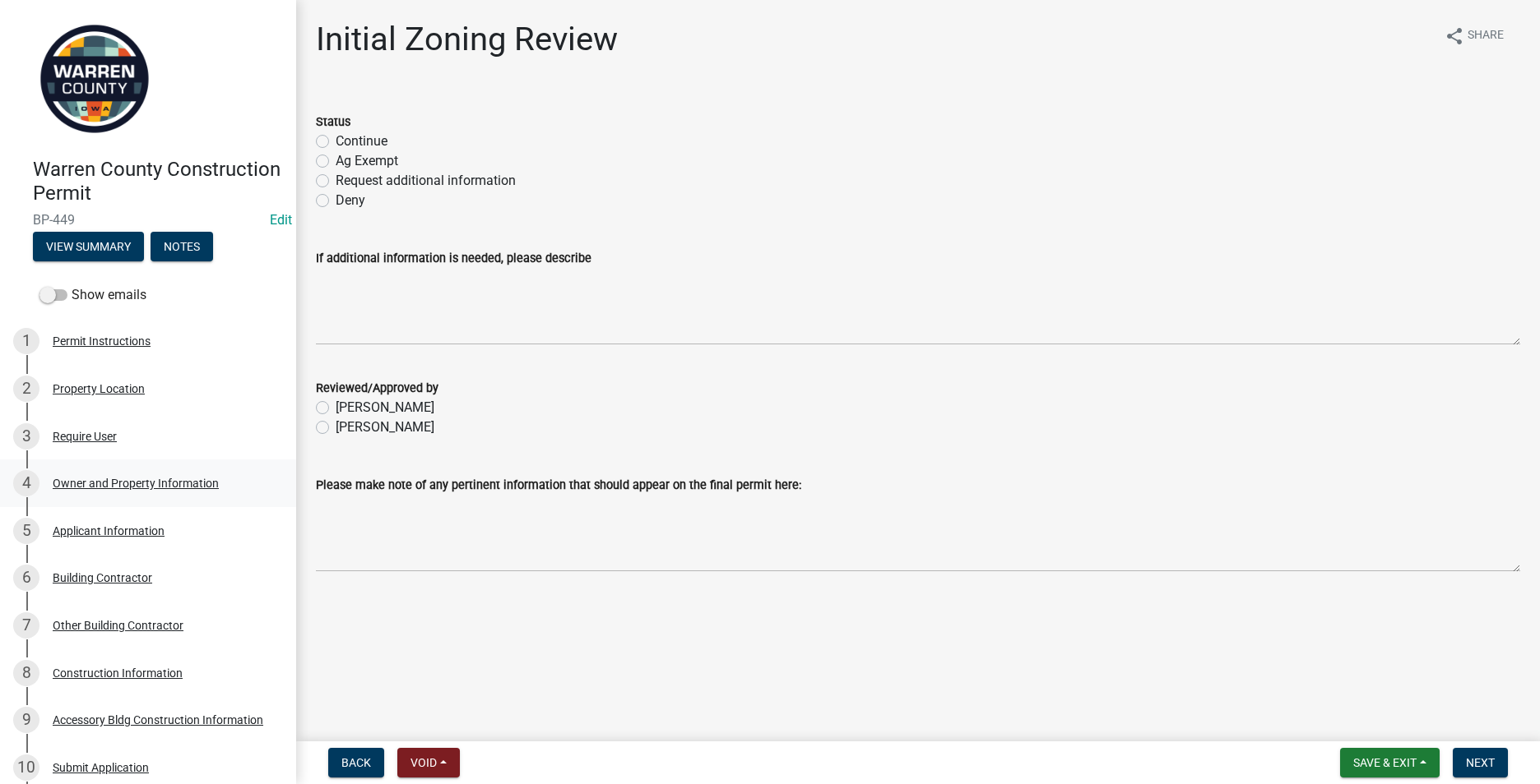
click at [94, 485] on div "Owner and Property Information" at bounding box center [135, 483] width 166 height 12
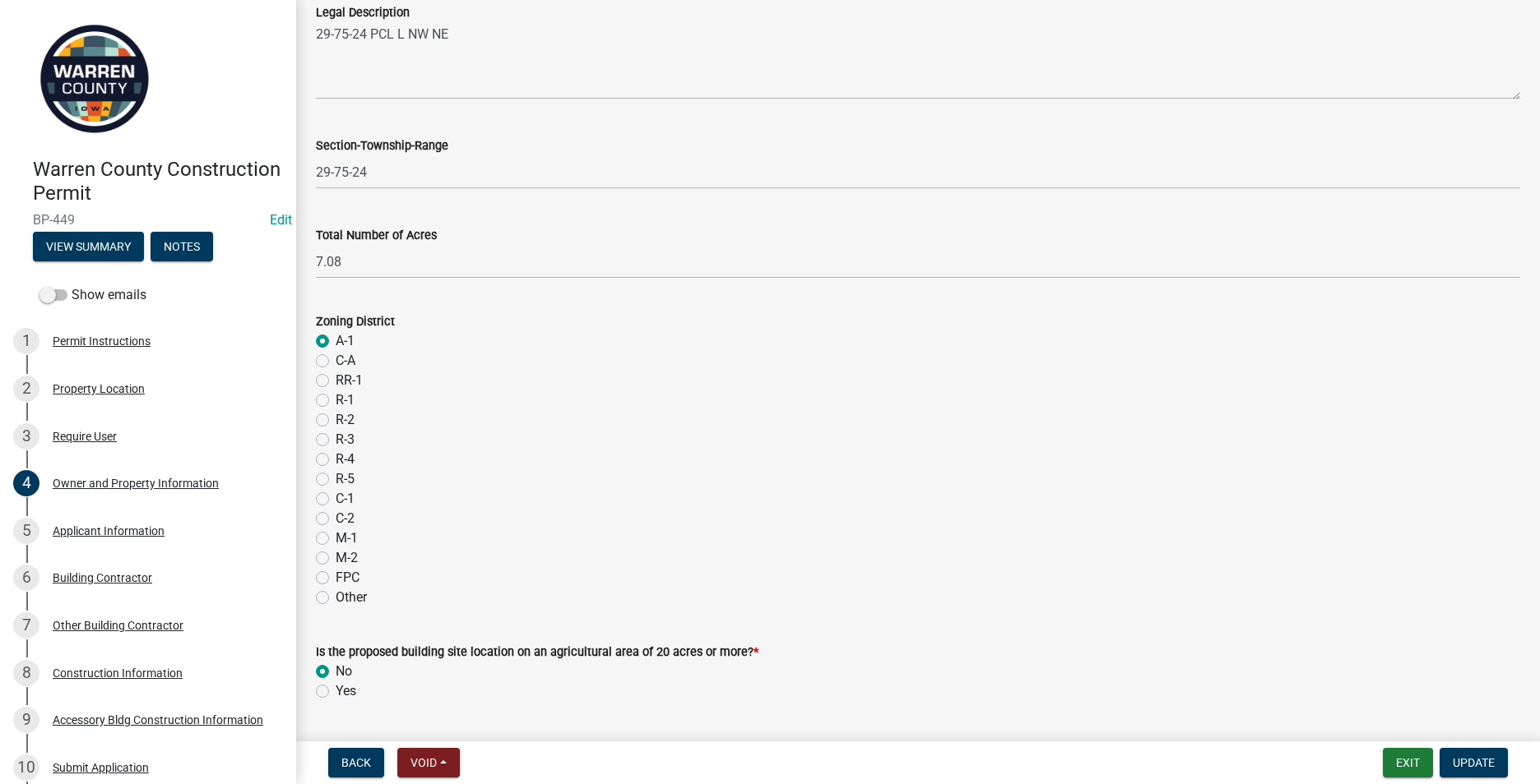
scroll to position [1285, 0]
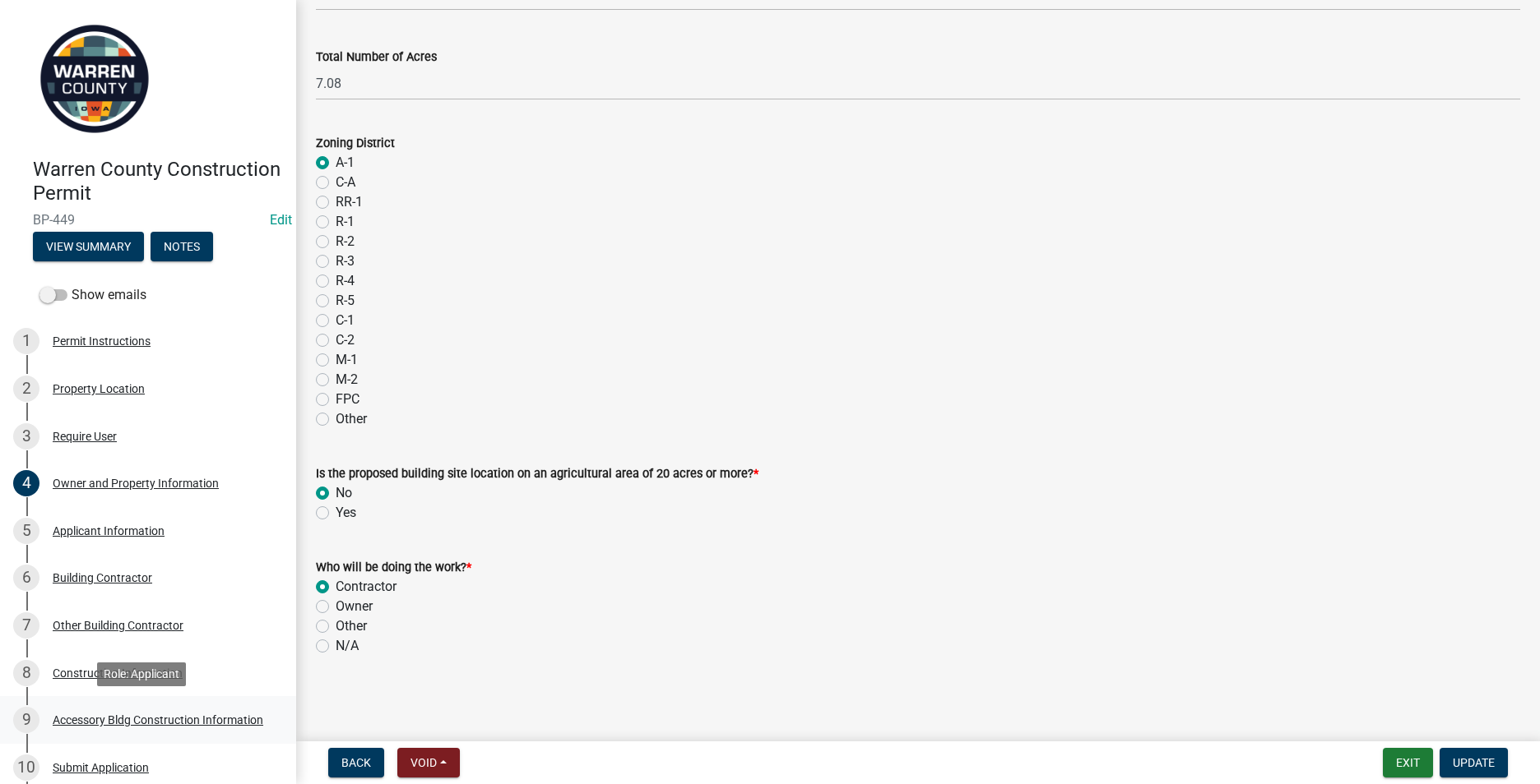
click at [104, 717] on div "Accessory Bldg Construction Information" at bounding box center [158, 720] width 211 height 12
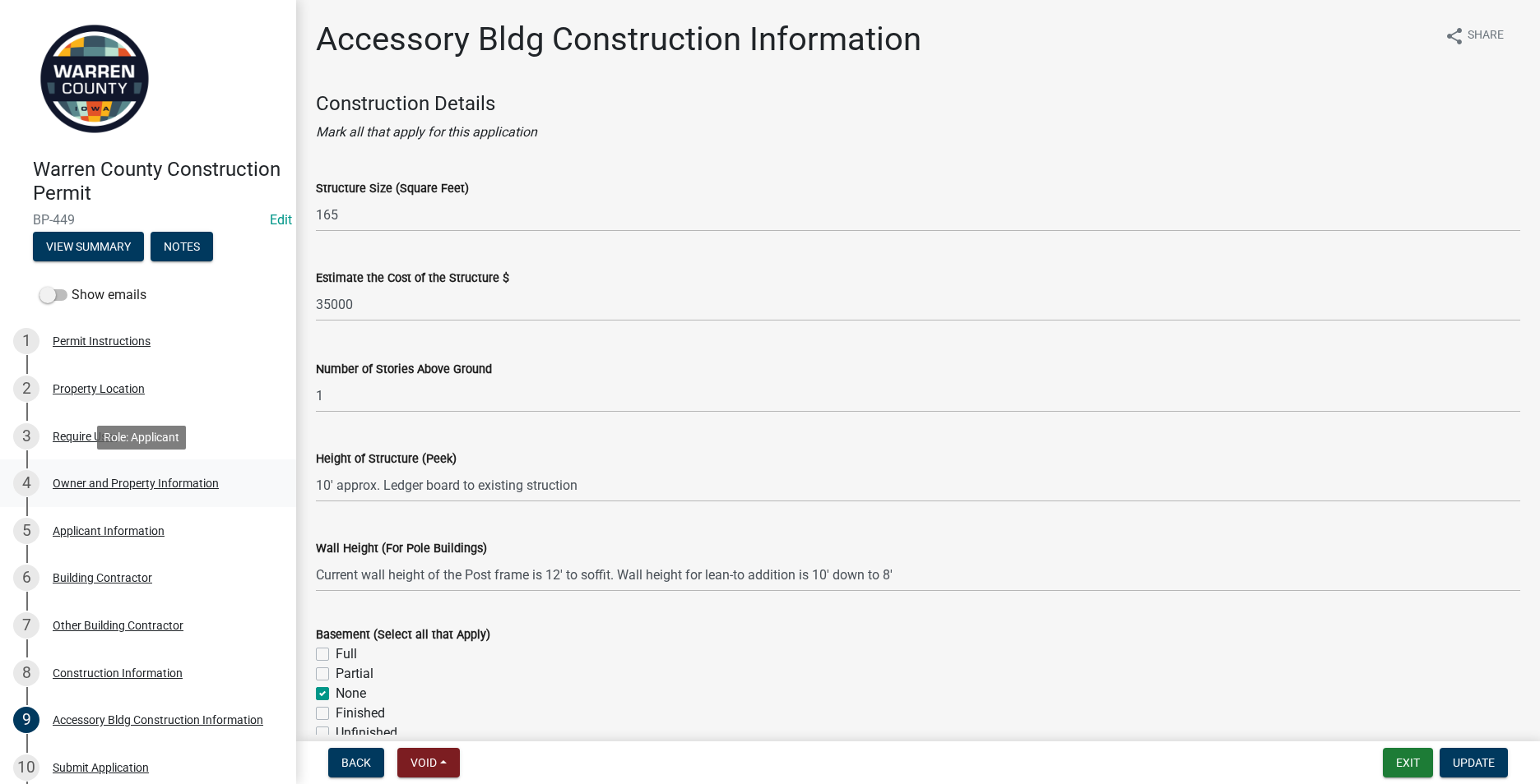
click at [95, 475] on div "4 Owner and Property Information" at bounding box center [142, 484] width 257 height 27
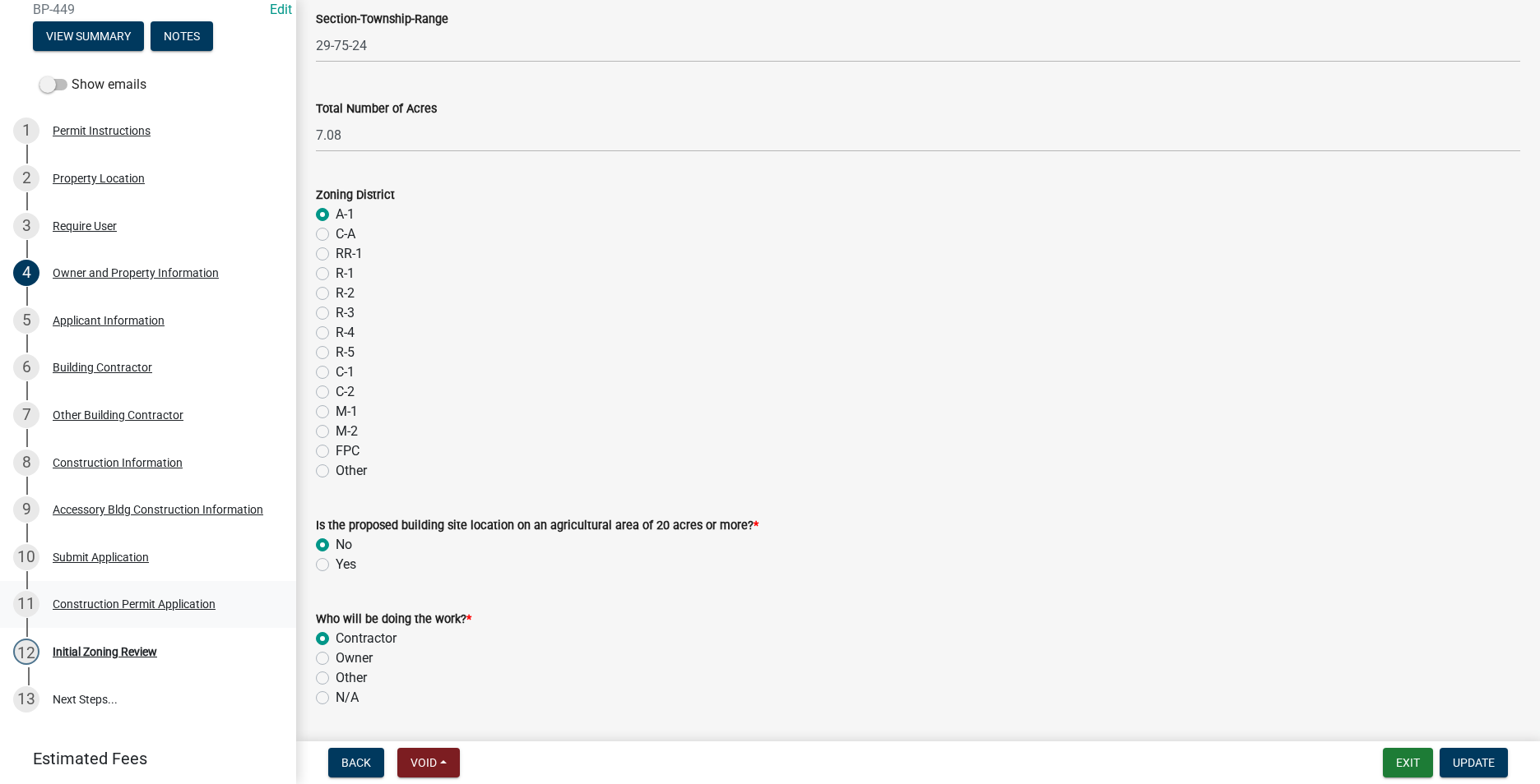
scroll to position [247, 0]
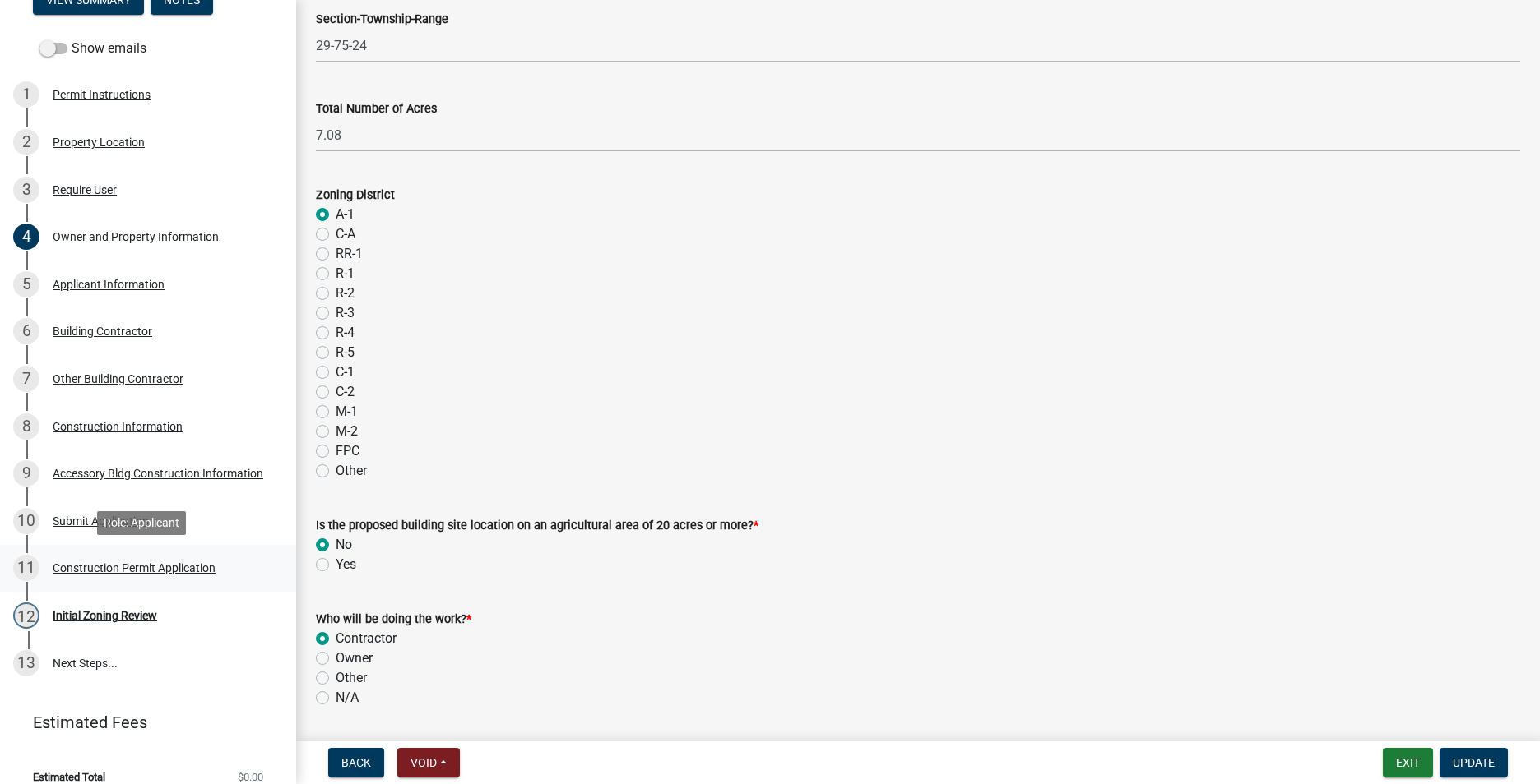
click at [95, 563] on div "Construction Permit Application" at bounding box center [134, 568] width 163 height 12
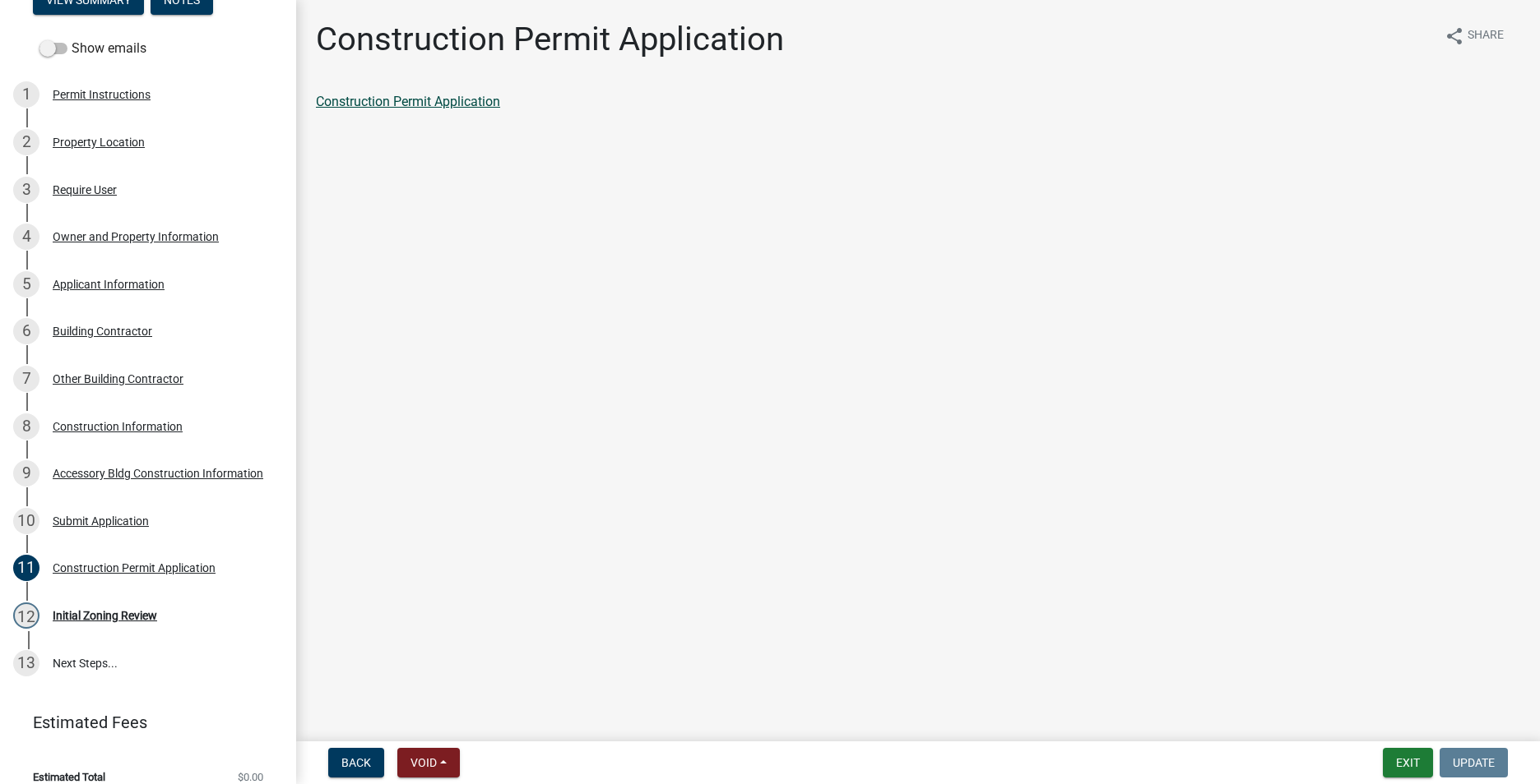
click at [411, 99] on link "Construction Permit Application" at bounding box center [408, 102] width 184 height 16
click at [111, 608] on div "12 Initial Zoning Review" at bounding box center [142, 616] width 257 height 27
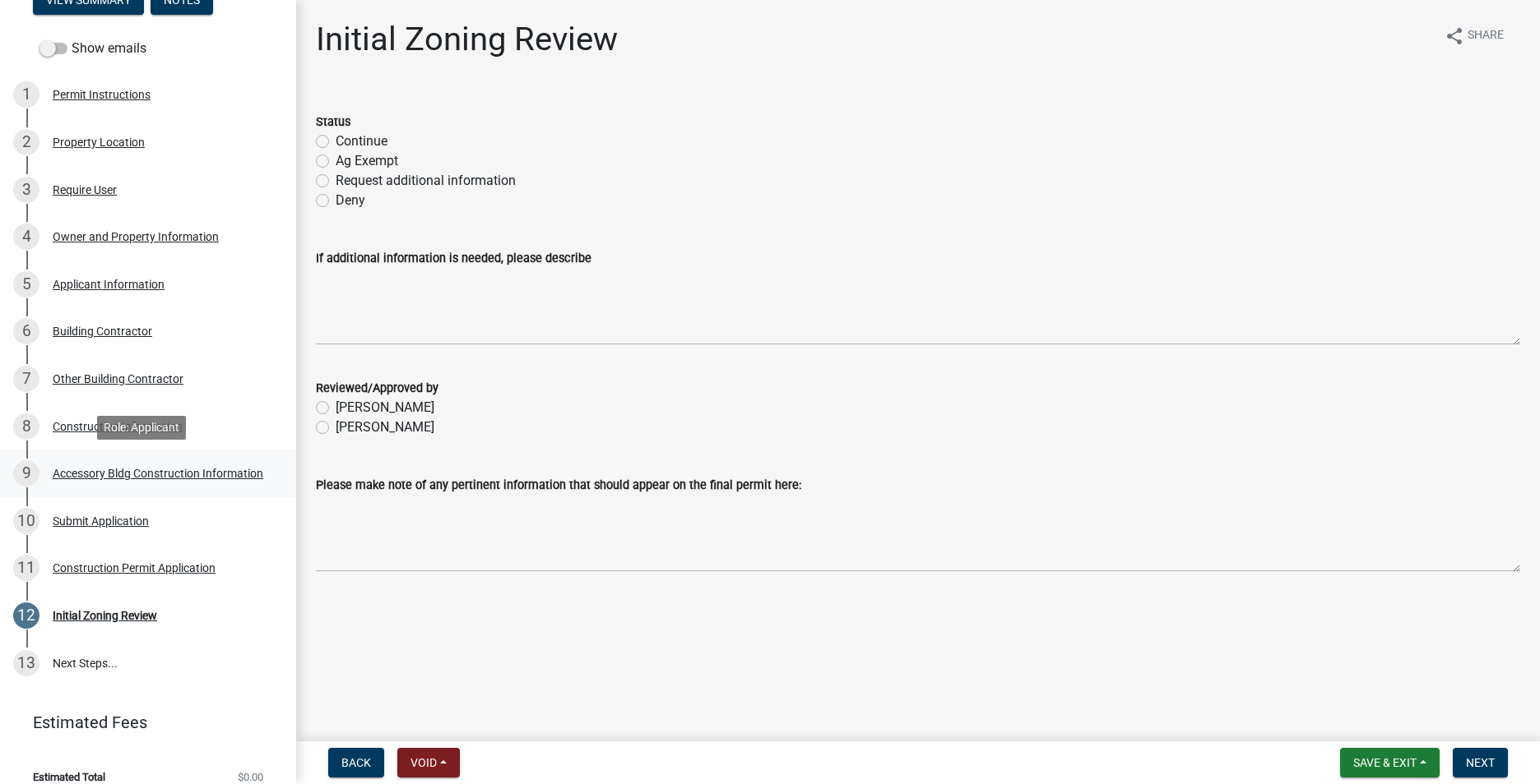
click at [75, 480] on div "Accessory Bldg Construction Information" at bounding box center [158, 473] width 211 height 12
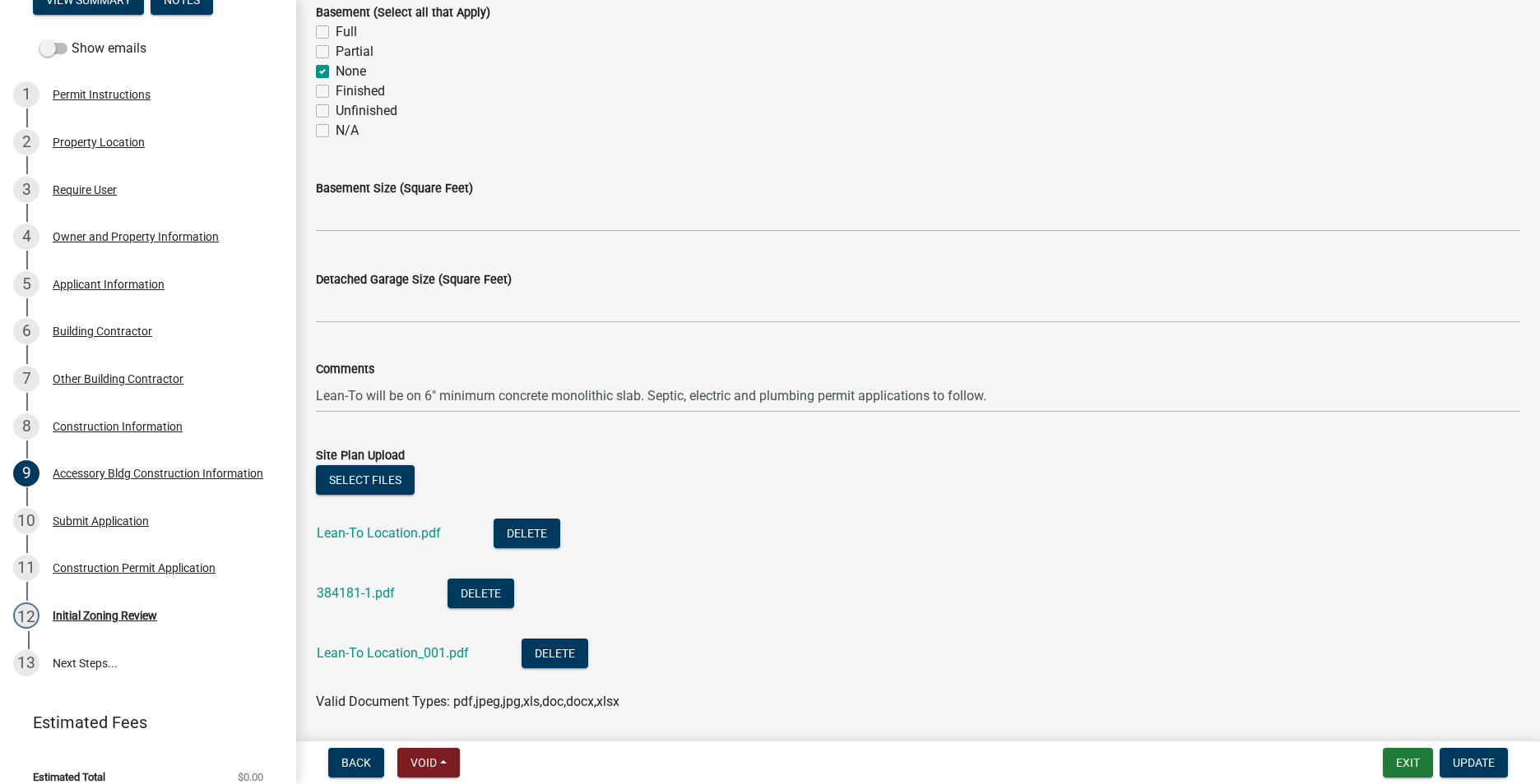
scroll to position [657, 0]
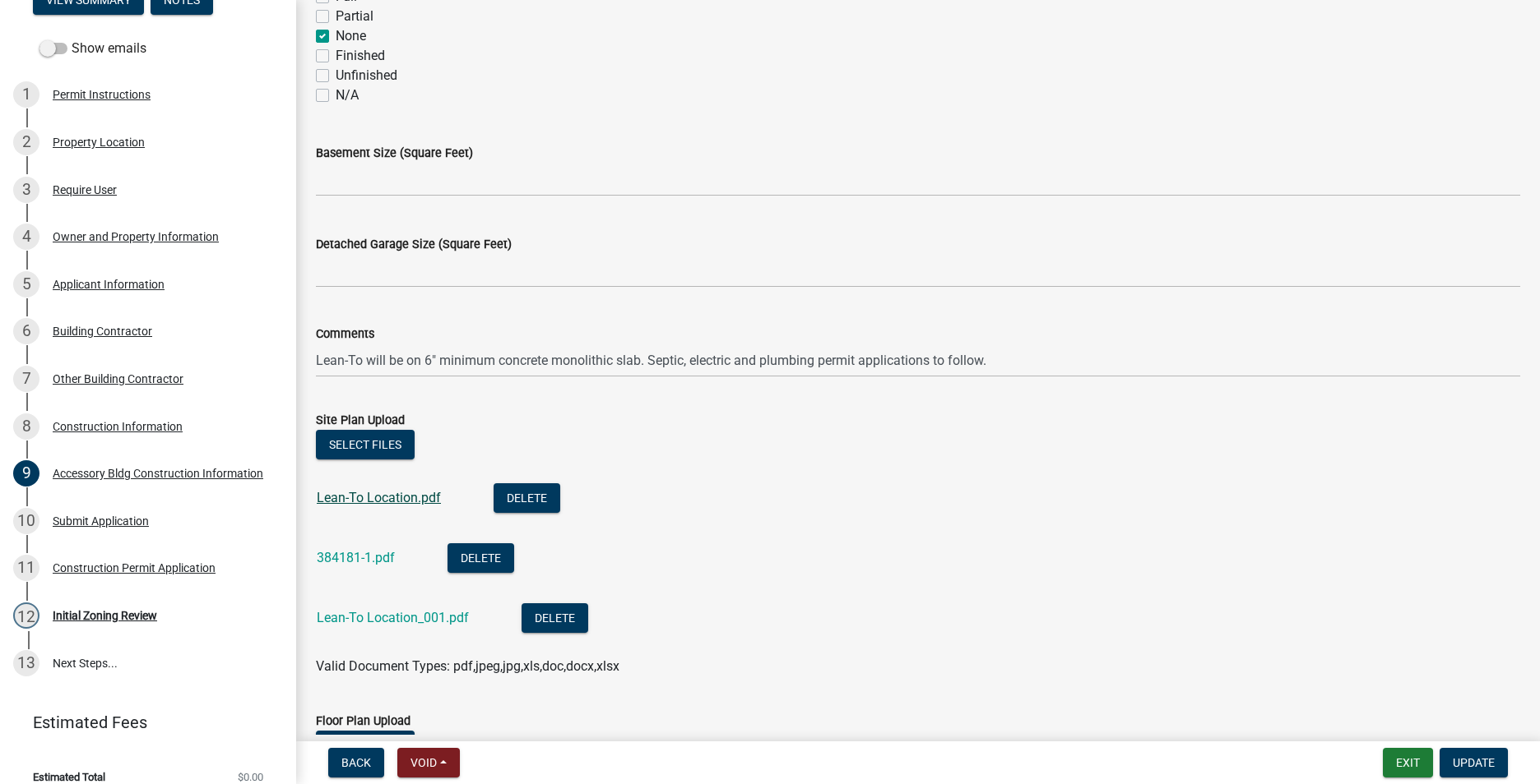
click at [375, 497] on link "Lean-To Location.pdf" at bounding box center [379, 498] width 124 height 16
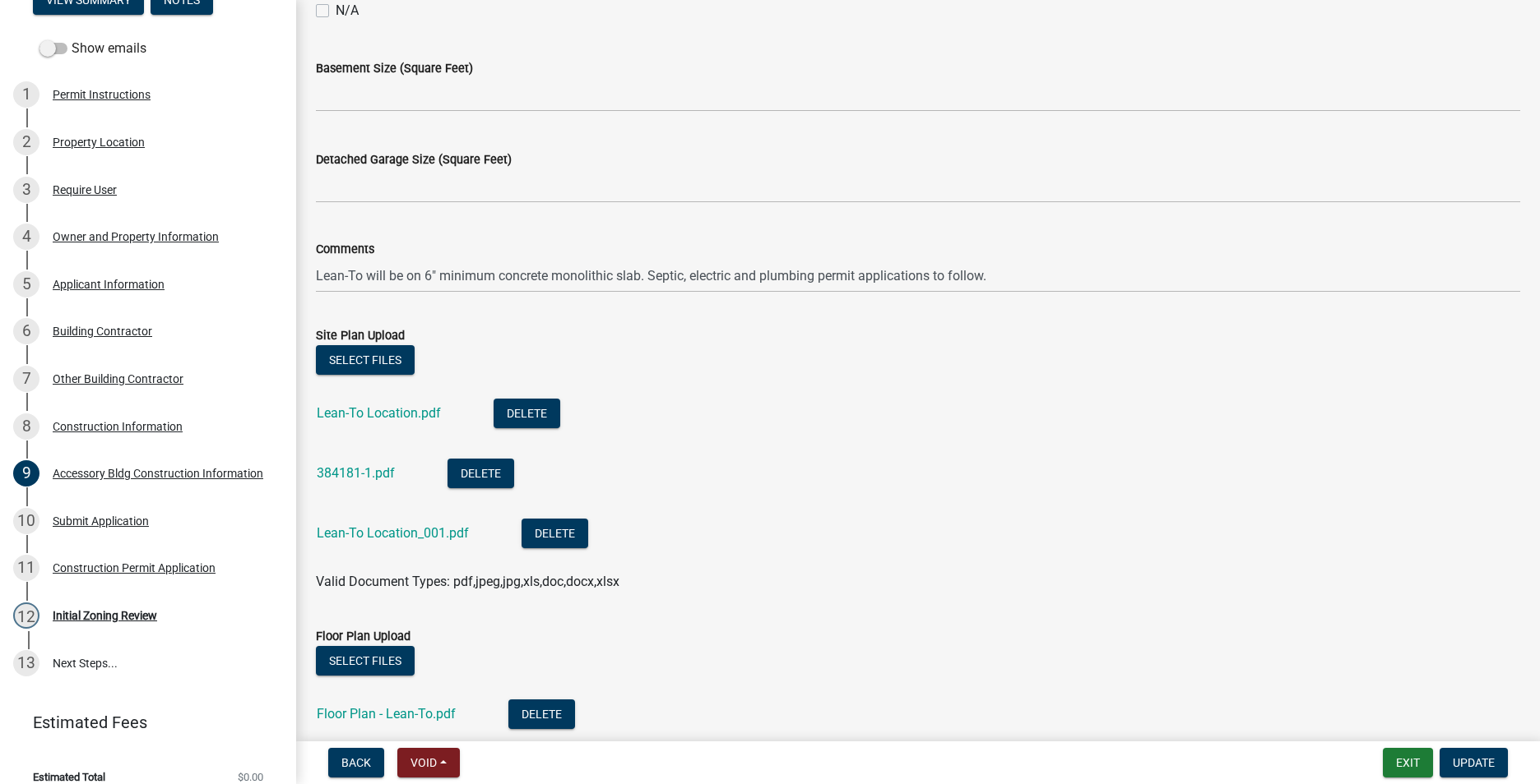
scroll to position [859, 0]
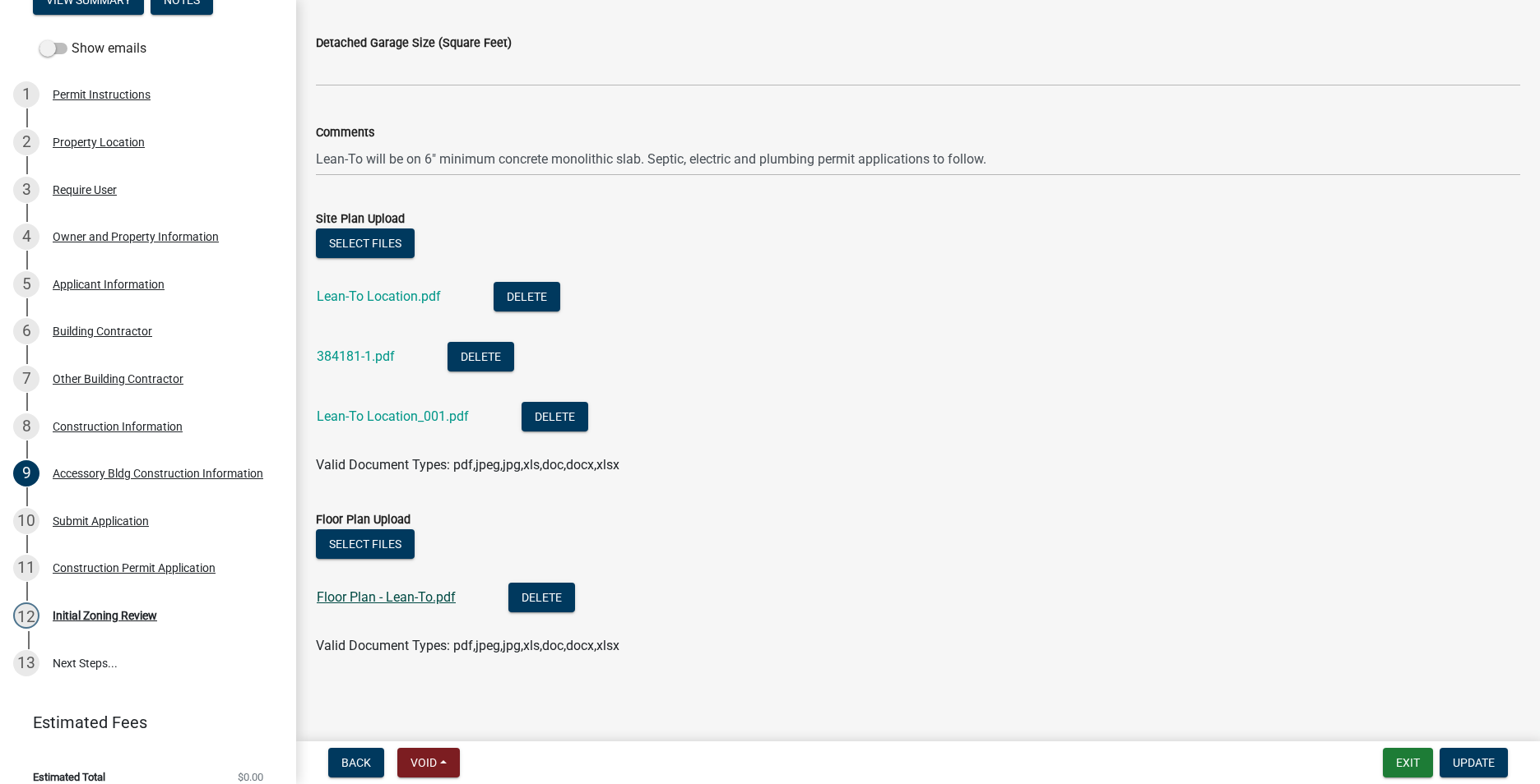
click at [373, 593] on link "Floor Plan - Lean-To.pdf" at bounding box center [386, 597] width 139 height 16
